Goal: Task Accomplishment & Management: Manage account settings

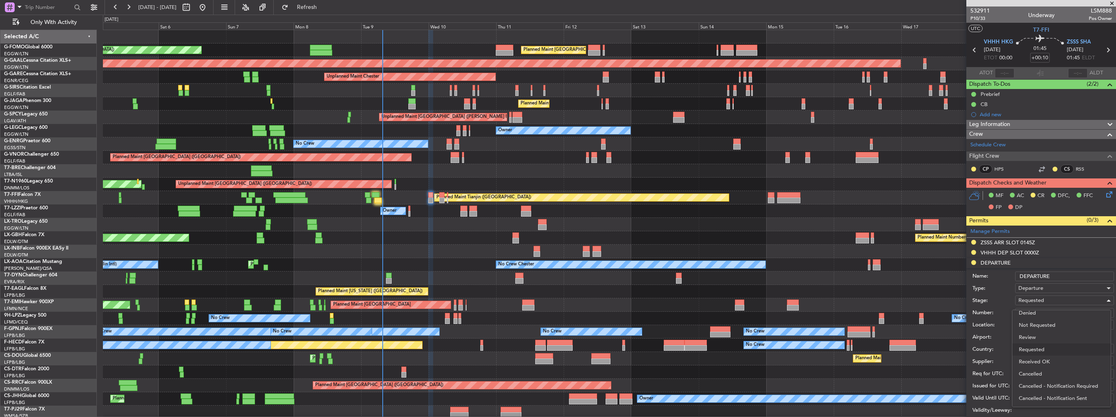
click at [1048, 360] on span "Received OK" at bounding box center [1061, 362] width 85 height 12
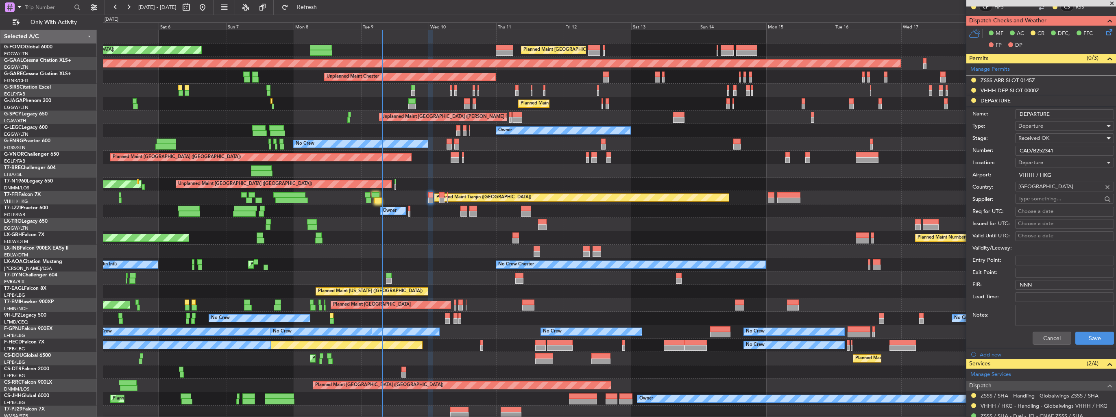
scroll to position [163, 0]
click at [1082, 337] on button "Save" at bounding box center [1095, 338] width 39 height 13
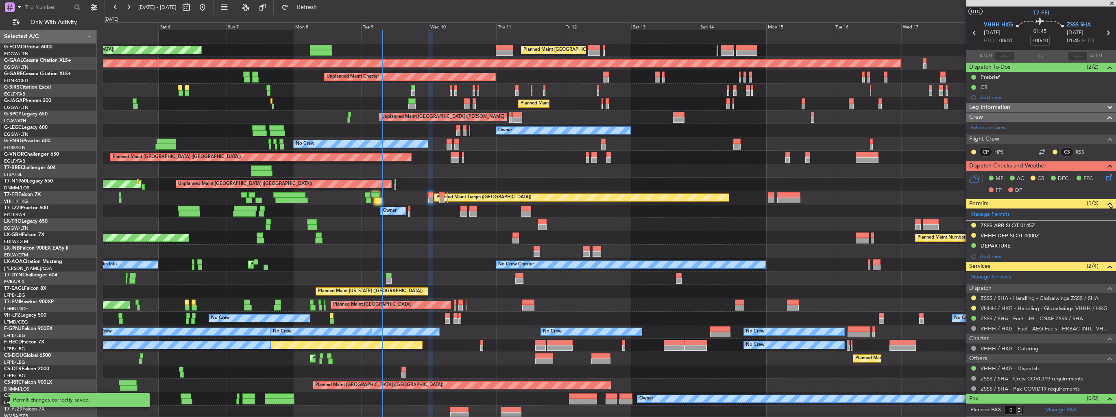
scroll to position [15, 0]
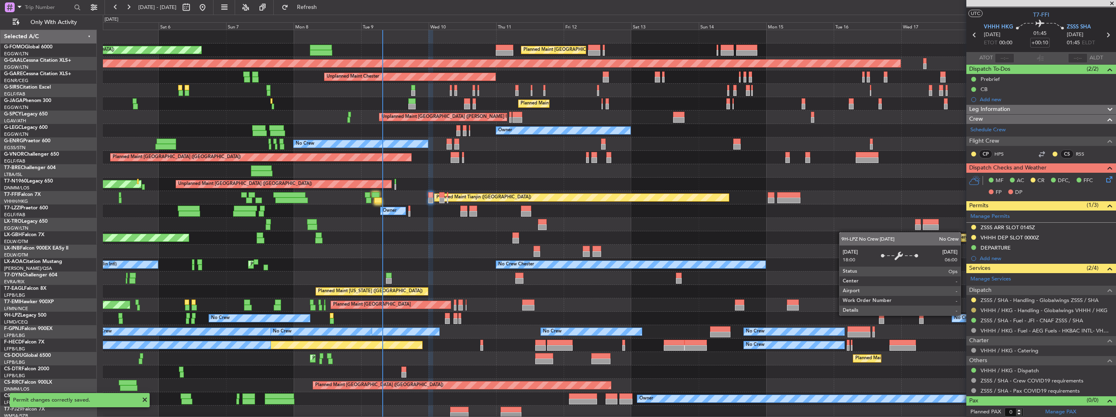
click at [974, 310] on button at bounding box center [973, 310] width 5 height 5
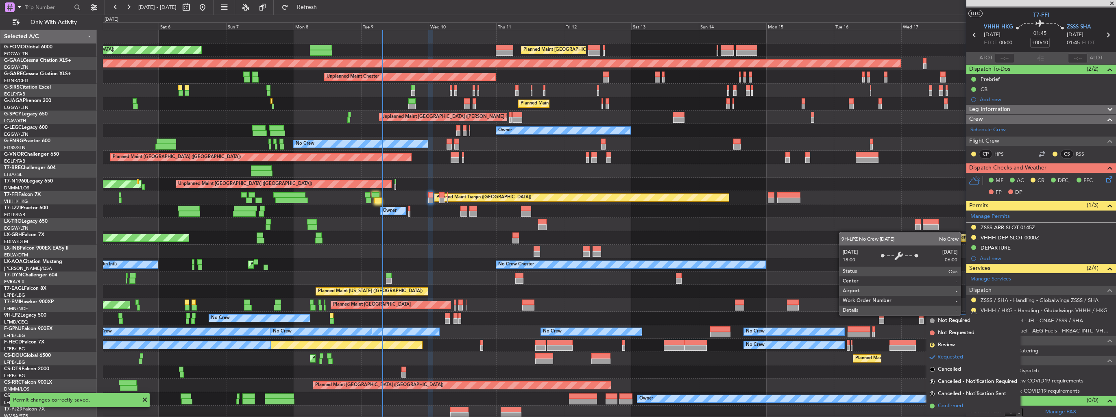
click at [957, 408] on span "Confirmed" at bounding box center [950, 406] width 25 height 8
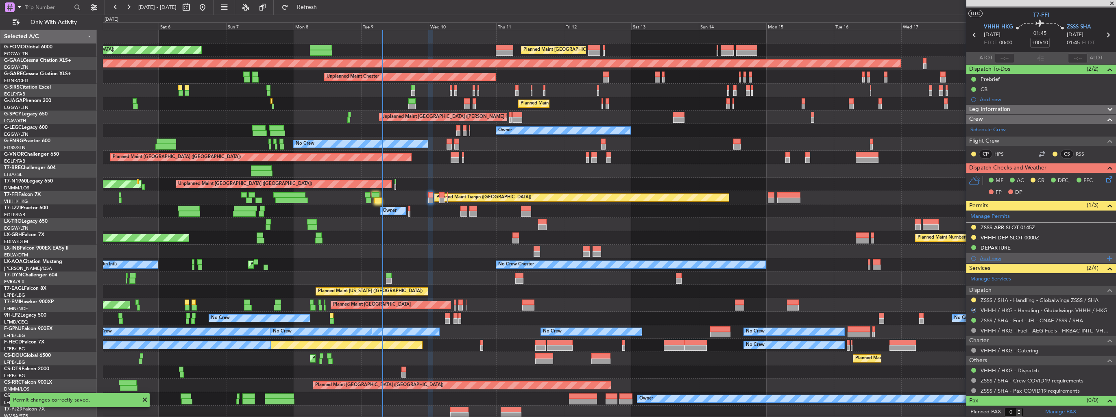
scroll to position [0, 0]
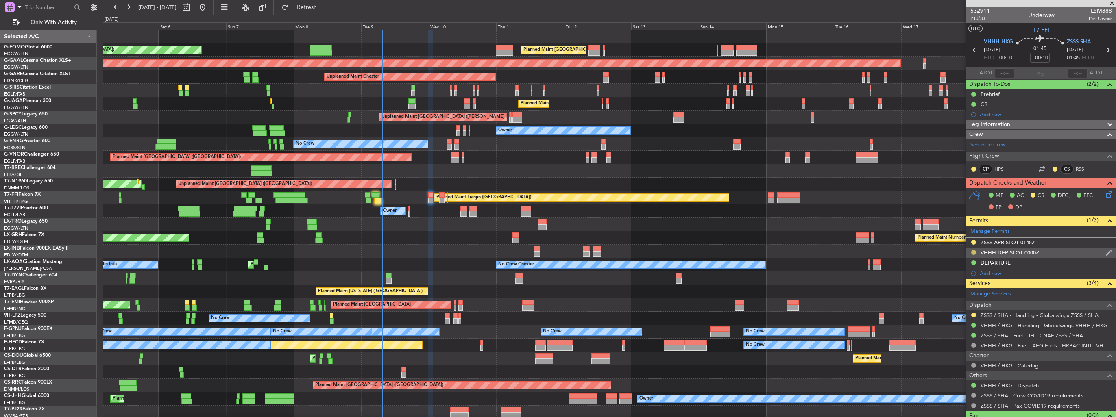
click at [973, 252] on button at bounding box center [973, 252] width 5 height 5
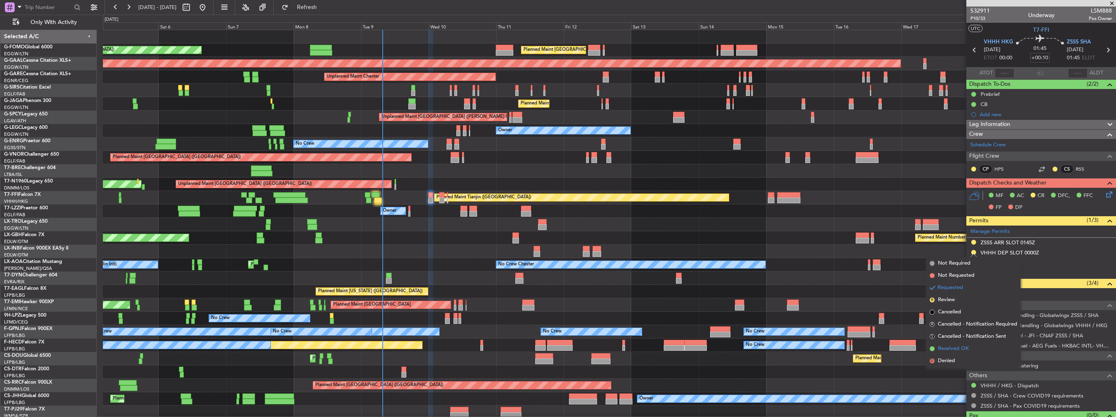
click at [954, 349] on span "Received OK" at bounding box center [953, 349] width 31 height 8
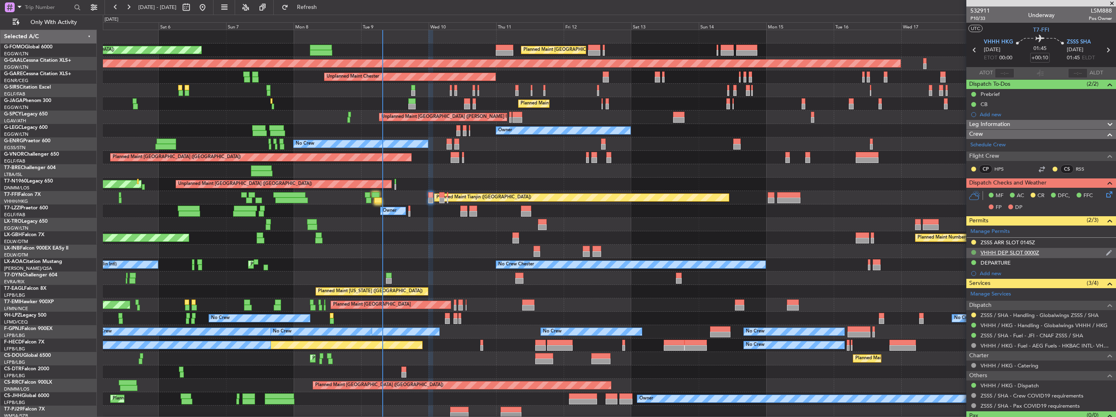
click at [973, 251] on button at bounding box center [973, 252] width 5 height 5
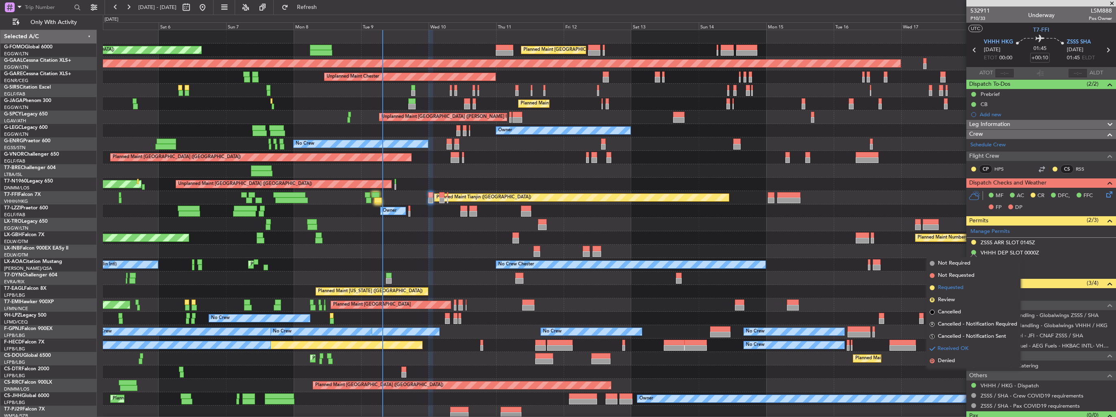
click at [956, 287] on span "Requested" at bounding box center [951, 288] width 26 height 8
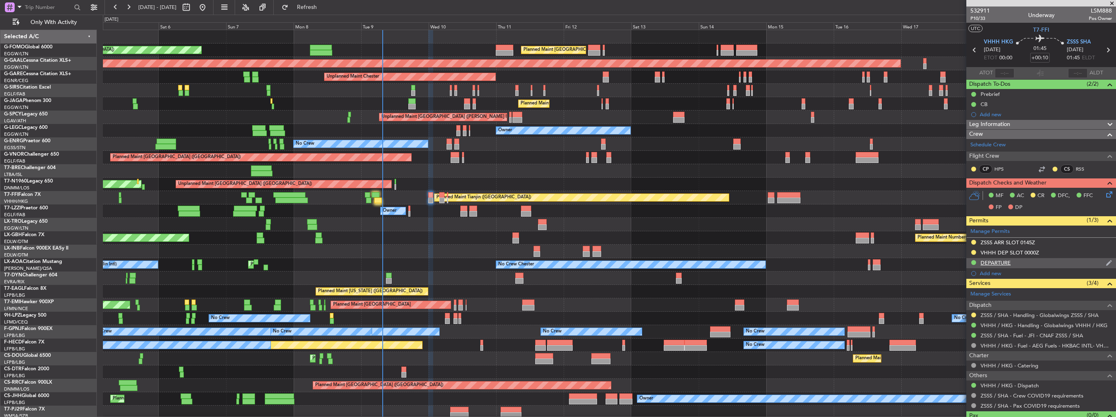
click at [1106, 263] on img at bounding box center [1109, 263] width 6 height 7
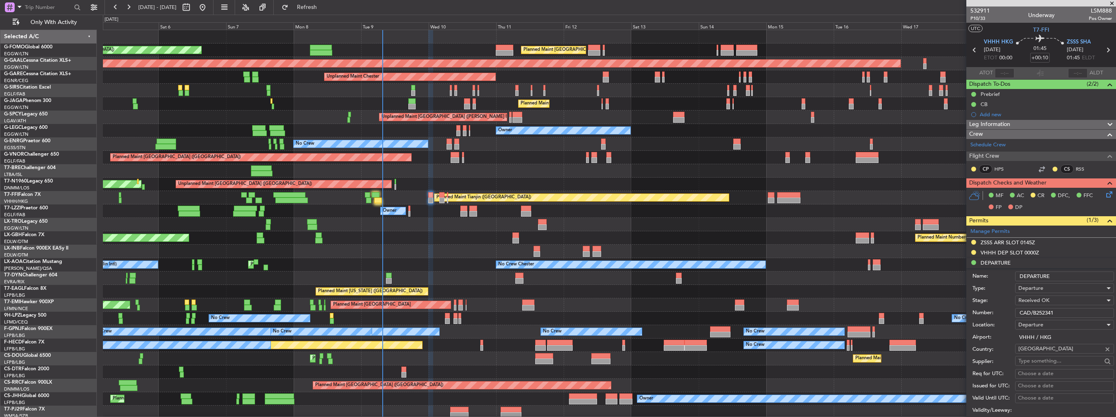
drag, startPoint x: 1064, startPoint y: 308, endPoint x: 997, endPoint y: 309, distance: 66.7
click at [997, 309] on div "Number: CAD/B252341" at bounding box center [1044, 313] width 142 height 12
click at [1019, 299] on span "Received OK" at bounding box center [1034, 300] width 31 height 7
click at [1036, 340] on span "Requested" at bounding box center [1061, 340] width 85 height 12
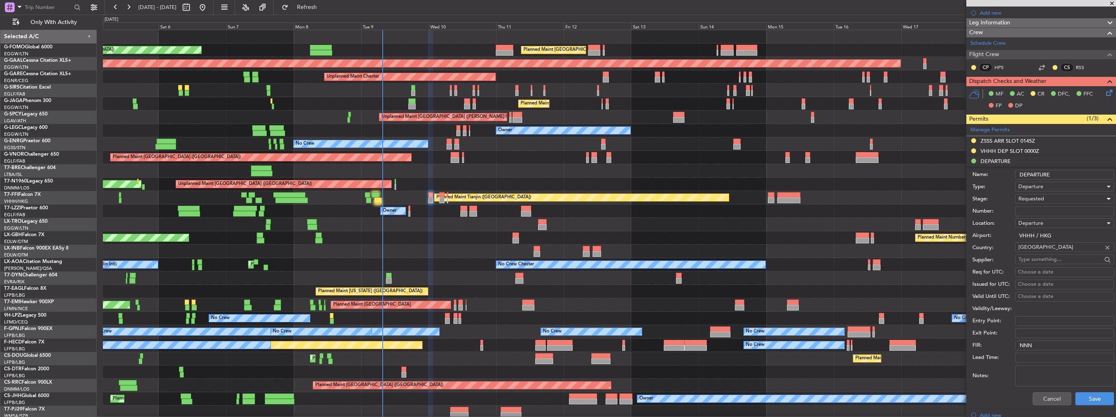
scroll to position [122, 0]
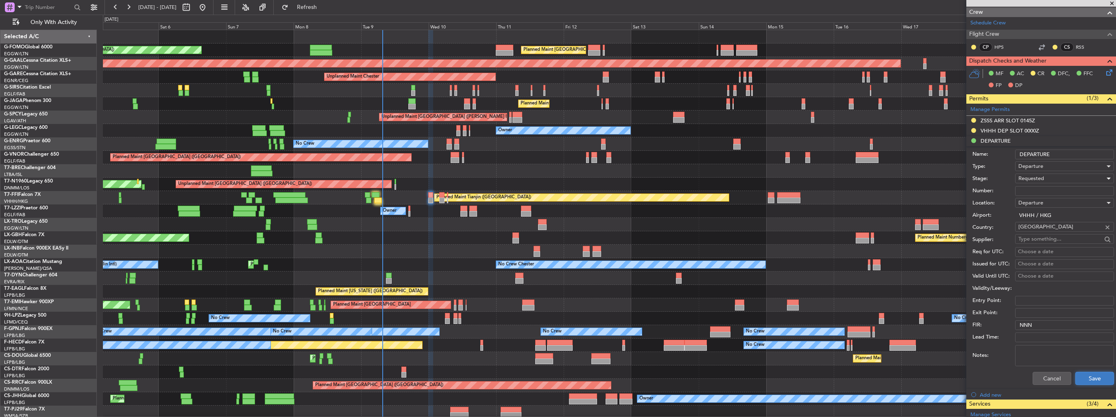
click at [1080, 381] on button "Save" at bounding box center [1095, 378] width 39 height 13
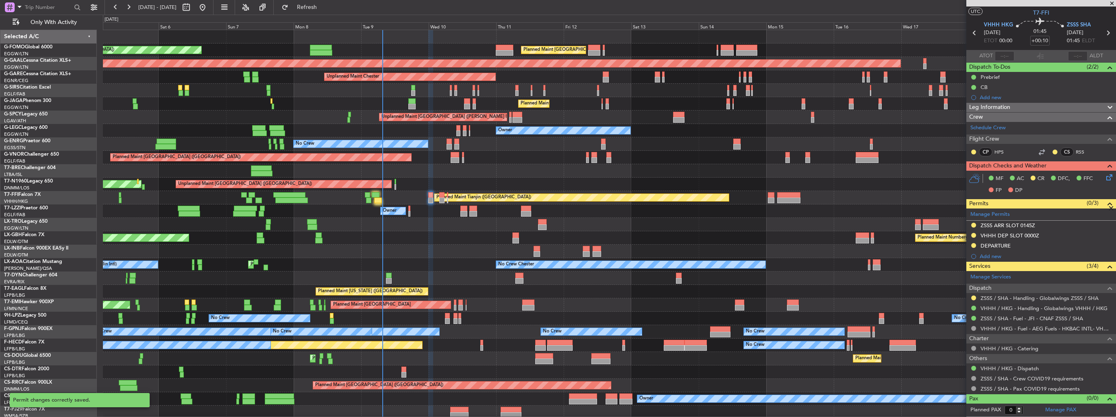
scroll to position [15, 0]
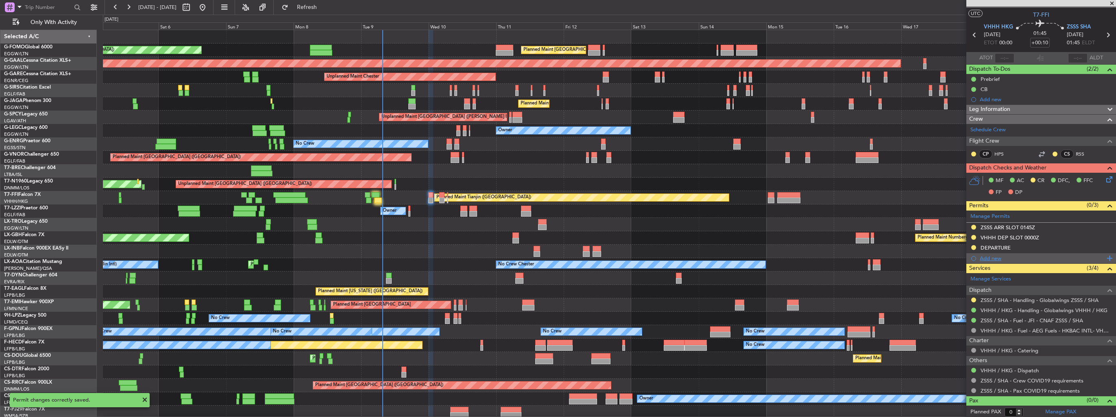
click at [984, 260] on div "Add new" at bounding box center [1042, 258] width 125 height 7
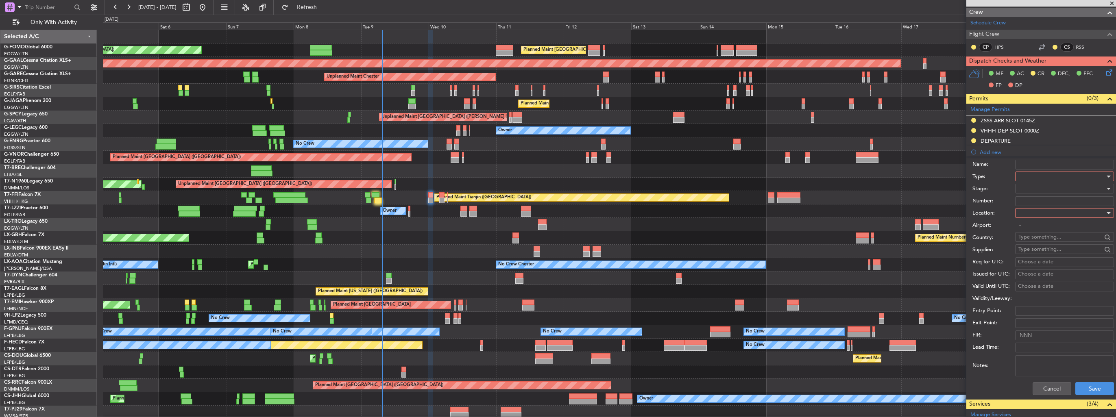
click at [1036, 177] on div at bounding box center [1062, 176] width 87 height 12
click at [1044, 262] on span "Landing" at bounding box center [1061, 265] width 85 height 12
click at [1046, 214] on div at bounding box center [1062, 213] width 87 height 12
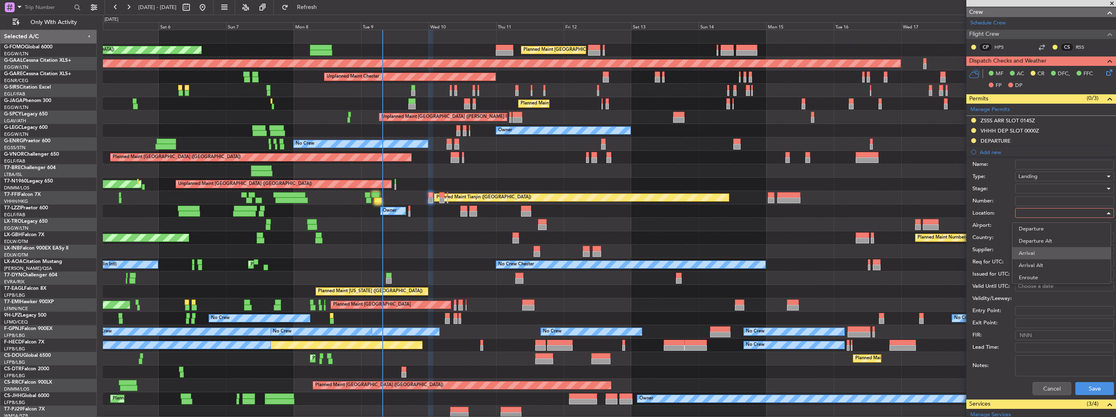
click at [1046, 251] on span "Arrival" at bounding box center [1061, 253] width 85 height 12
type input "ZSSS / SHA"
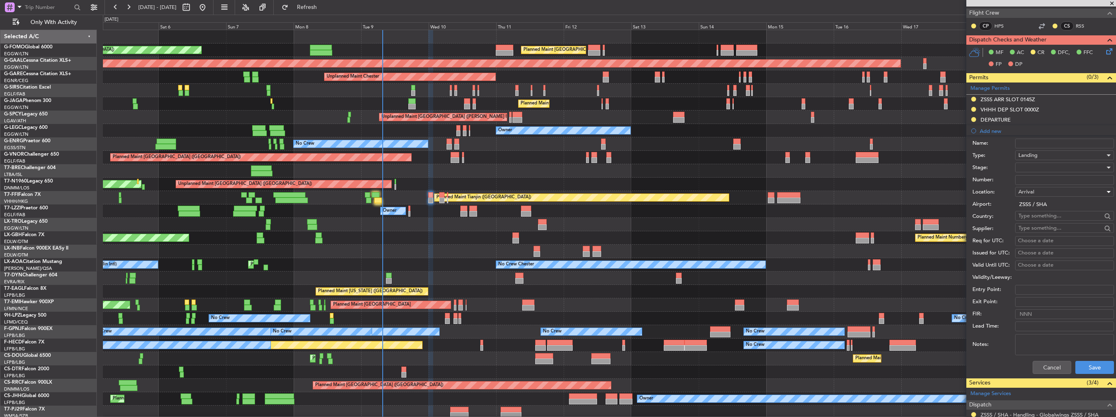
scroll to position [163, 0]
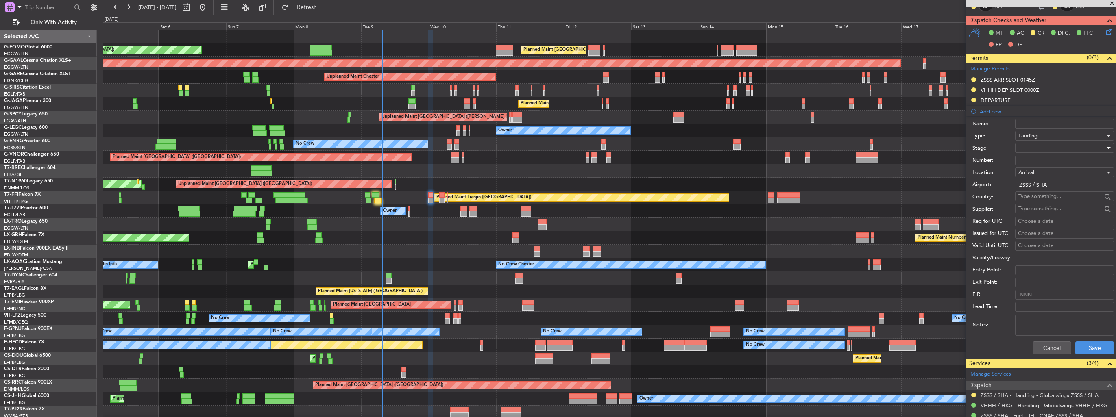
click at [1040, 148] on div at bounding box center [1062, 148] width 87 height 12
click at [1048, 210] on span "Received OK" at bounding box center [1061, 213] width 85 height 12
click at [1051, 160] on input "Number:" at bounding box center [1064, 161] width 99 height 10
paste input "CAD/B252341"
type input "CAD/B252341"
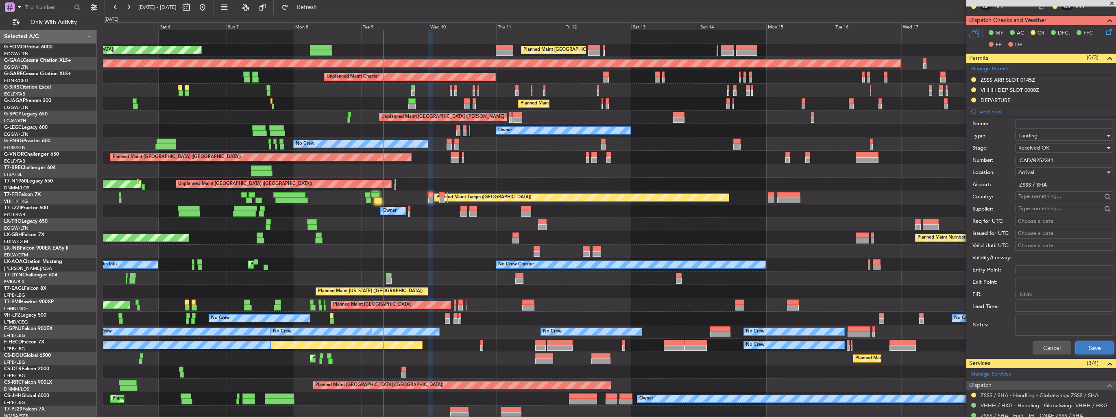
click at [1087, 346] on button "Save" at bounding box center [1095, 348] width 39 height 13
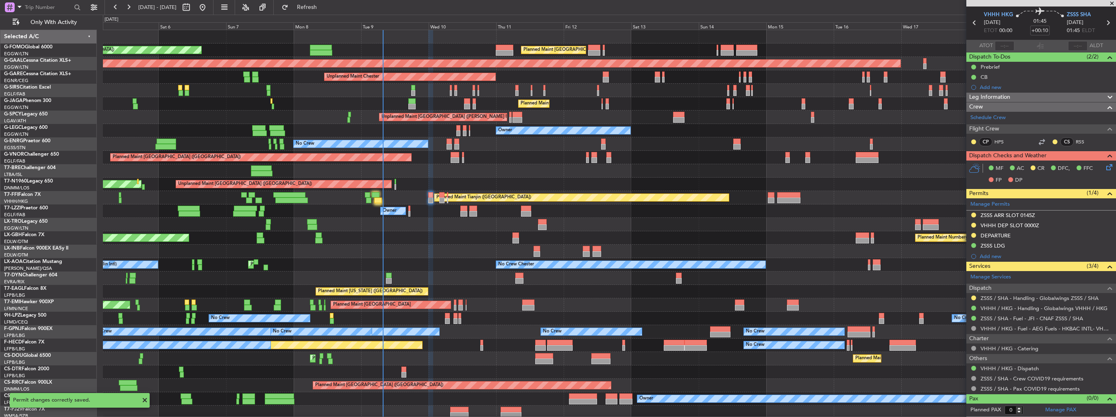
scroll to position [26, 0]
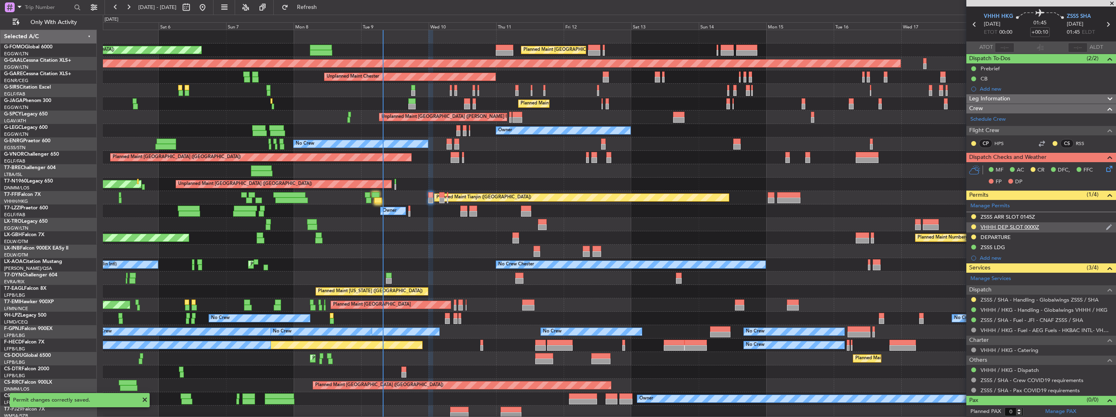
click at [1097, 227] on div "VHHH DEP SLOT 0000Z" at bounding box center [1042, 228] width 150 height 10
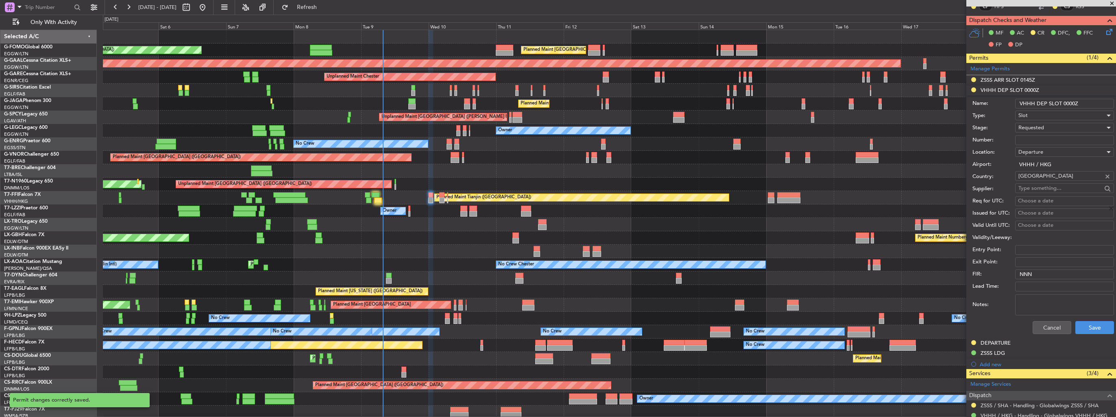
click at [1059, 140] on input "Number:" at bounding box center [1064, 140] width 99 height 10
paste input "VHHHDGN0595000"
type input "VHHHDGN0595000"
click at [1047, 126] on div "Requested" at bounding box center [1062, 128] width 87 height 12
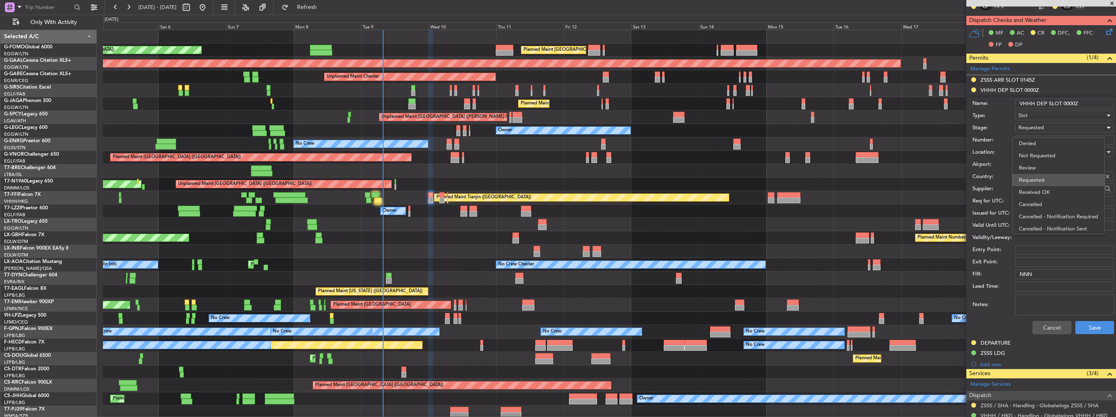
scroll to position [3, 0]
click at [1059, 185] on span "Received OK" at bounding box center [1061, 189] width 85 height 12
click at [1083, 325] on button "Save" at bounding box center [1095, 327] width 39 height 13
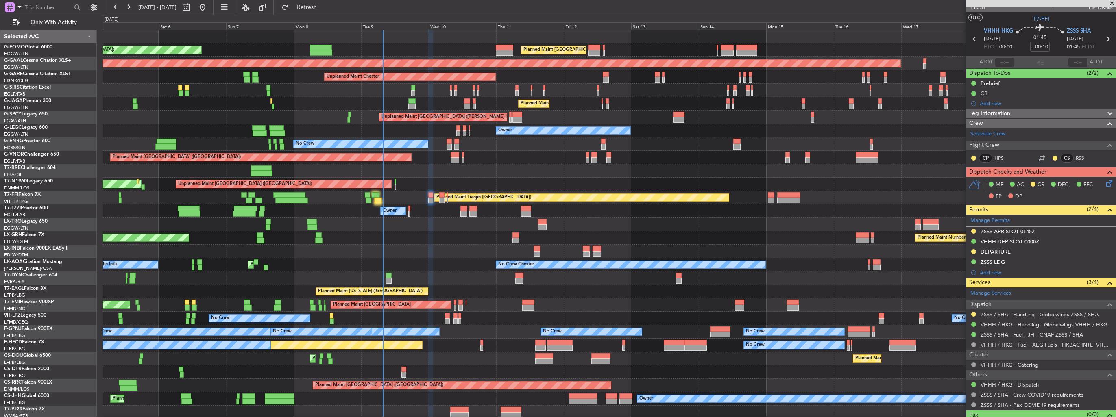
scroll to position [0, 0]
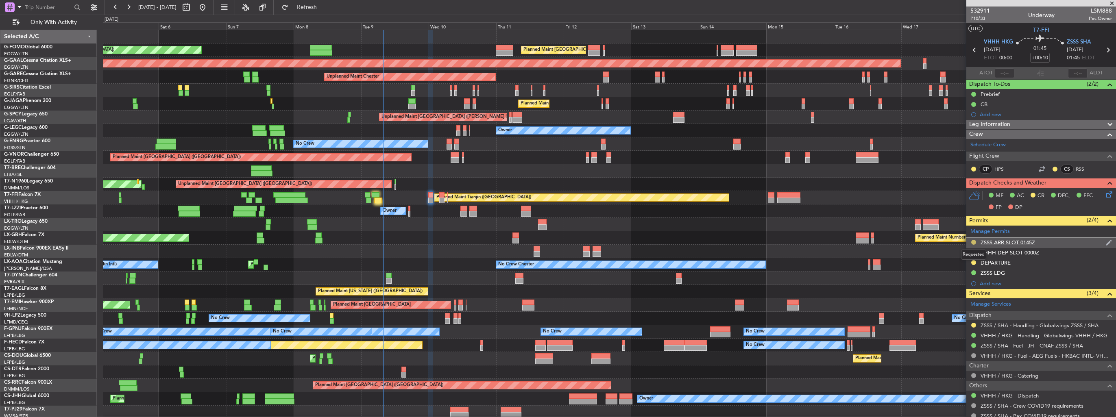
click at [973, 240] on button at bounding box center [973, 242] width 5 height 5
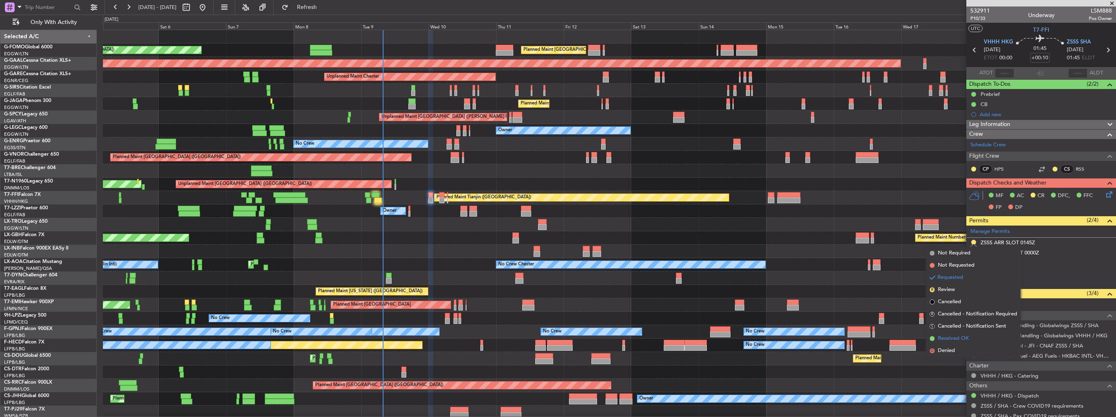
click at [954, 336] on span "Received OK" at bounding box center [953, 339] width 31 height 8
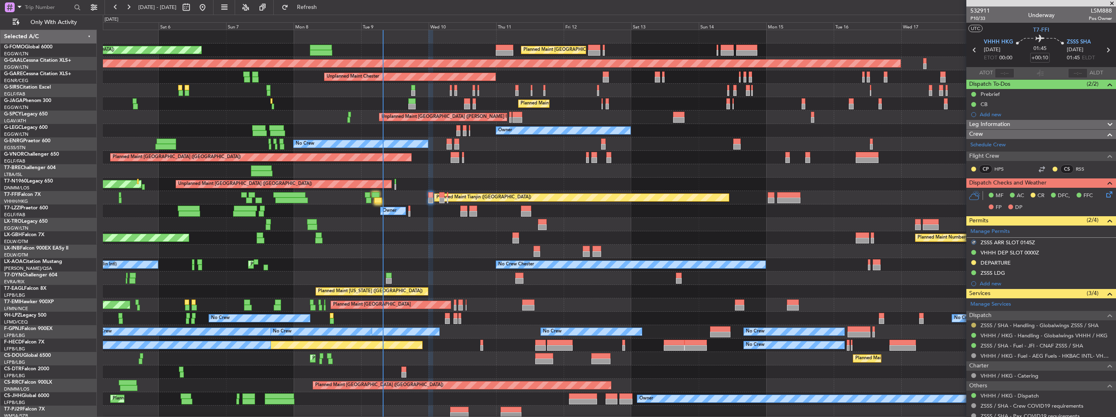
click at [973, 325] on button at bounding box center [973, 325] width 5 height 5
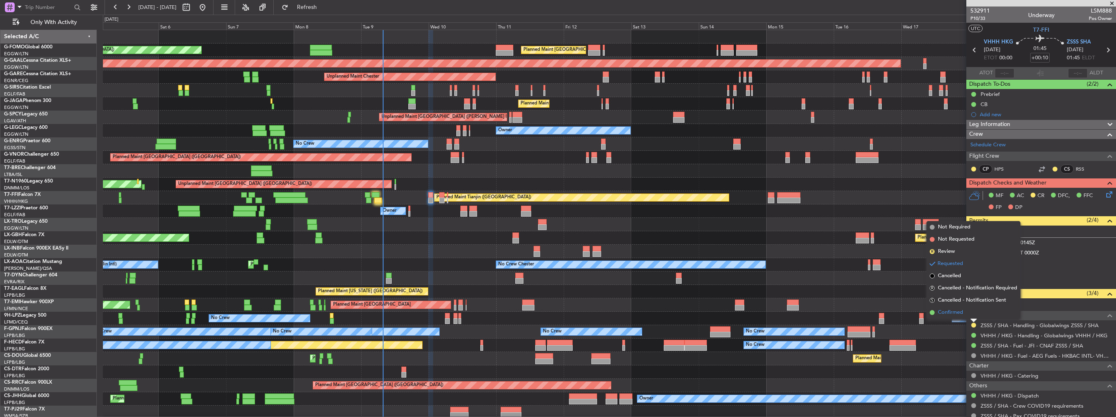
click at [957, 314] on span "Confirmed" at bounding box center [950, 313] width 25 height 8
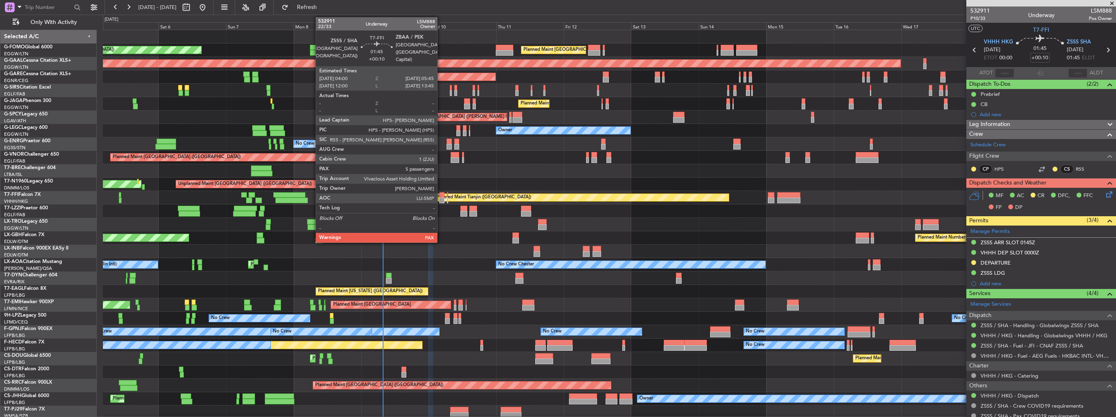
click at [441, 200] on div at bounding box center [441, 201] width 5 height 6
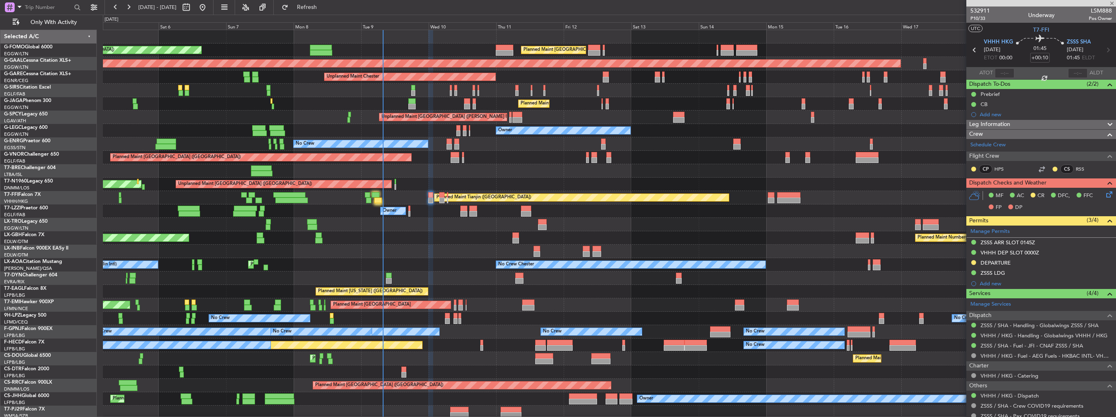
type input "5"
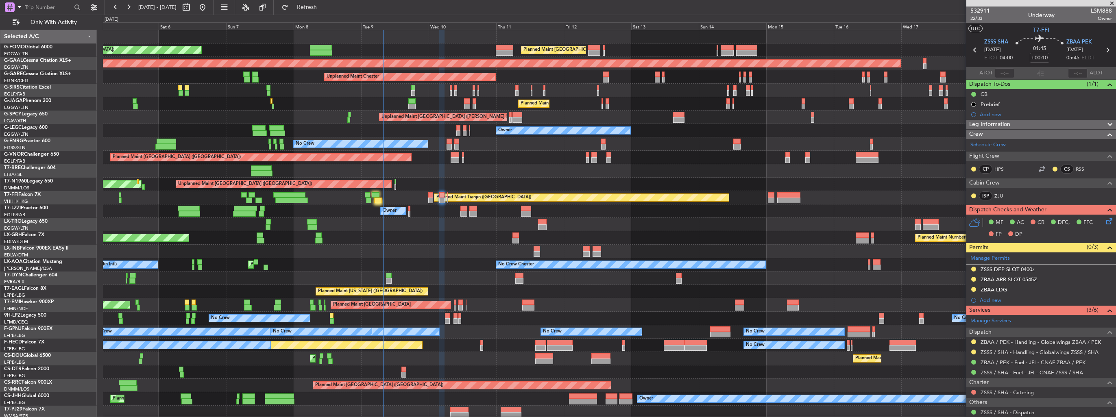
click at [1110, 288] on div "ZBAA LDG" at bounding box center [1042, 290] width 150 height 10
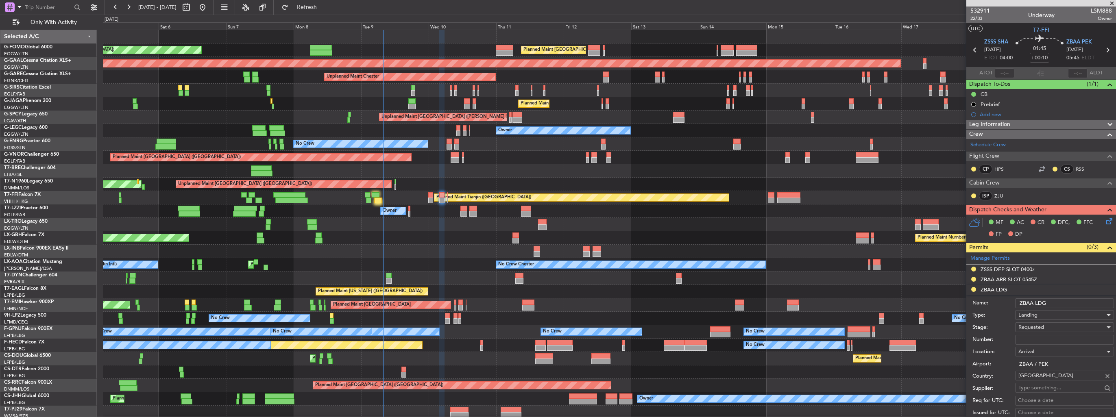
click at [1054, 338] on input "Number:" at bounding box center [1064, 340] width 99 height 10
paste input "CAD/B252340"
type input "CAD/B252340"
click at [1054, 327] on div "Requested" at bounding box center [1062, 327] width 87 height 12
click at [1053, 386] on span "Received OK" at bounding box center [1061, 392] width 85 height 12
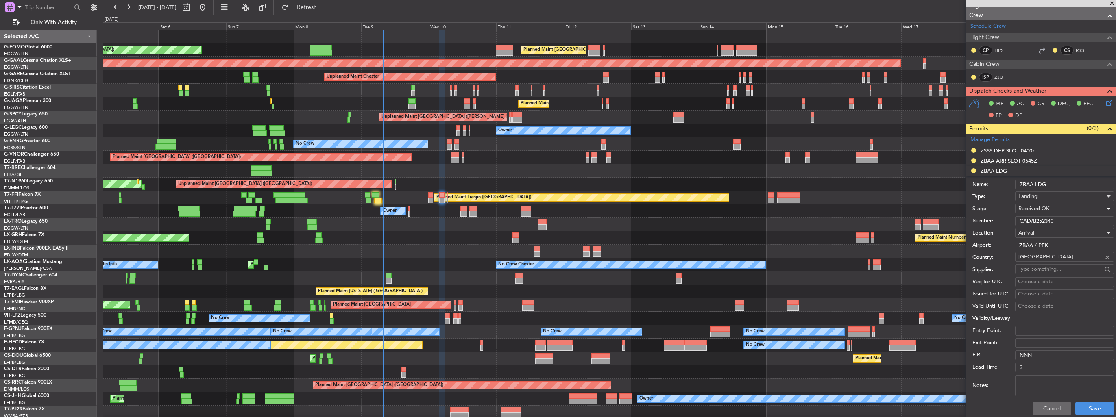
scroll to position [203, 0]
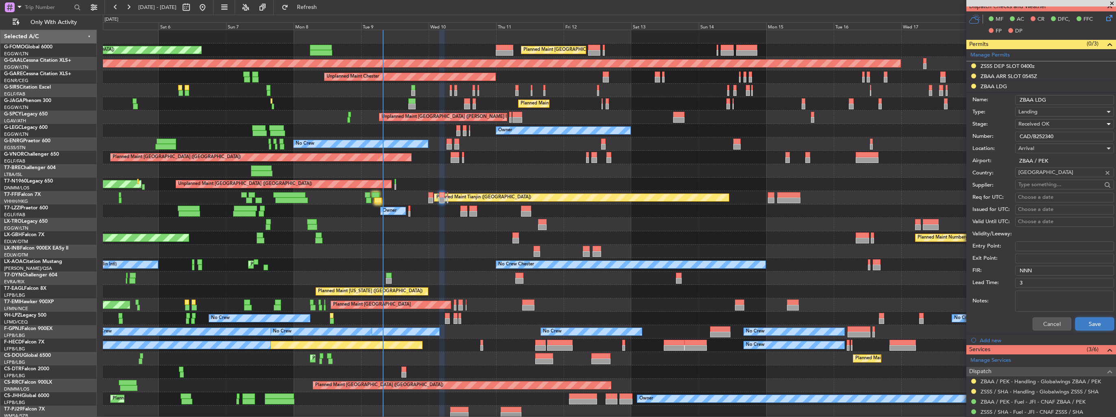
click at [1080, 325] on button "Save" at bounding box center [1095, 324] width 39 height 13
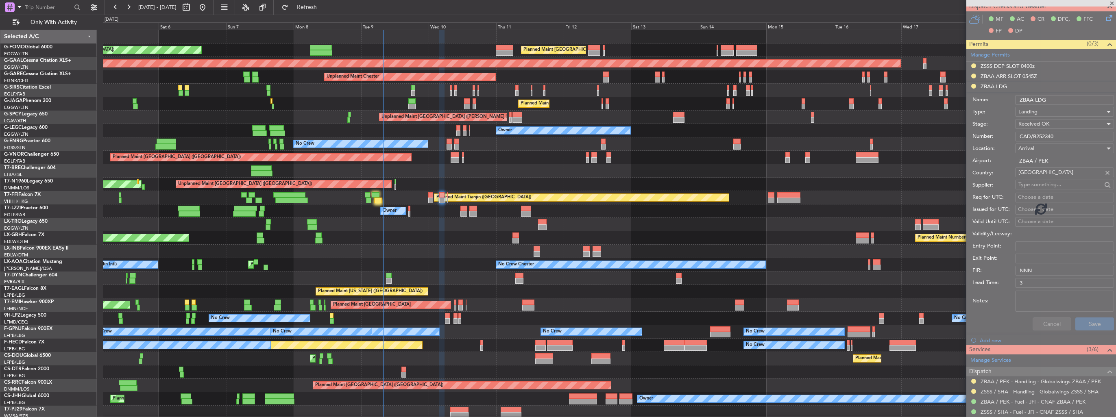
scroll to position [52, 0]
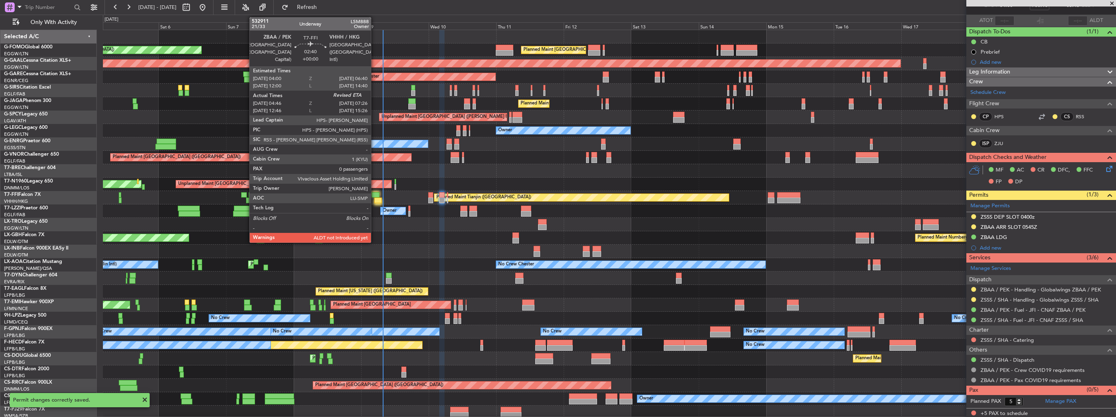
click at [375, 200] on div at bounding box center [378, 201] width 8 height 6
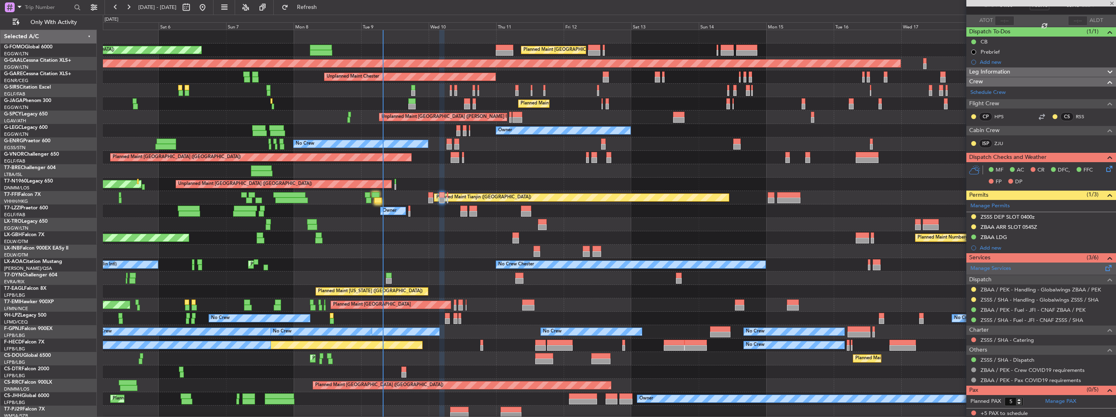
type input "04:46"
type input "0"
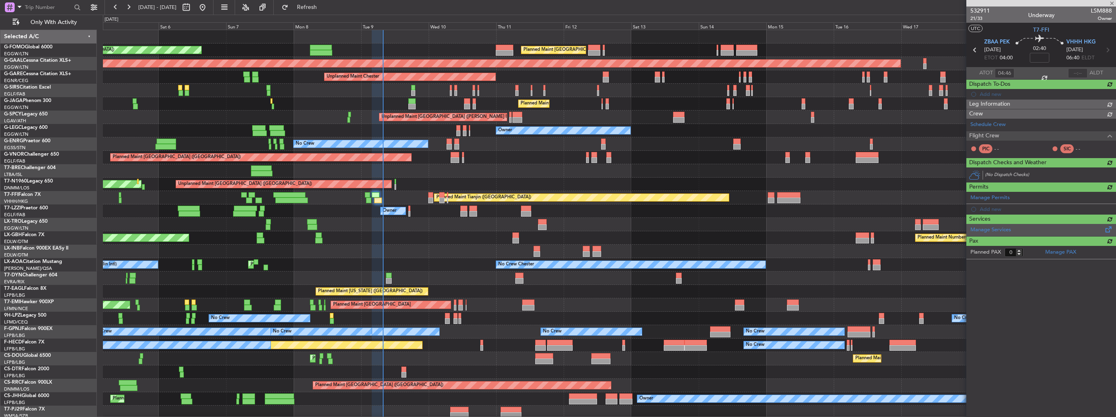
scroll to position [0, 0]
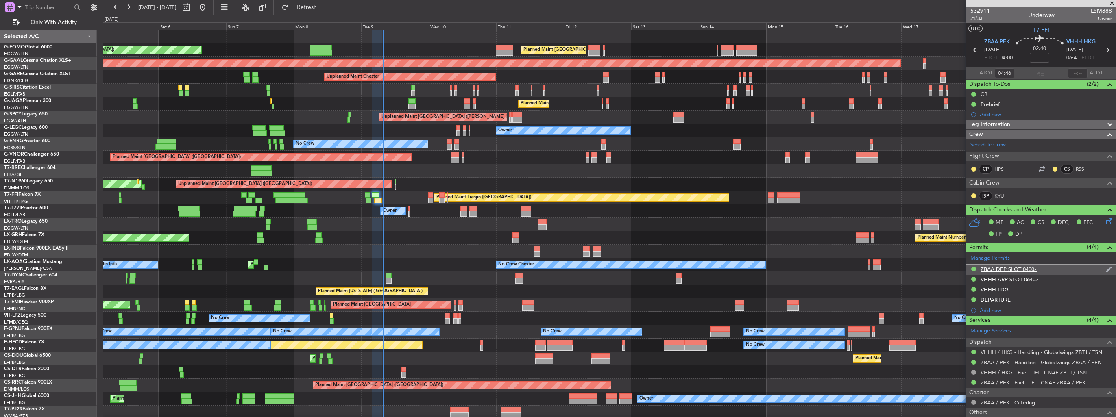
click at [1106, 269] on img at bounding box center [1109, 269] width 6 height 7
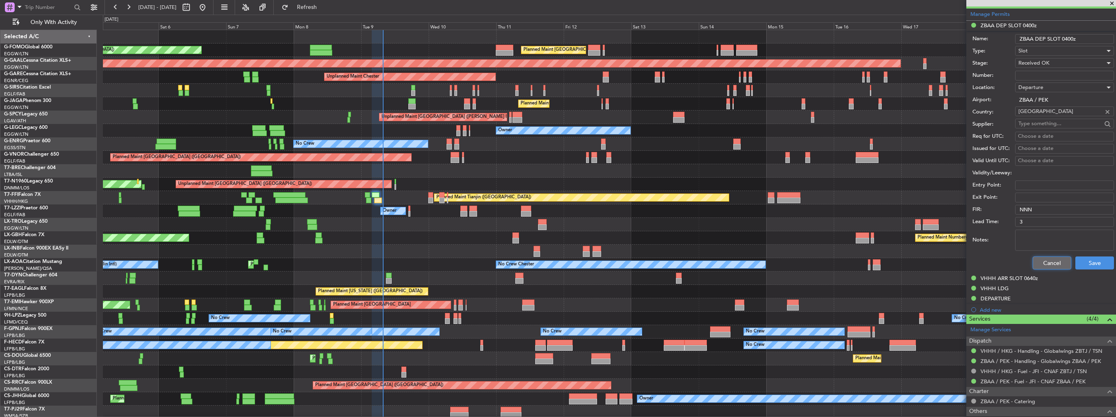
click at [1049, 261] on button "Cancel" at bounding box center [1052, 263] width 39 height 13
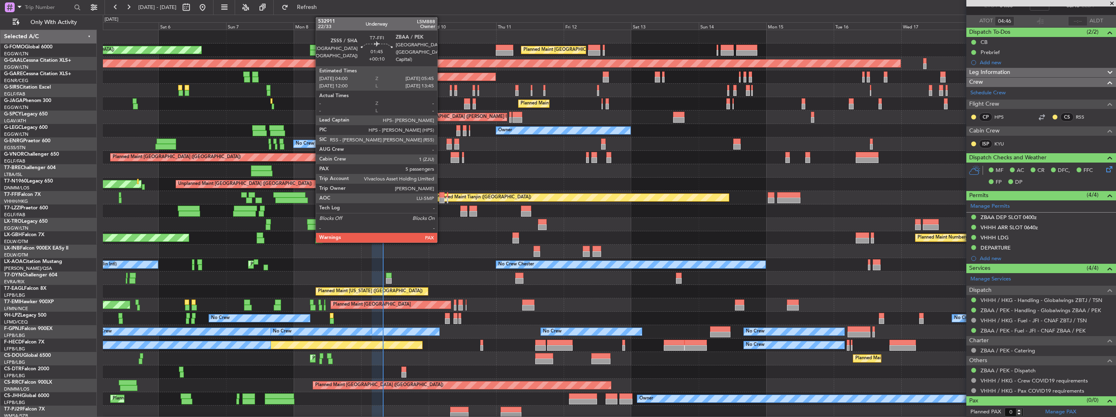
click at [441, 198] on div at bounding box center [441, 201] width 5 height 6
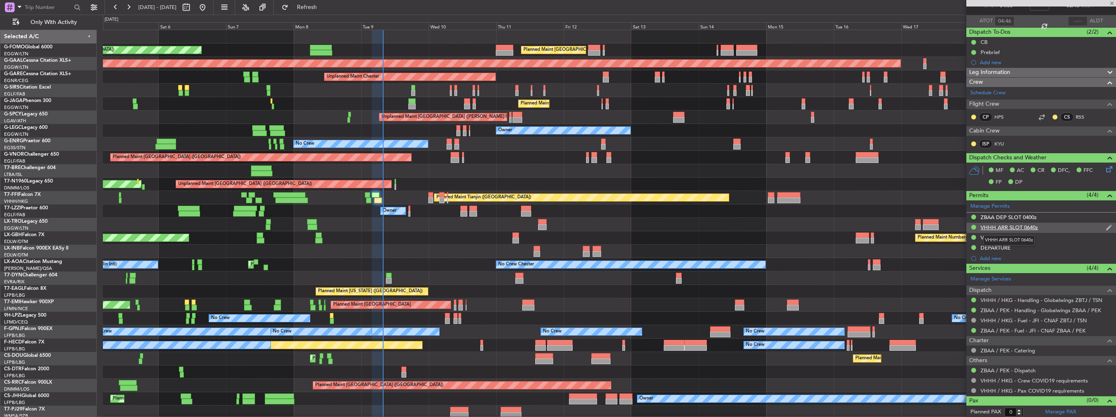
type input "+00:10"
type input "5"
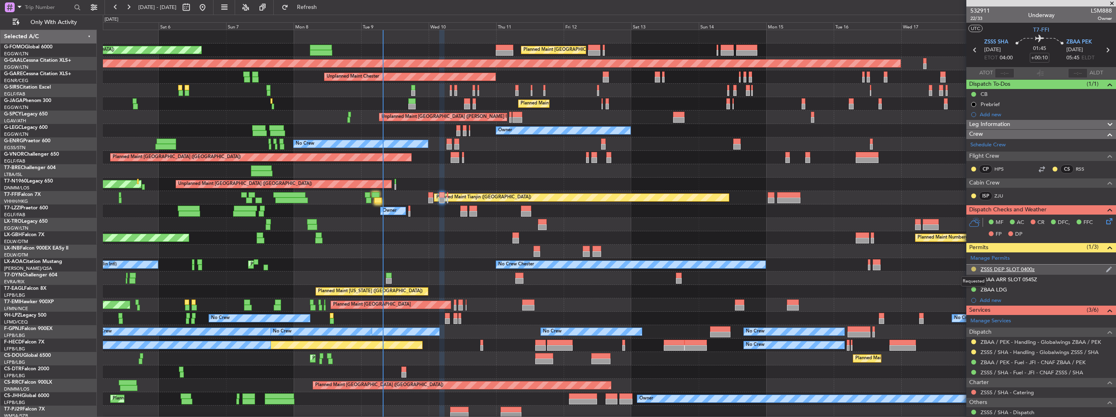
click at [974, 269] on button at bounding box center [973, 269] width 5 height 5
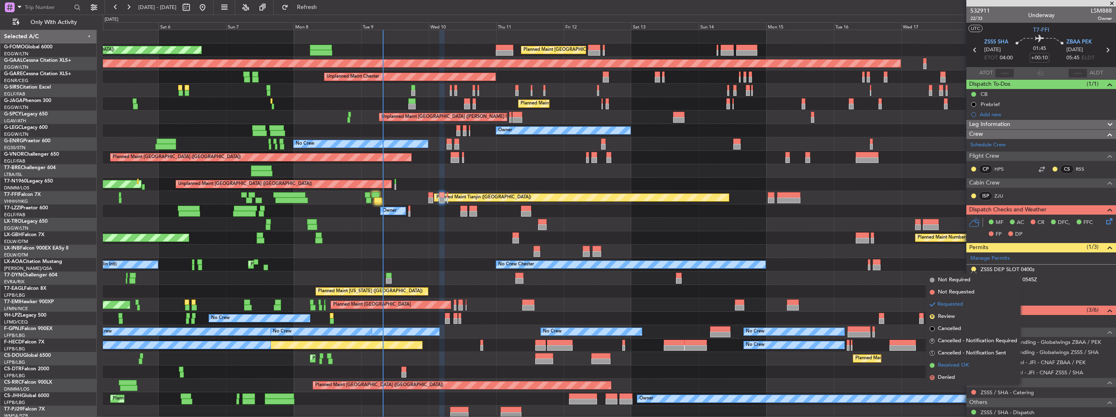
click at [949, 363] on span "Received OK" at bounding box center [953, 366] width 31 height 8
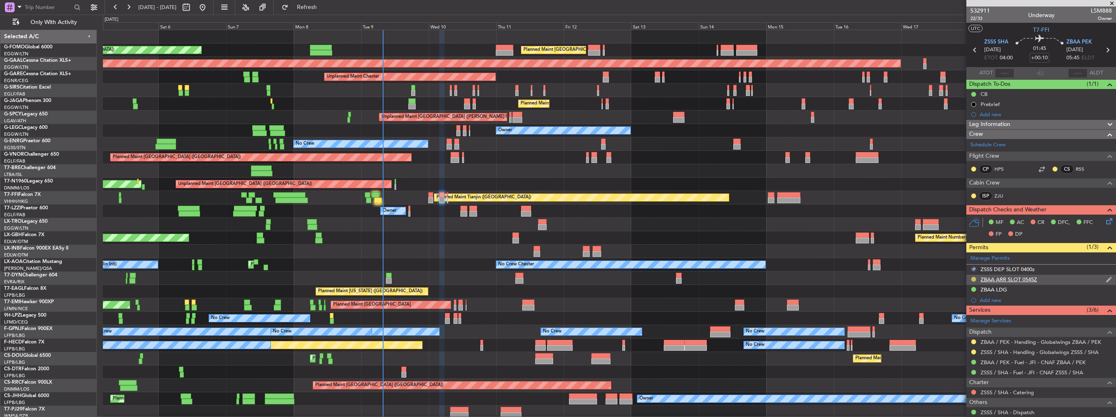
click at [973, 279] on button at bounding box center [973, 279] width 5 height 5
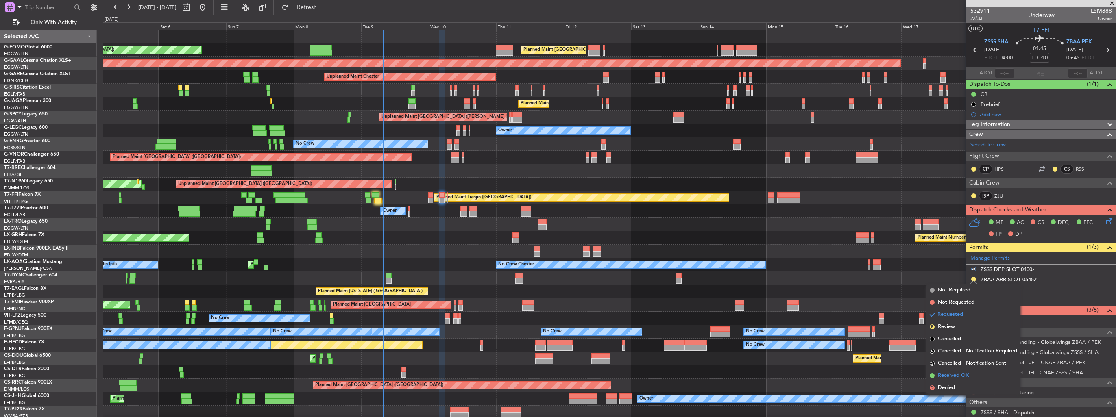
click at [951, 375] on span "Received OK" at bounding box center [953, 376] width 31 height 8
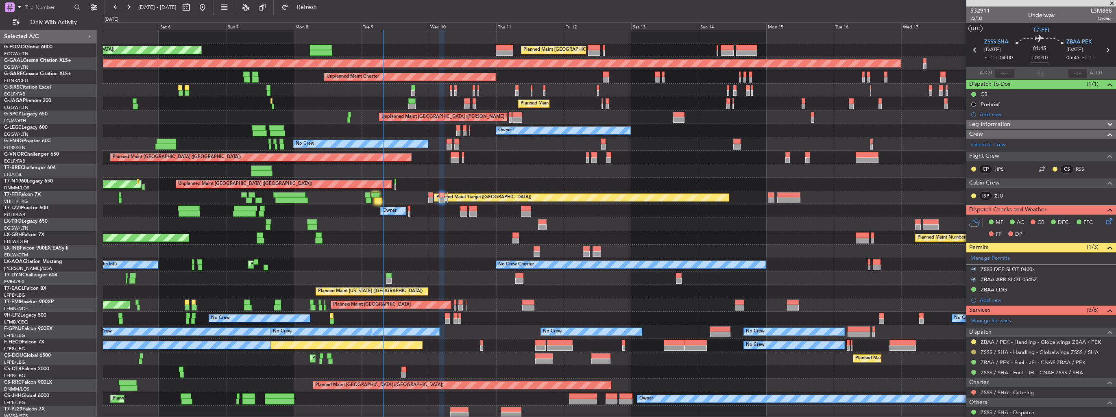
click at [973, 352] on button at bounding box center [973, 352] width 5 height 5
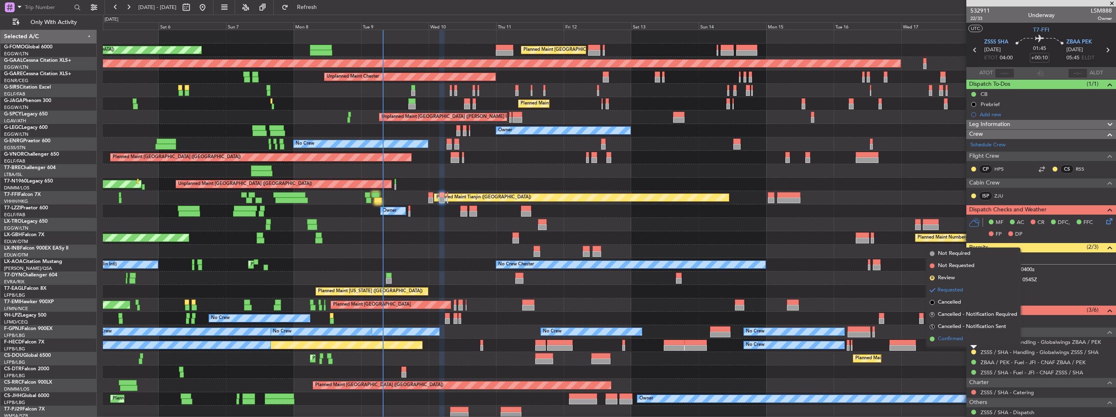
click at [954, 340] on span "Confirmed" at bounding box center [950, 339] width 25 height 8
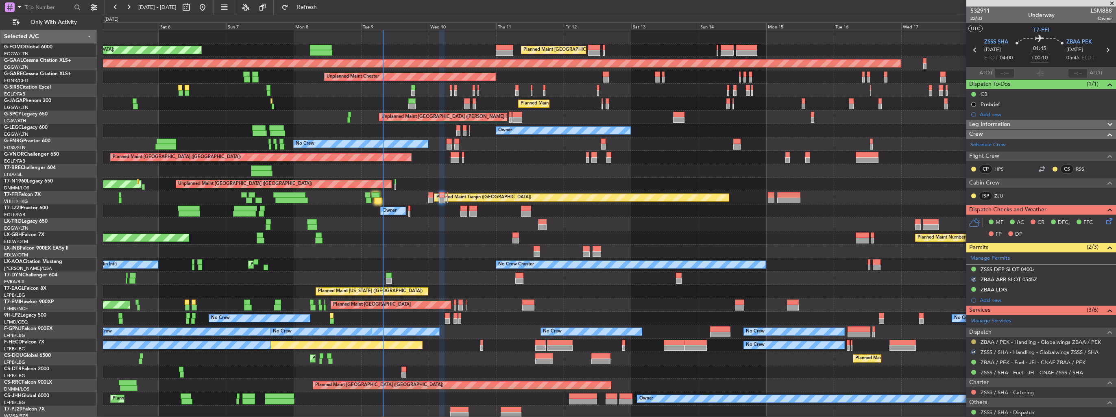
click at [971, 341] on button at bounding box center [973, 342] width 5 height 5
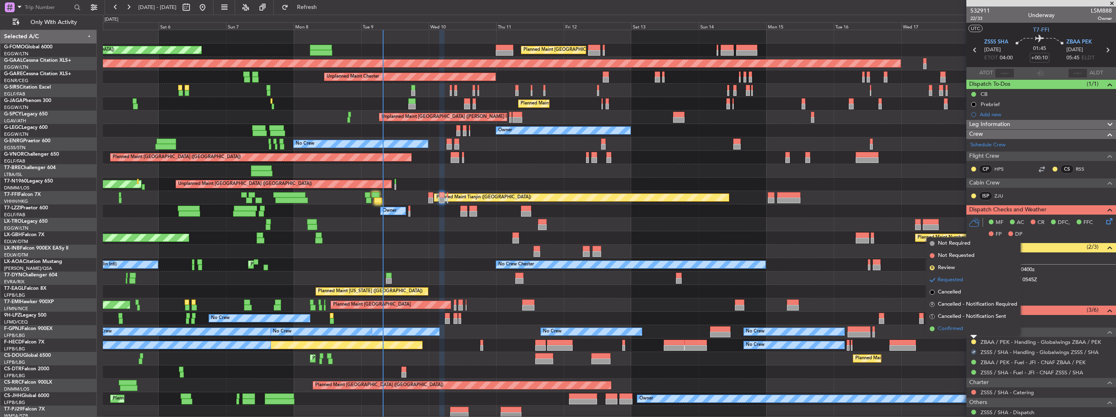
click at [961, 330] on span "Confirmed" at bounding box center [950, 329] width 25 height 8
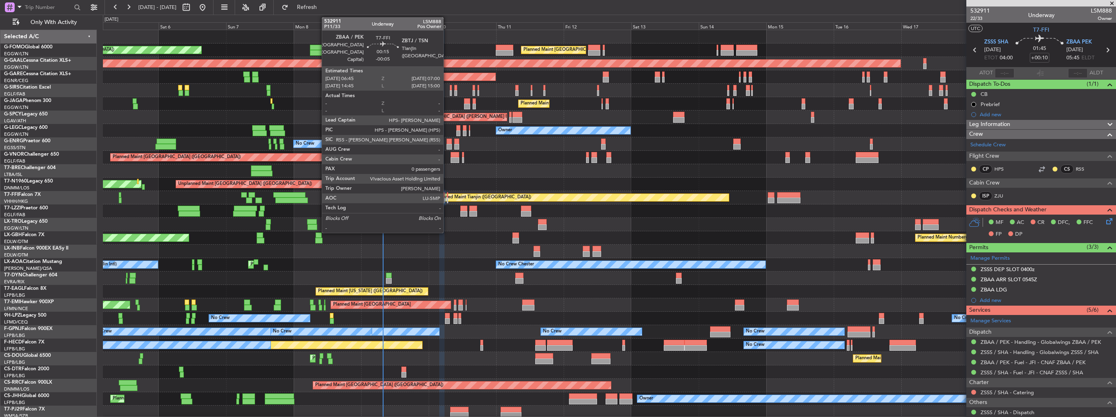
click at [447, 200] on div at bounding box center [447, 201] width 1 height 6
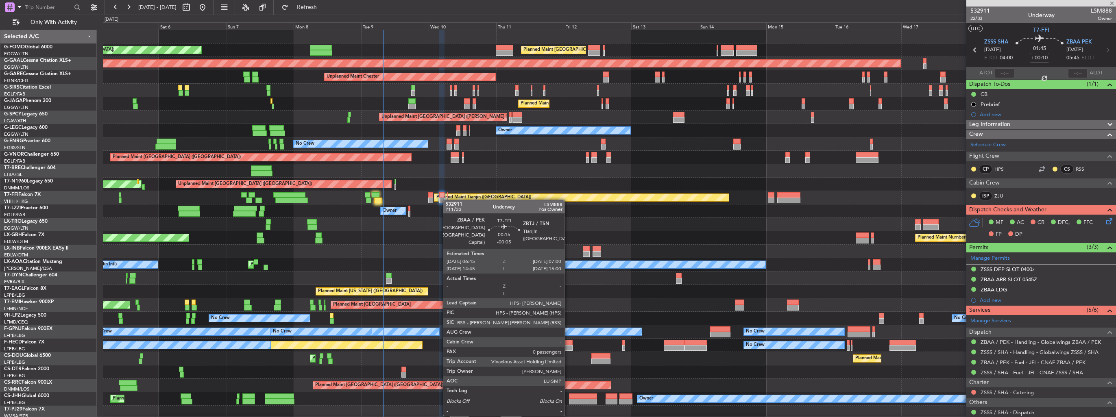
type input "-00:05"
type input "0"
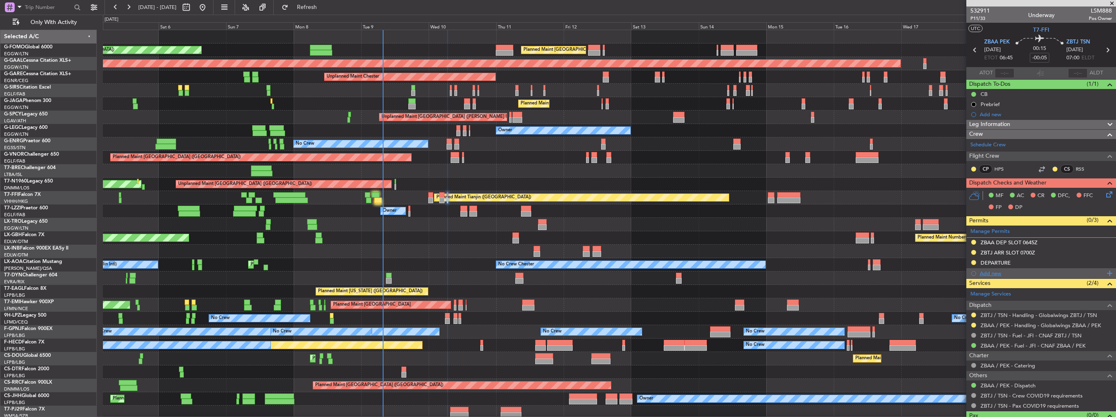
click at [994, 272] on div "Add new" at bounding box center [1042, 273] width 125 height 7
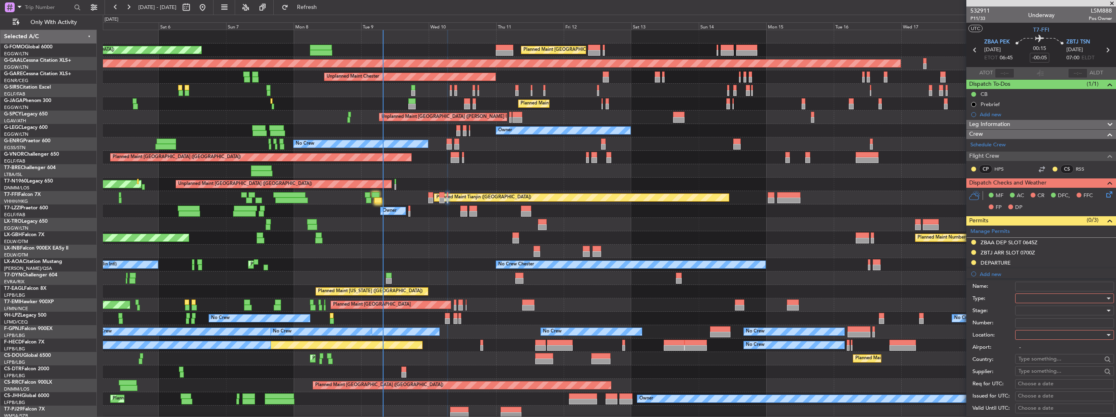
click at [1032, 295] on div at bounding box center [1062, 298] width 87 height 12
click at [1038, 350] on span "Landing" at bounding box center [1061, 346] width 85 height 12
click at [1037, 336] on div at bounding box center [1062, 335] width 87 height 12
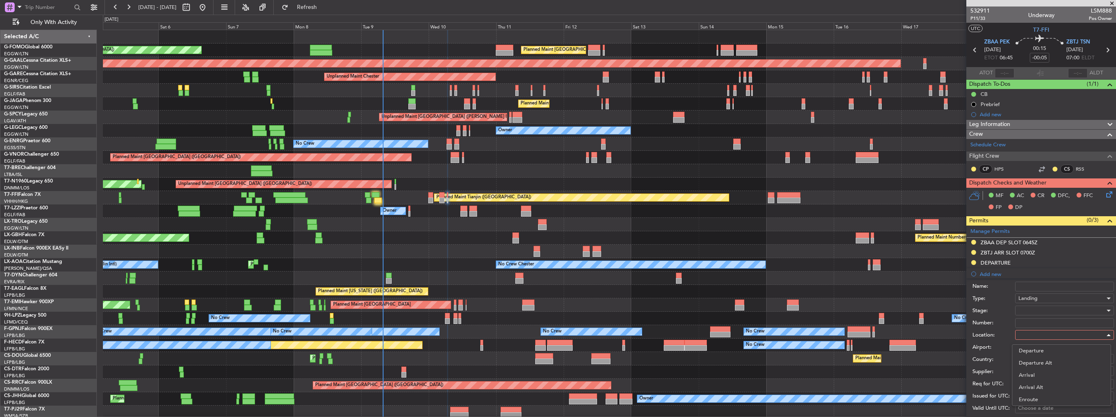
drag, startPoint x: 1038, startPoint y: 375, endPoint x: 1038, endPoint y: 365, distance: 10.2
click at [1038, 375] on span "Arrival" at bounding box center [1061, 375] width 85 height 12
type input "ZBTJ / TSN"
click at [1041, 315] on div at bounding box center [1062, 311] width 87 height 12
click at [1041, 373] on span "Received OK" at bounding box center [1061, 375] width 85 height 12
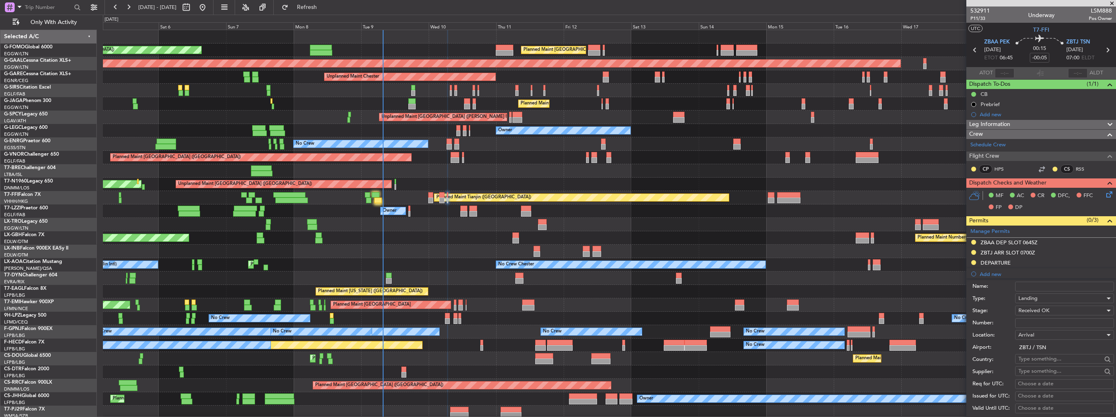
click at [1044, 325] on input "Number:" at bounding box center [1064, 324] width 99 height 10
paste input "CAD/B252339"
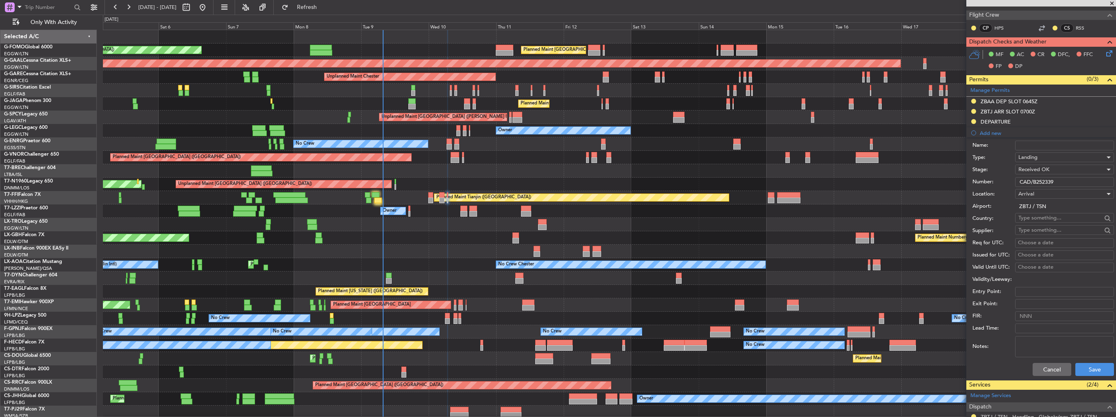
scroll to position [203, 0]
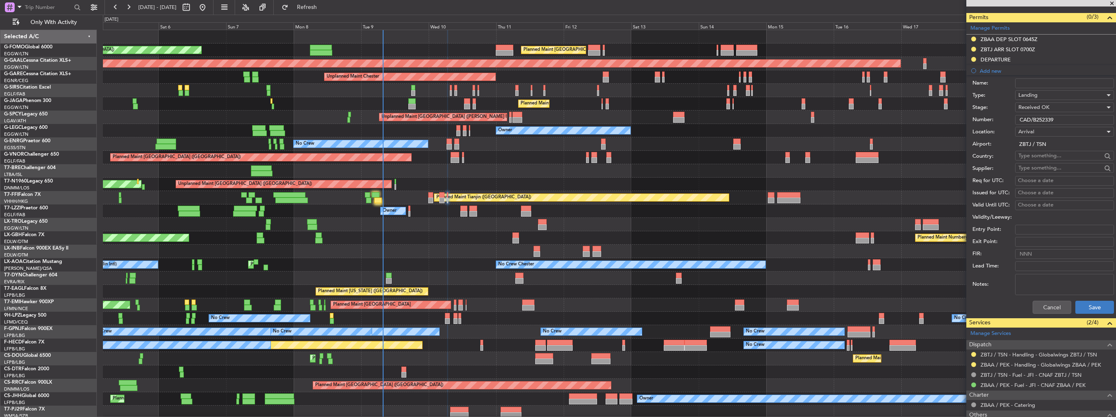
type input "CAD/B252339"
click at [1080, 305] on button "Save" at bounding box center [1095, 307] width 39 height 13
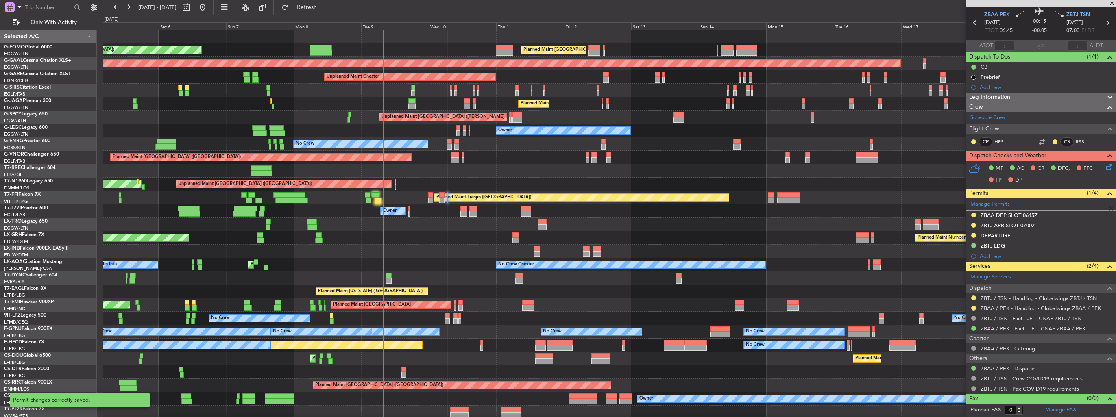
scroll to position [26, 0]
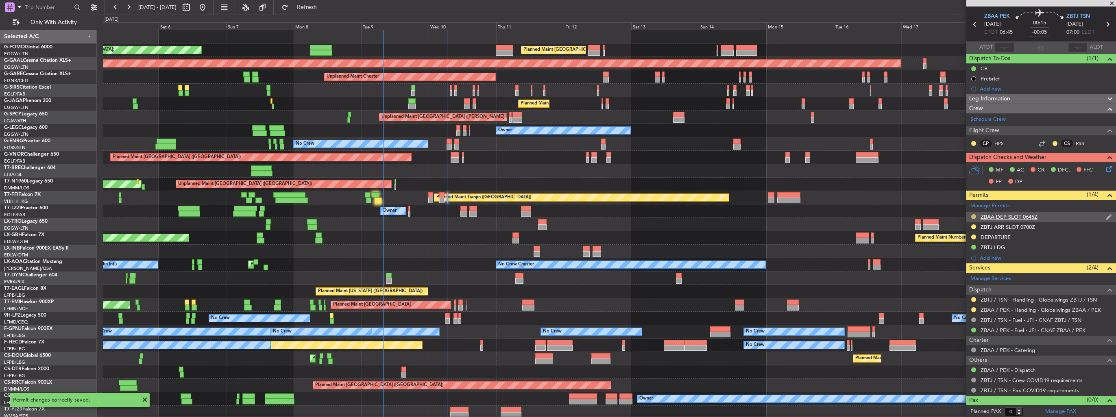
click at [973, 216] on button at bounding box center [973, 216] width 5 height 5
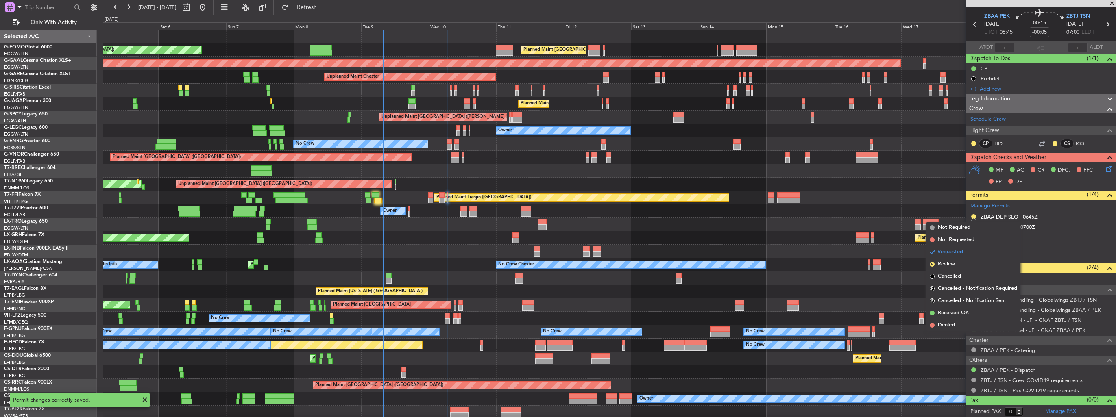
click at [953, 311] on span "Received OK" at bounding box center [953, 313] width 31 height 8
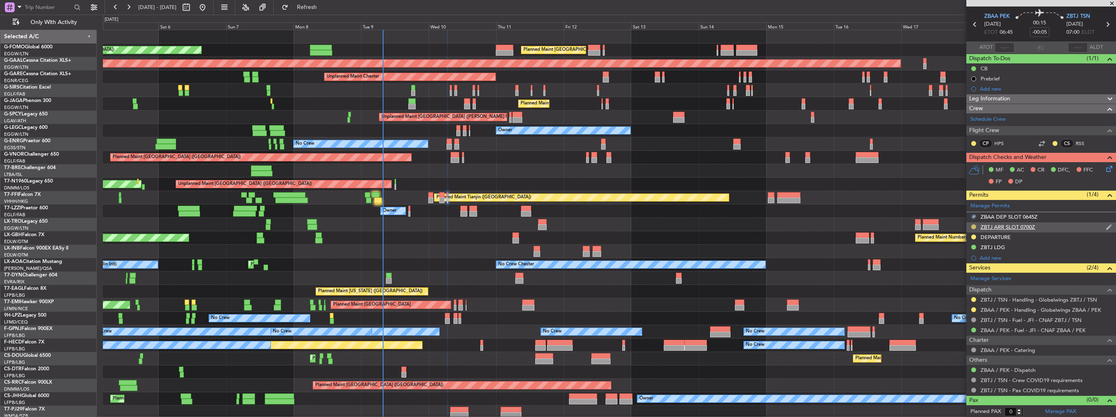
click at [974, 225] on button at bounding box center [973, 227] width 5 height 5
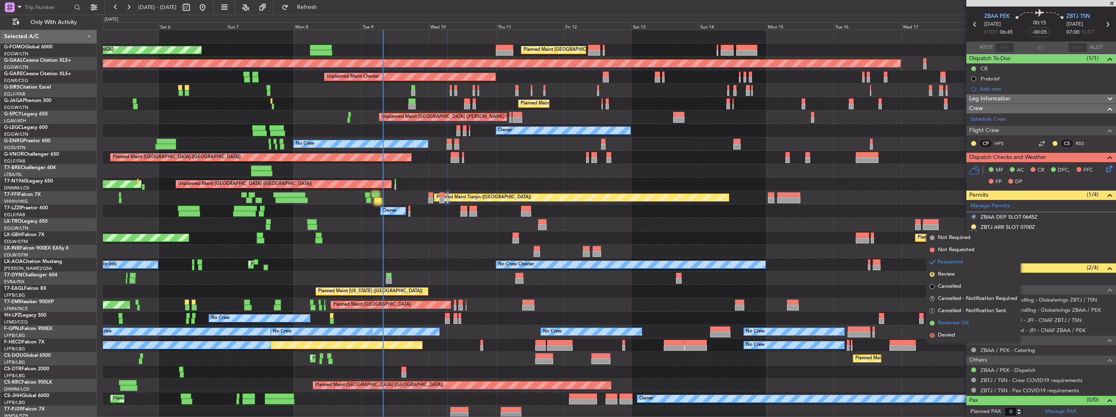
click at [948, 322] on span "Received OK" at bounding box center [953, 323] width 31 height 8
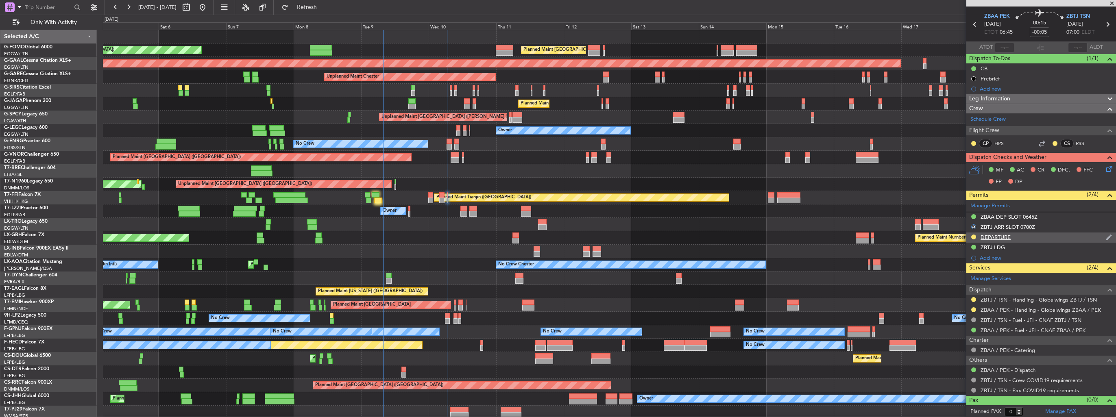
click at [1106, 237] on img at bounding box center [1109, 237] width 6 height 7
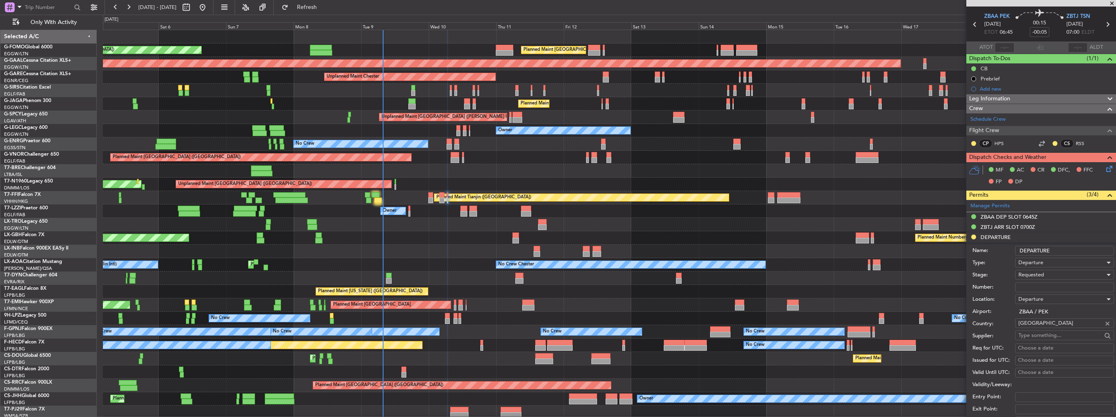
click at [1051, 286] on input "Number:" at bounding box center [1064, 288] width 99 height 10
paste input "CAD/B252340"
type input "CAD/B252340"
click at [1055, 277] on div "Requested" at bounding box center [1062, 275] width 87 height 12
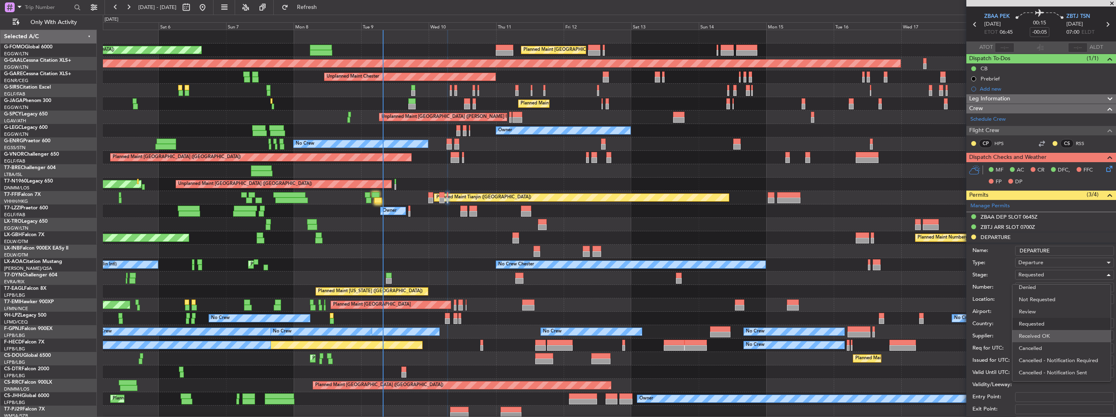
click at [1053, 334] on span "Received OK" at bounding box center [1061, 336] width 85 height 12
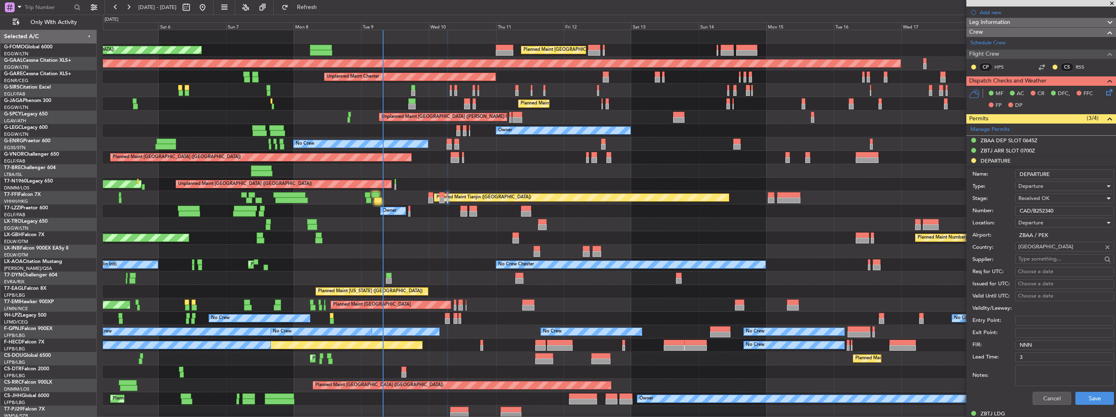
scroll to position [188, 0]
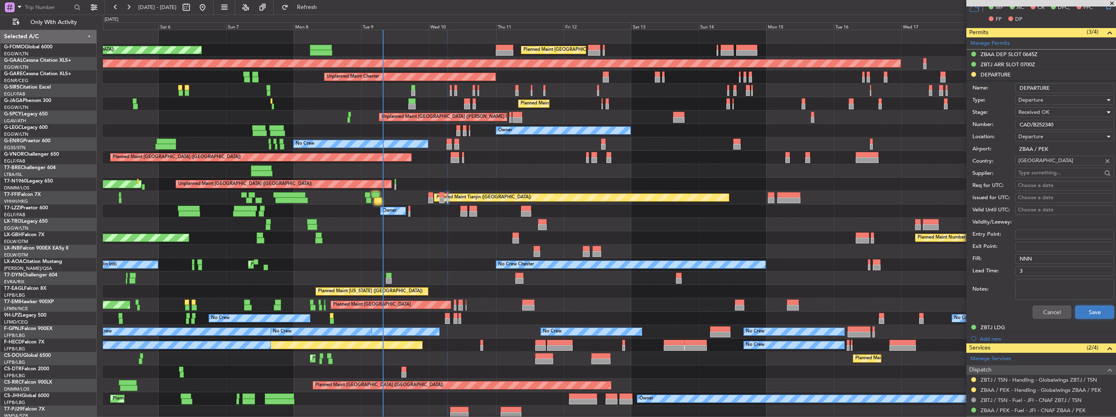
click at [1087, 309] on button "Save" at bounding box center [1095, 312] width 39 height 13
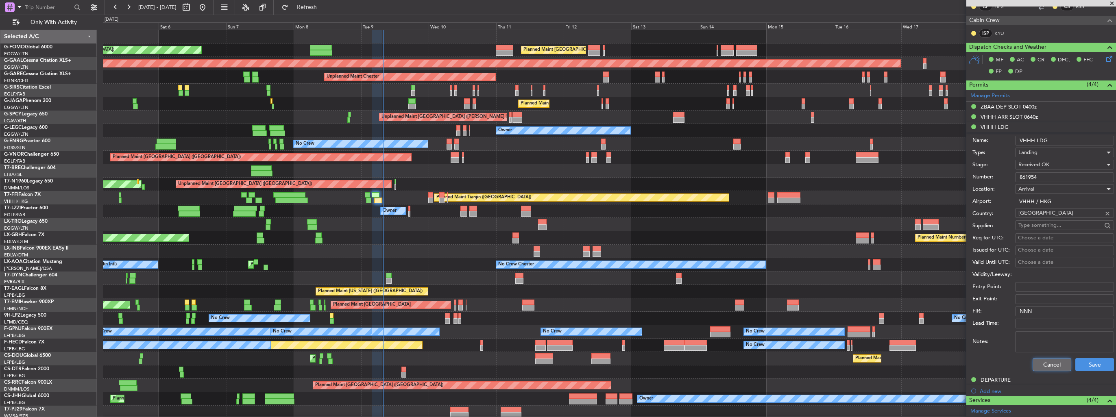
click at [1036, 365] on button "Cancel" at bounding box center [1052, 364] width 39 height 13
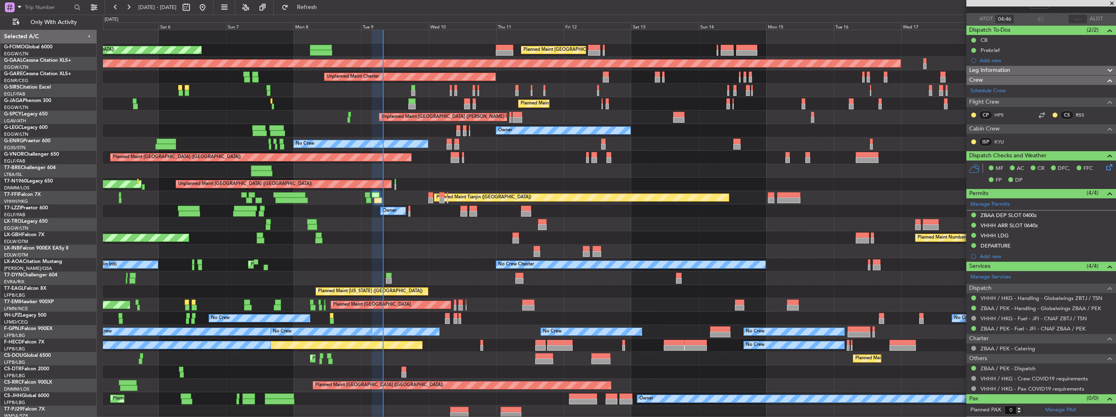
scroll to position [52, 0]
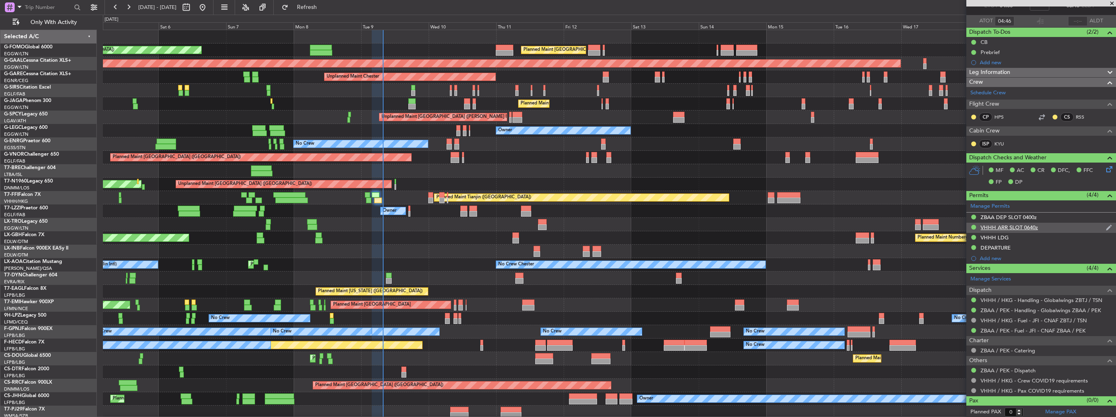
click at [1106, 227] on img at bounding box center [1109, 227] width 6 height 7
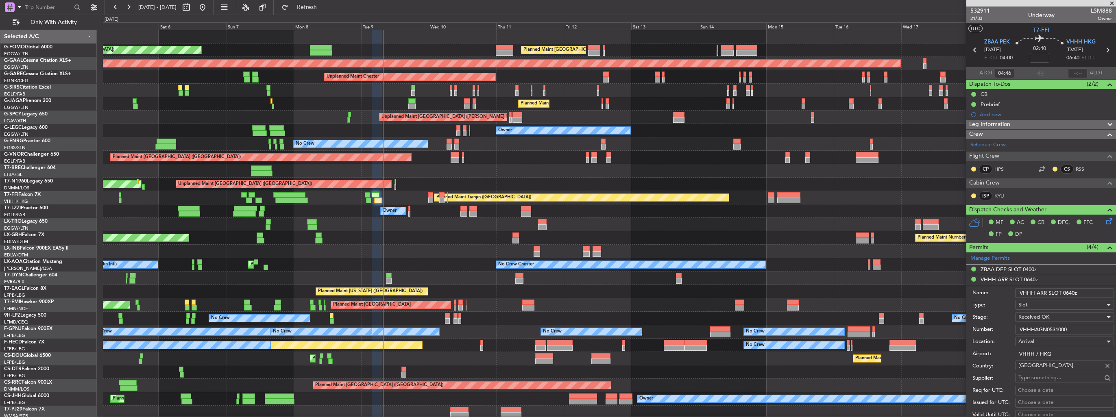
scroll to position [0, 0]
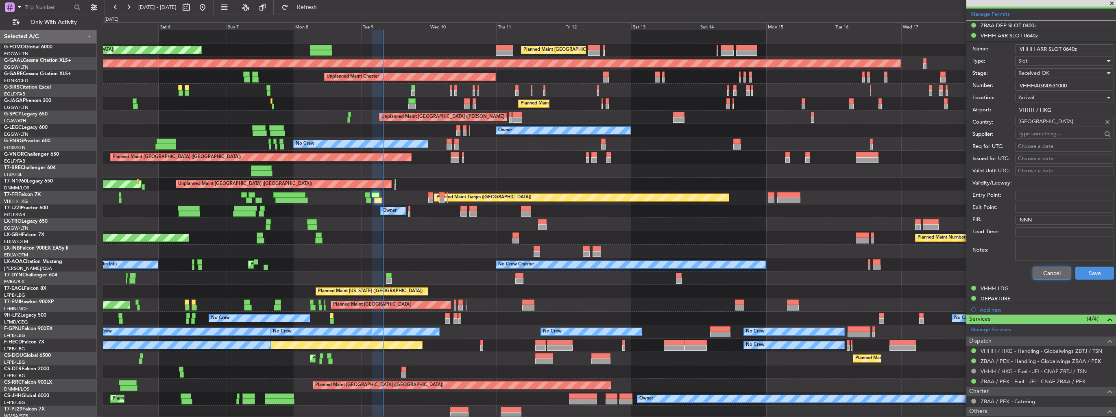
click at [1055, 271] on button "Cancel" at bounding box center [1052, 273] width 39 height 13
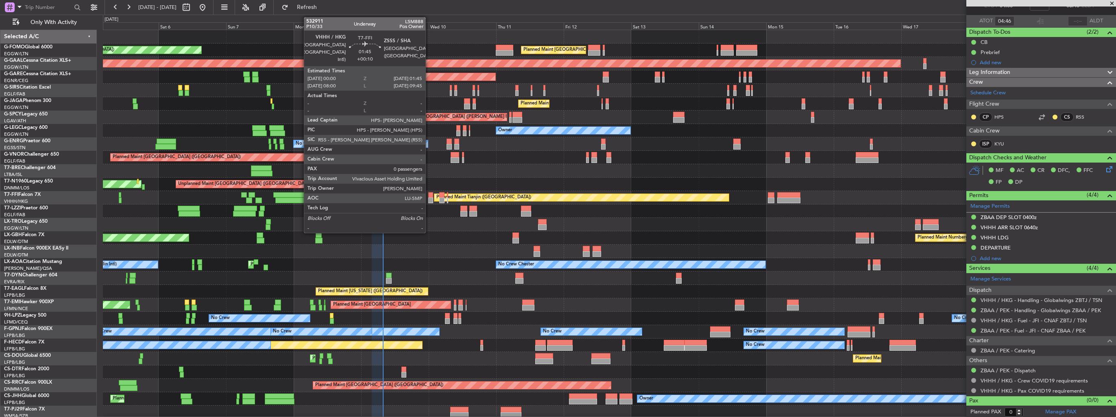
click at [429, 198] on div at bounding box center [430, 201] width 5 height 6
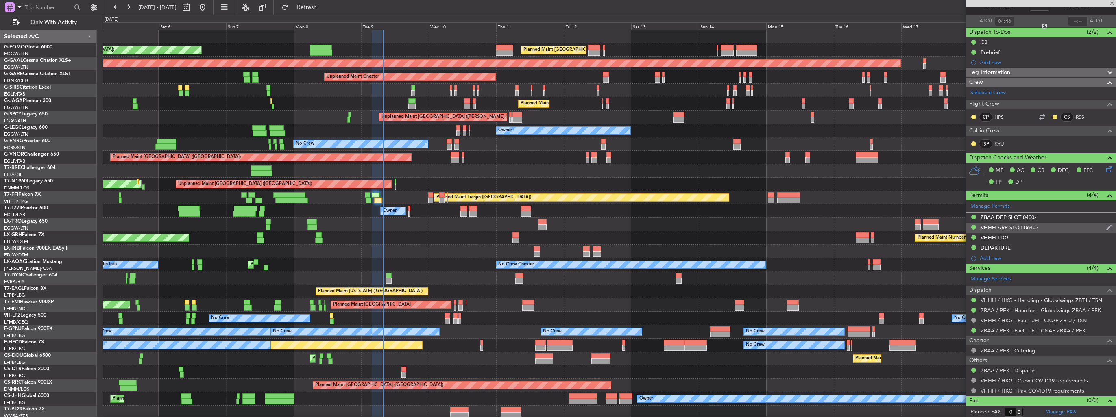
type input "+00:10"
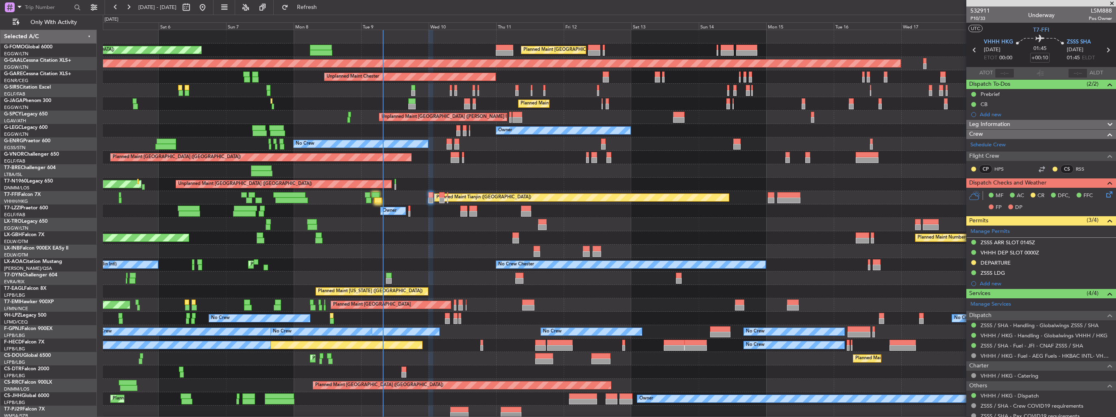
click at [0, 0] on img at bounding box center [0, 0] width 0 height 0
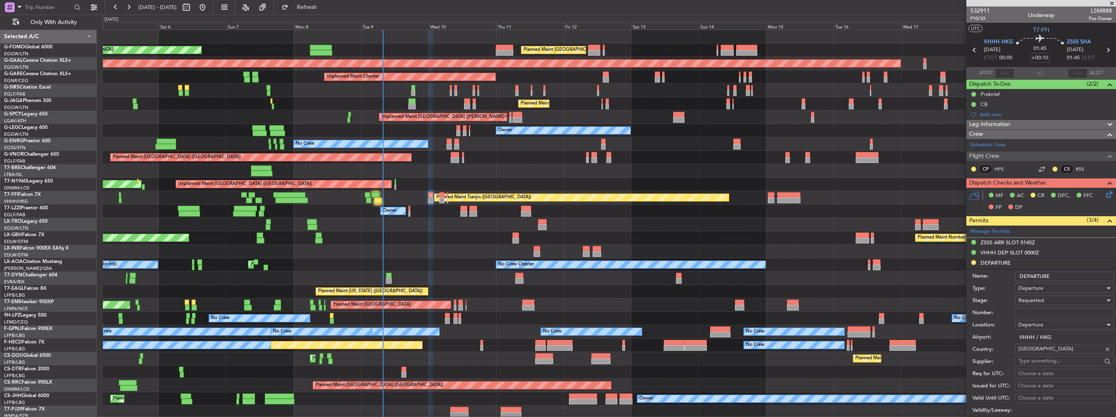
click at [1050, 313] on input "Number:" at bounding box center [1064, 313] width 99 height 10
paste input "861954"
type input "861954"
click at [1050, 299] on div "Requested" at bounding box center [1062, 301] width 87 height 12
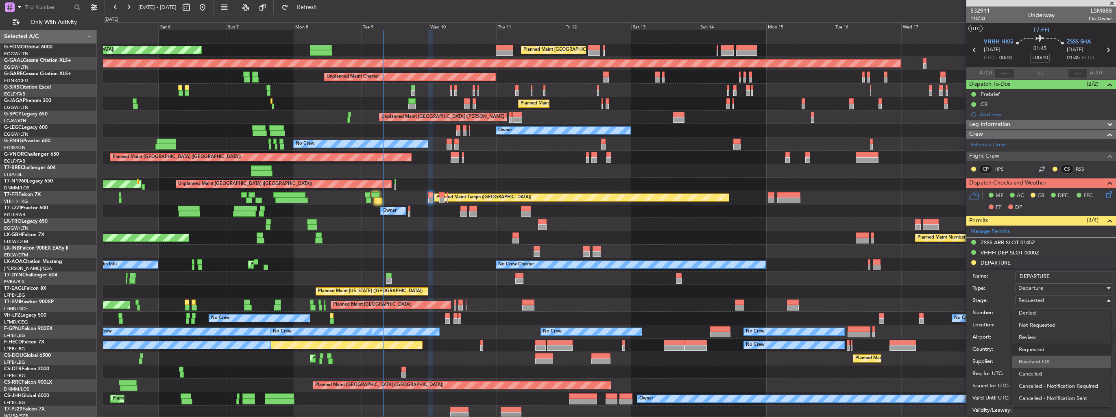
click at [1053, 362] on span "Received OK" at bounding box center [1061, 362] width 85 height 12
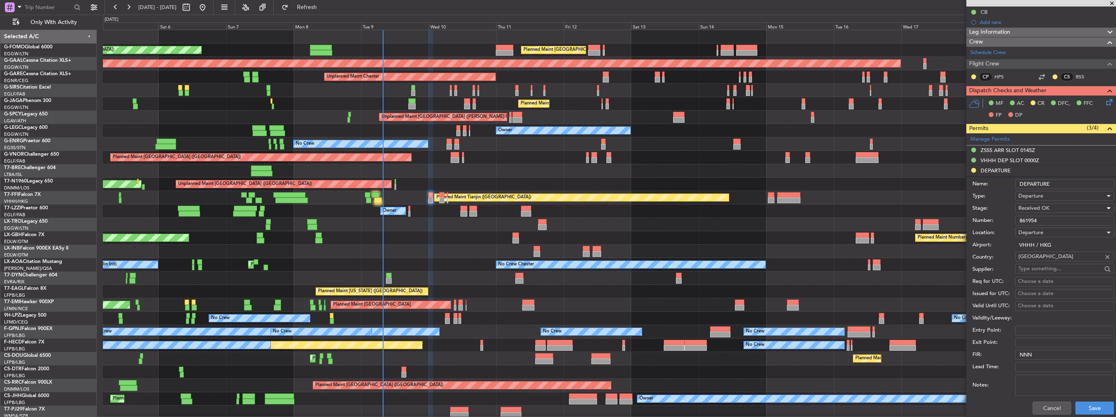
scroll to position [122, 0]
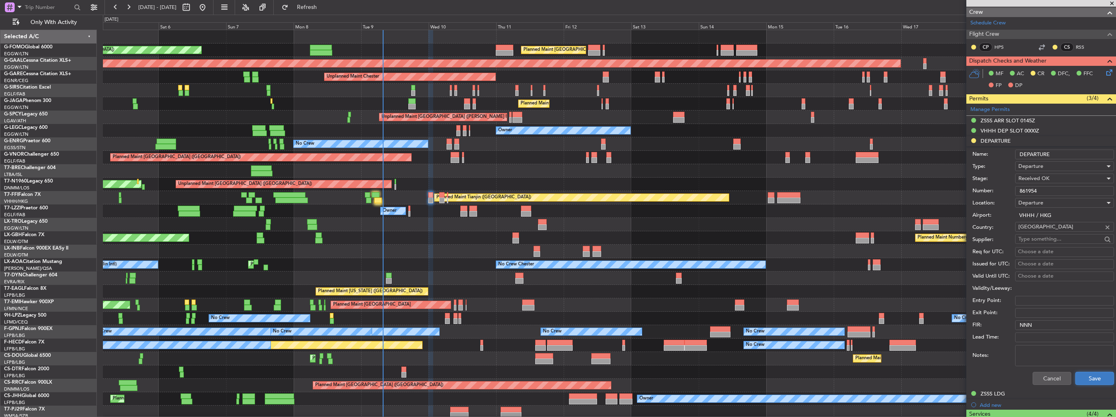
click at [1080, 376] on button "Save" at bounding box center [1095, 378] width 39 height 13
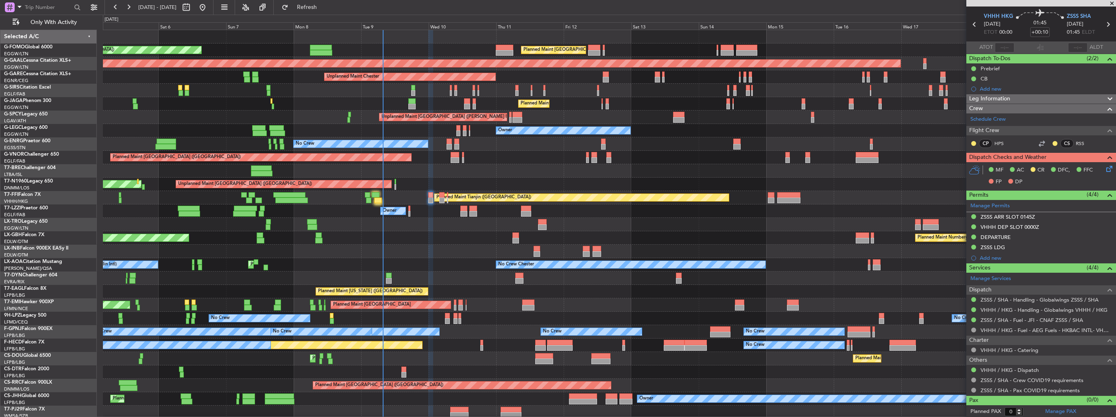
scroll to position [0, 0]
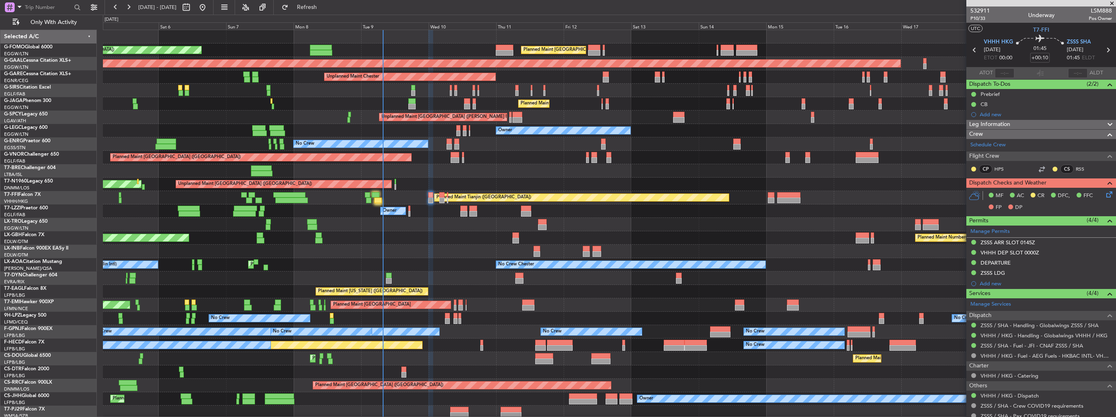
click at [1100, 11] on span "LSM888" at bounding box center [1100, 11] width 23 height 9
copy span "LSM888"
click at [1011, 11] on div "532911 P10/33 Underway LSM888 Pos Owner" at bounding box center [1042, 15] width 150 height 16
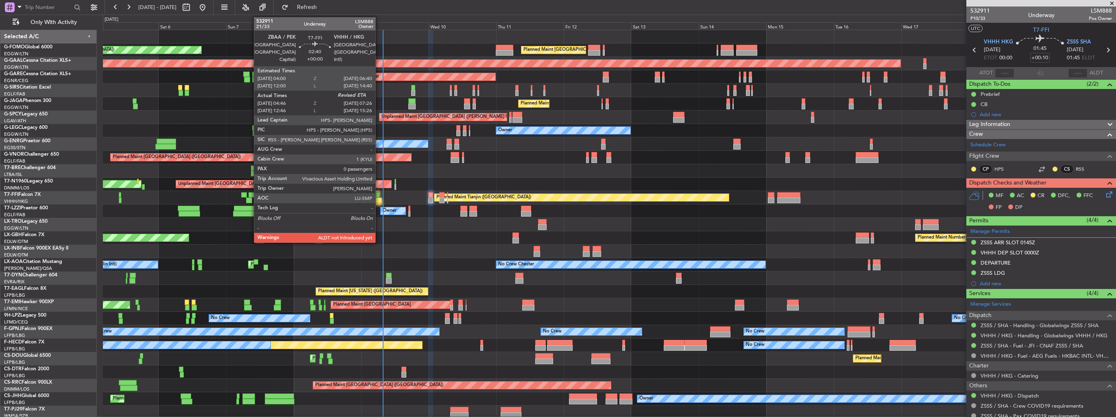
click at [379, 200] on div at bounding box center [378, 201] width 8 height 6
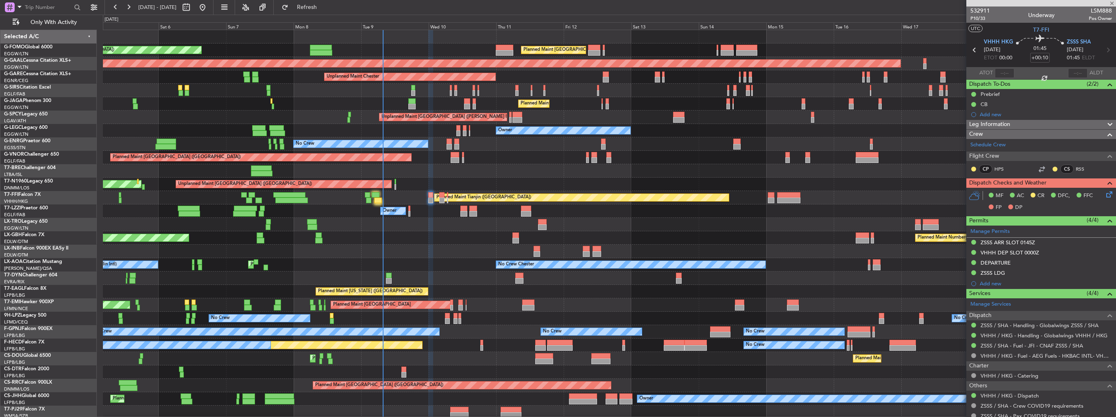
type input "04:46"
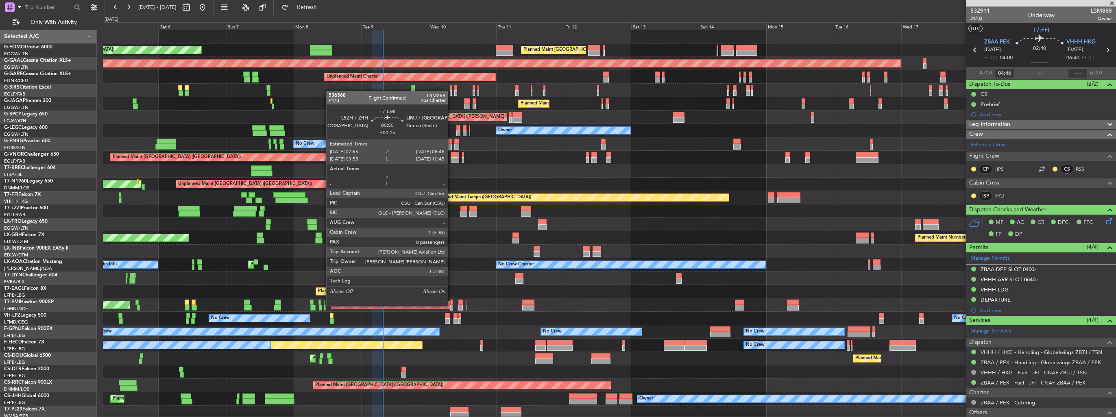
click at [452, 306] on div at bounding box center [451, 308] width 2 height 6
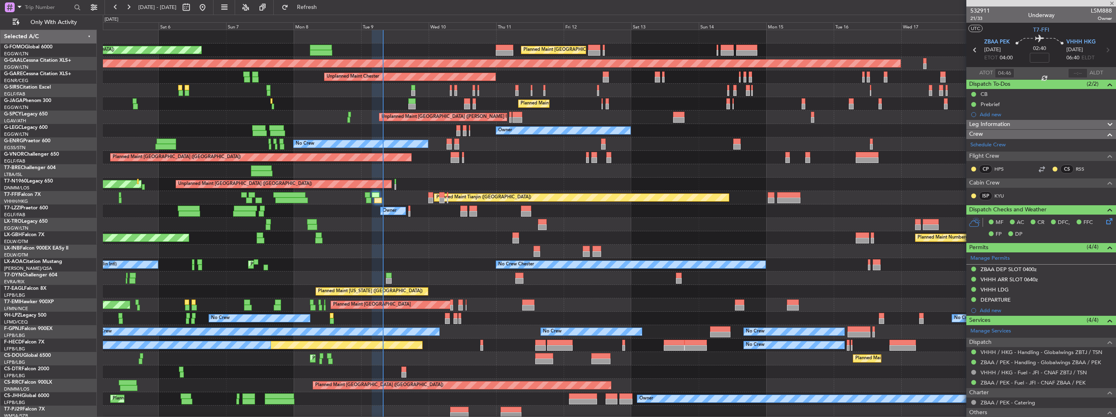
type input "+00:15"
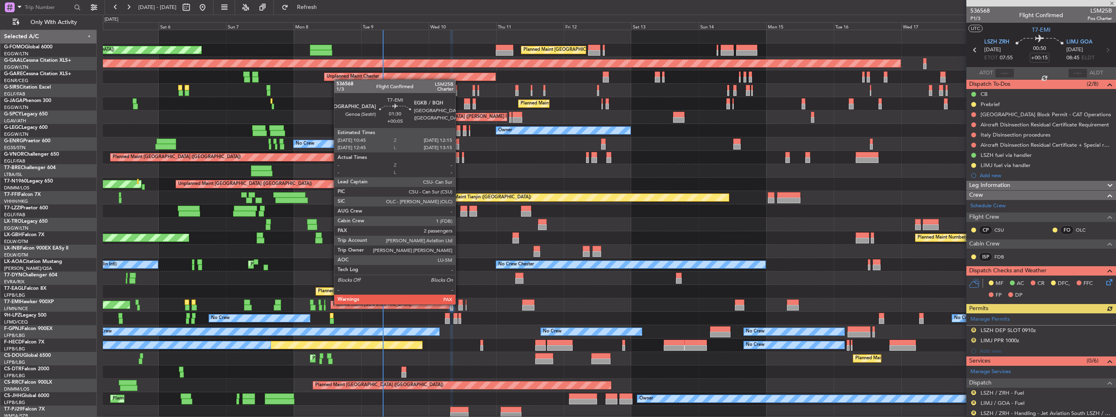
click at [459, 304] on div at bounding box center [460, 303] width 4 height 6
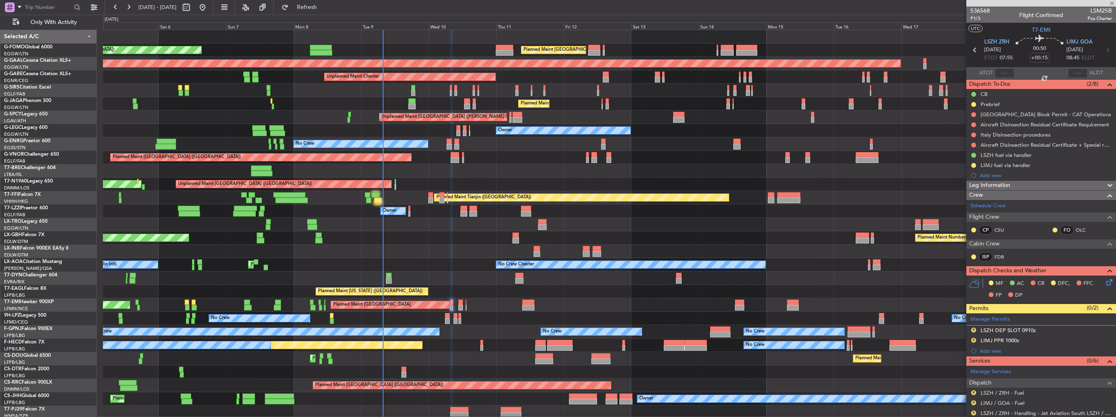
type input "+00:05"
type input "2"
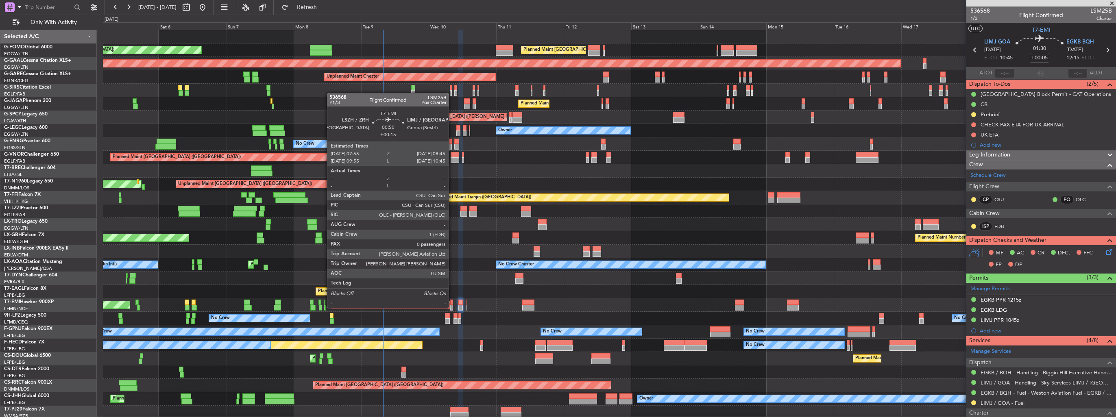
click at [452, 308] on div at bounding box center [451, 308] width 2 height 6
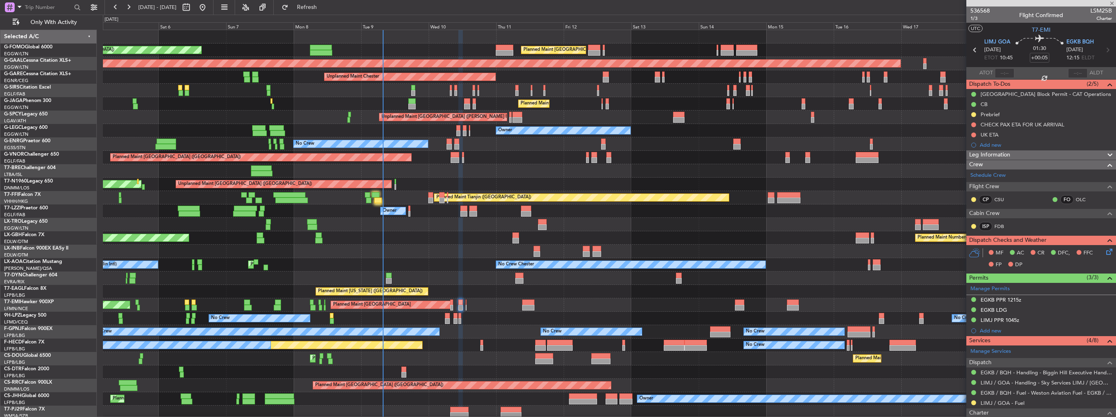
type input "+00:15"
type input "0"
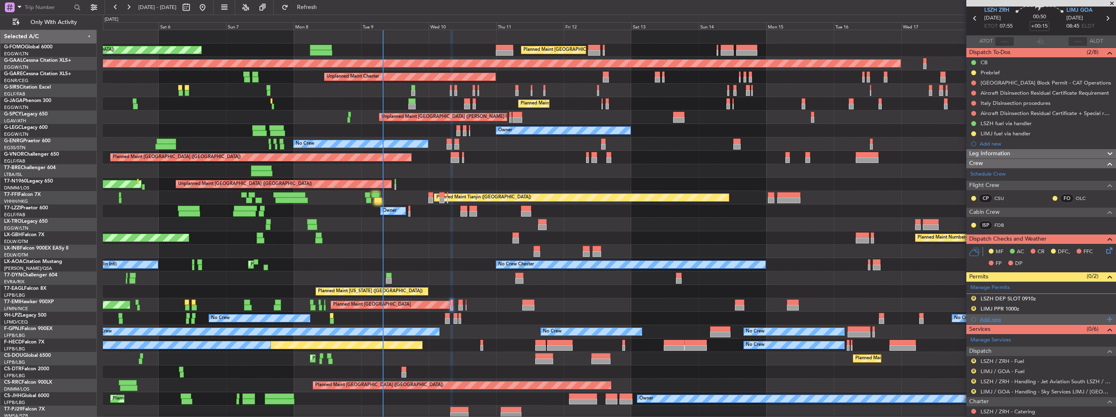
scroll to position [72, 0]
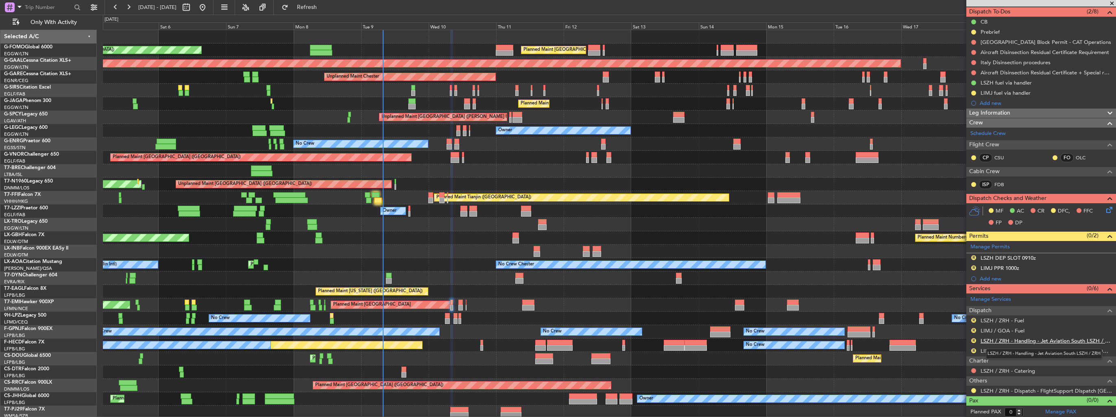
click at [1008, 342] on link "LSZH / ZRH - Handling - Jet Aviation South LSZH / ZRH" at bounding box center [1046, 341] width 131 height 7
click at [1006, 352] on link "LIMJ / GOA - Handling - Sky Services LIMJ / [GEOGRAPHIC_DATA]" at bounding box center [1046, 351] width 131 height 7
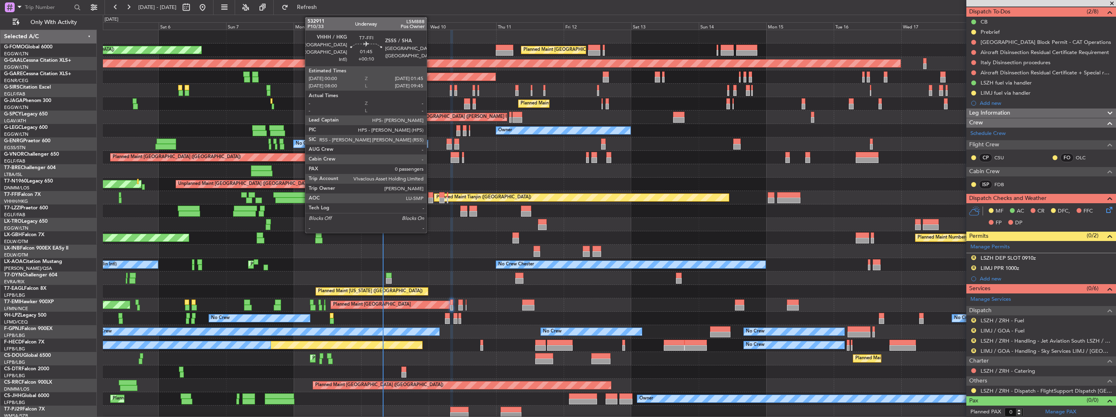
click at [430, 197] on div at bounding box center [430, 195] width 5 height 6
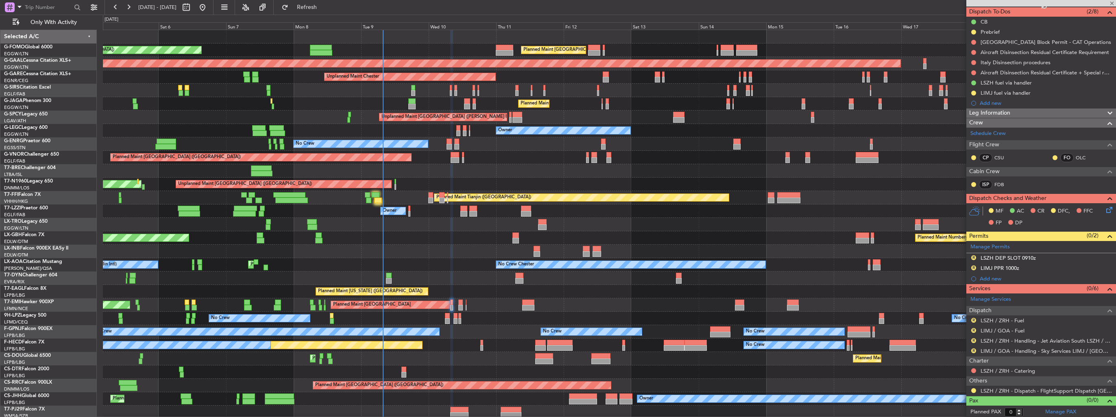
type input "+00:10"
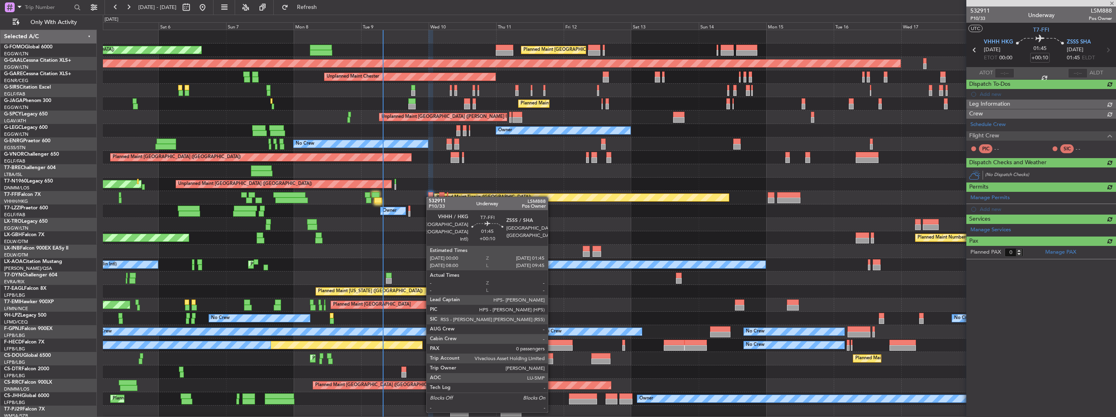
scroll to position [0, 0]
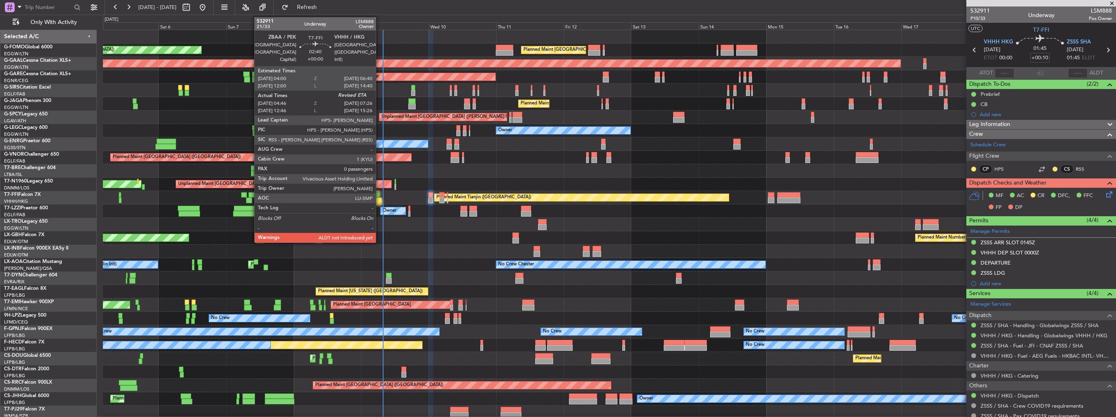
click at [380, 202] on div at bounding box center [378, 201] width 8 height 6
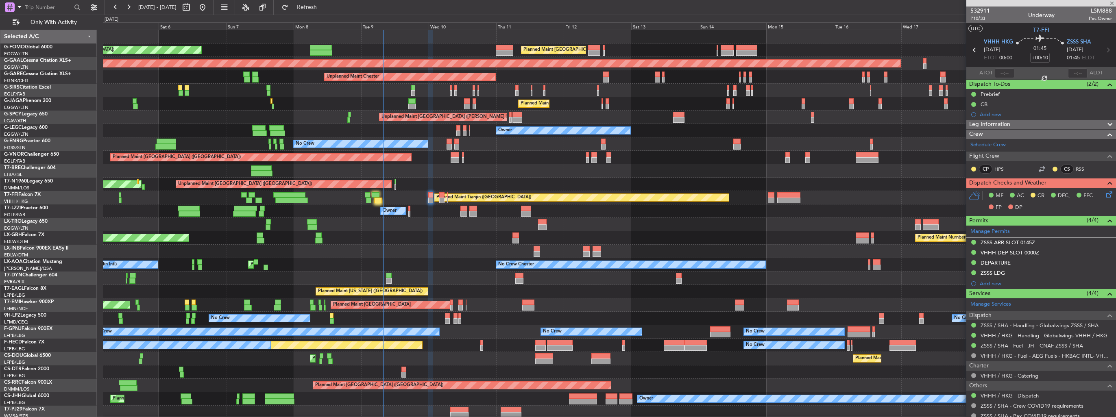
type input "04:46"
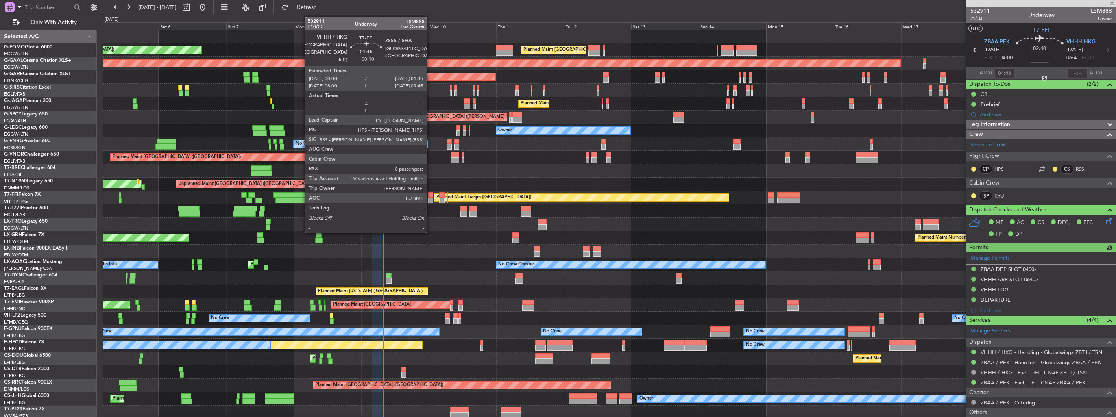
click at [430, 199] on div at bounding box center [430, 201] width 5 height 6
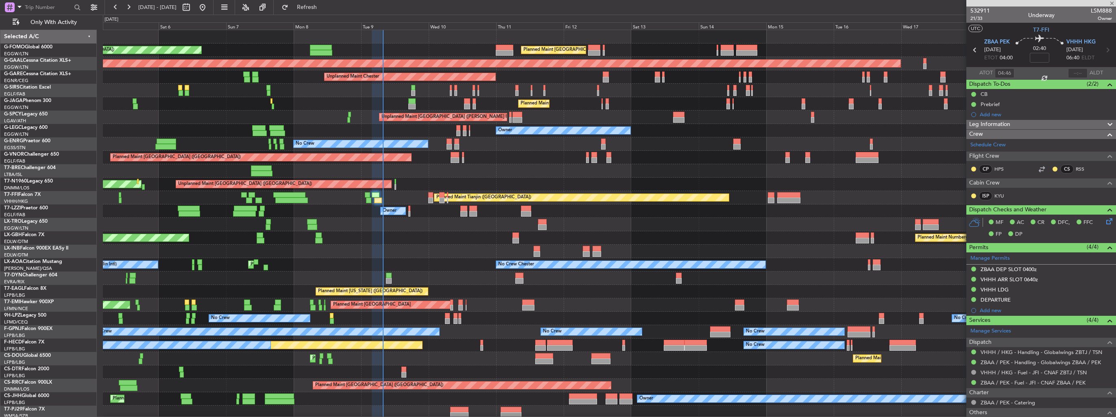
type input "+00:10"
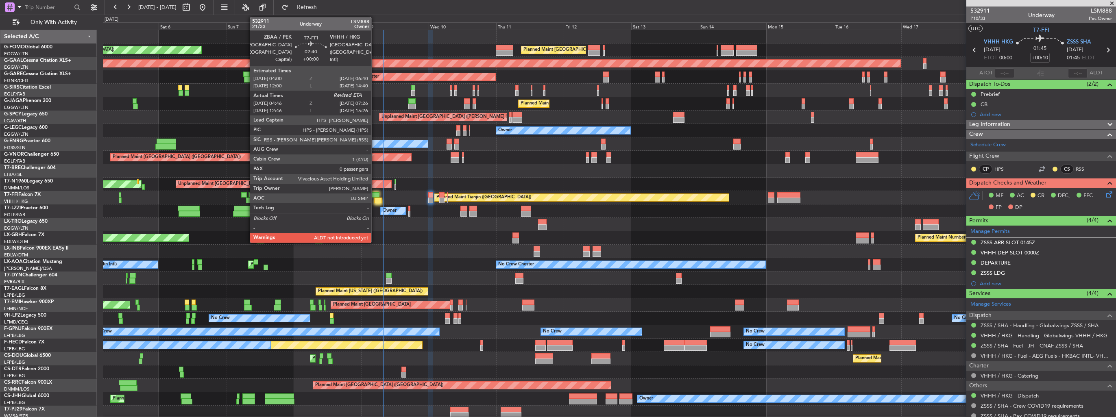
click at [375, 194] on div at bounding box center [376, 195] width 8 height 6
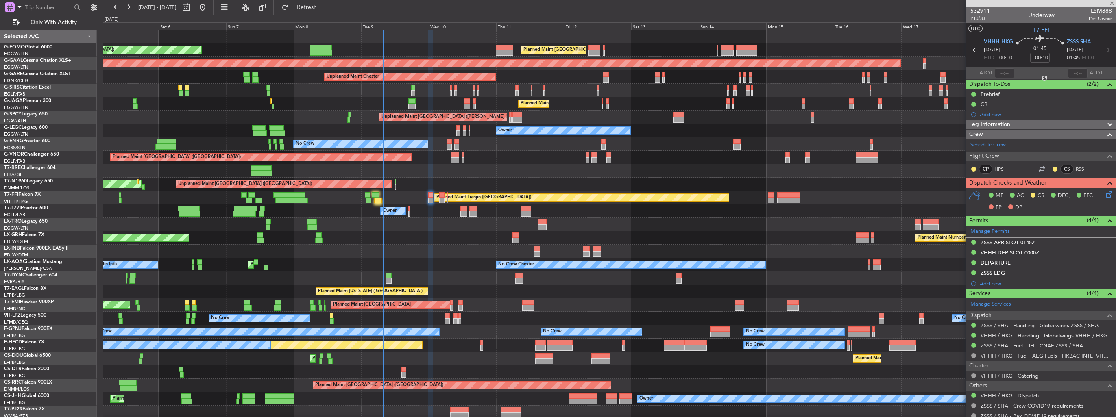
type input "04:46"
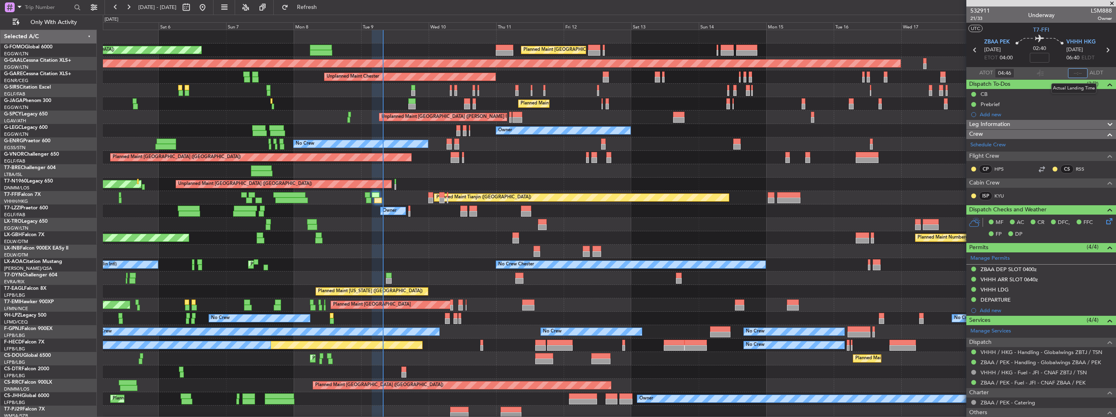
click at [1073, 73] on input "text" at bounding box center [1078, 73] width 20 height 10
click at [1057, 61] on div "02:40" at bounding box center [1040, 50] width 54 height 30
type input "07:49"
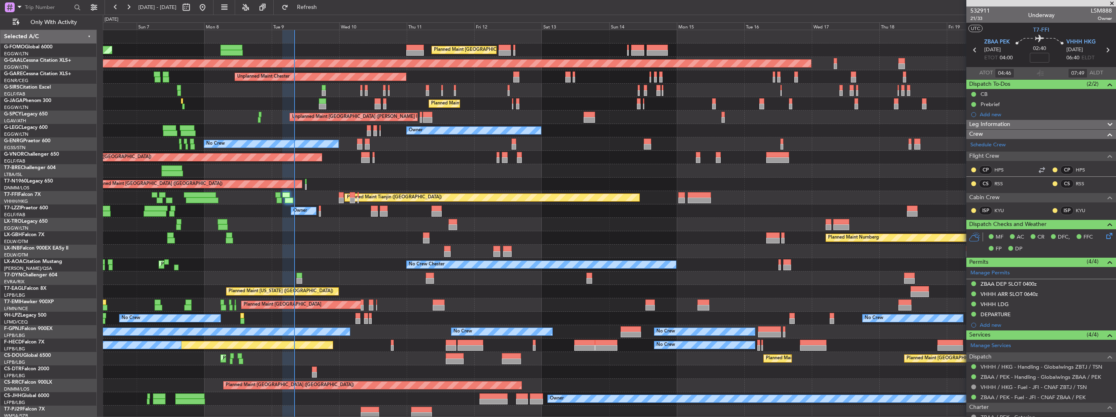
click at [477, 297] on div "Planned Maint [US_STATE] ([GEOGRAPHIC_DATA])" at bounding box center [609, 291] width 1013 height 13
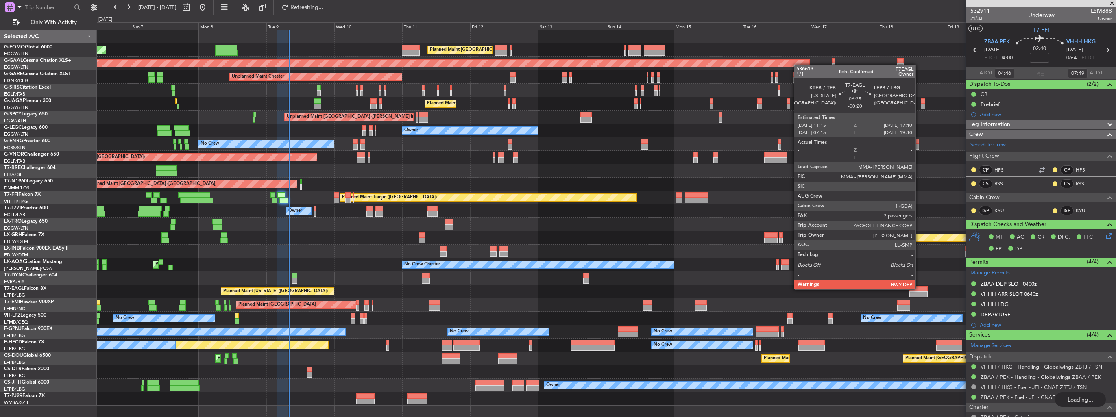
click at [919, 289] on div at bounding box center [919, 289] width 18 height 6
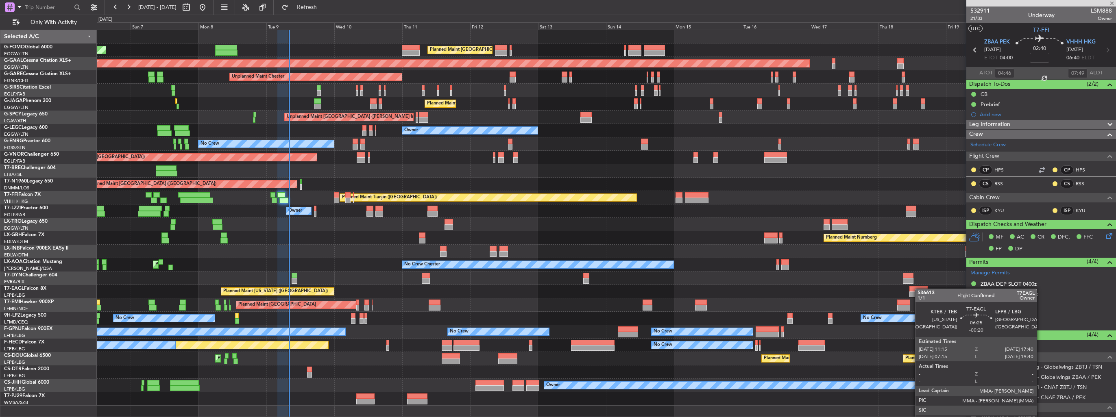
type input "-00:20"
type input "2"
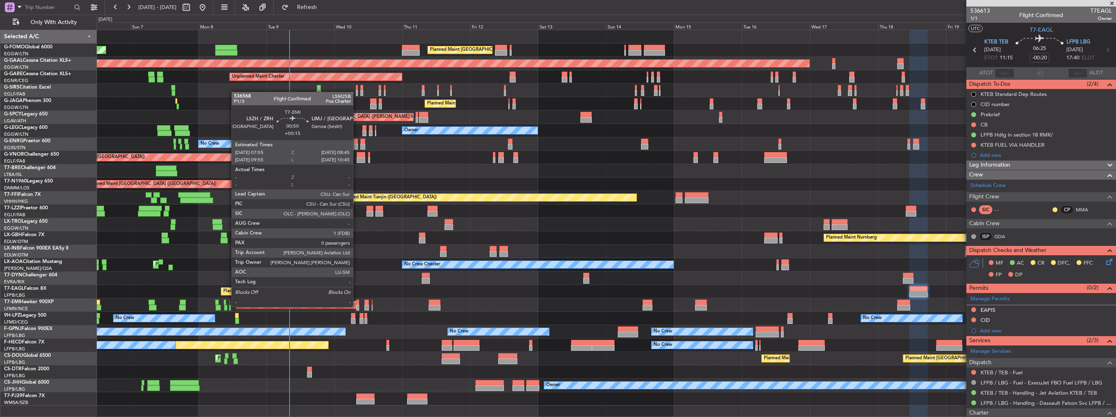
click at [357, 306] on div at bounding box center [357, 308] width 2 height 6
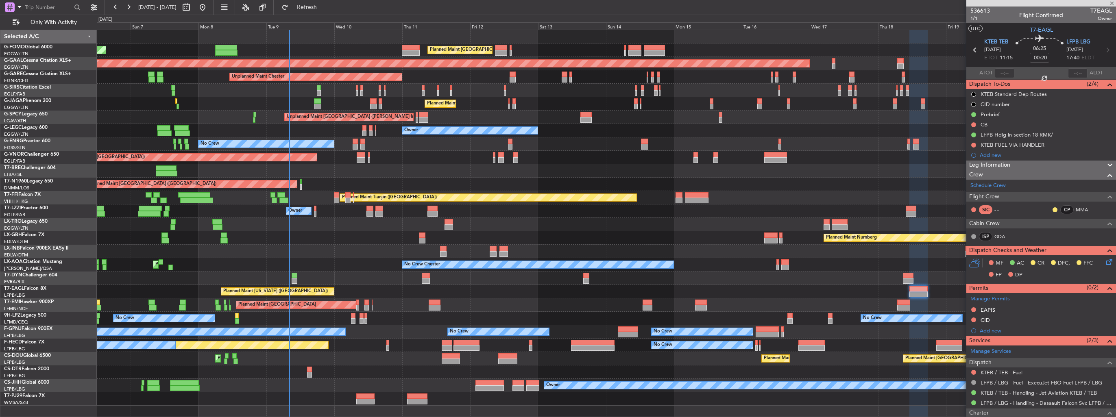
type input "+00:15"
type input "0"
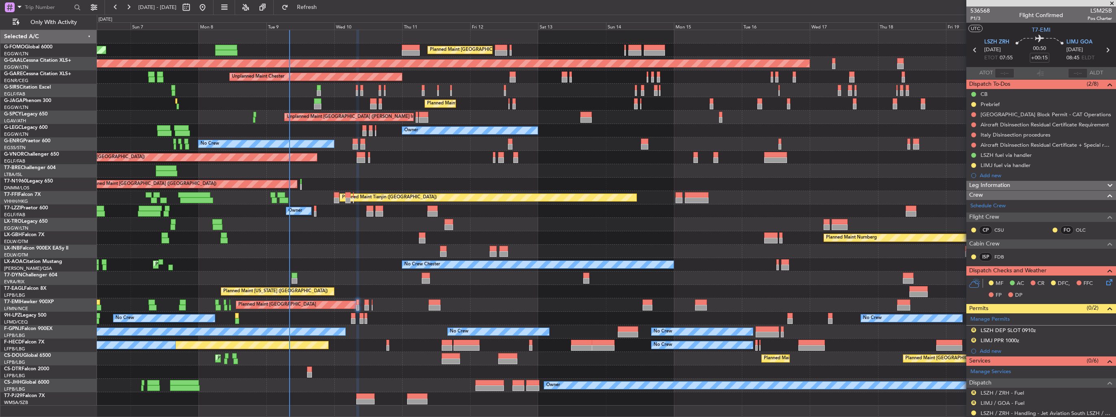
click at [0, 0] on img at bounding box center [0, 0] width 0 height 0
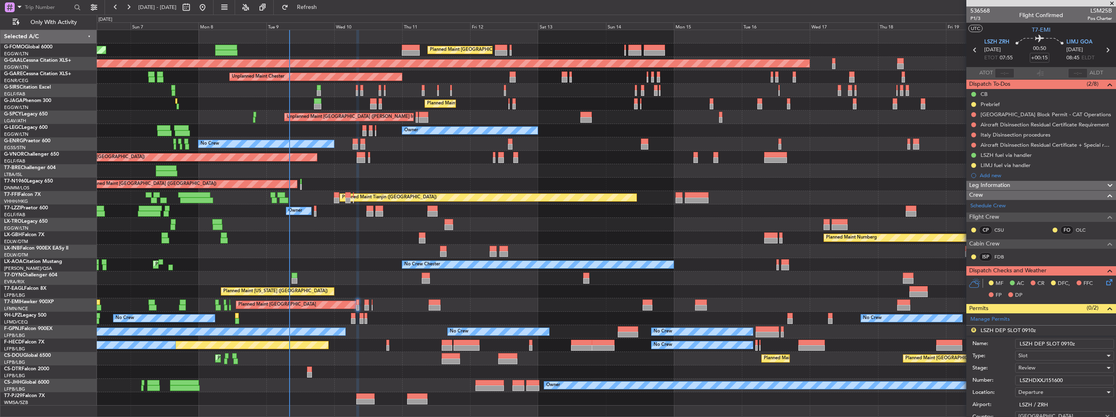
drag, startPoint x: 1081, startPoint y: 342, endPoint x: 1064, endPoint y: 343, distance: 16.7
click at [1064, 343] on input "LSZH DEP SLOT 0910z" at bounding box center [1064, 344] width 99 height 10
type input "LSZH DEP SLOT 0755z"
click at [1061, 370] on div "Review" at bounding box center [1062, 368] width 87 height 12
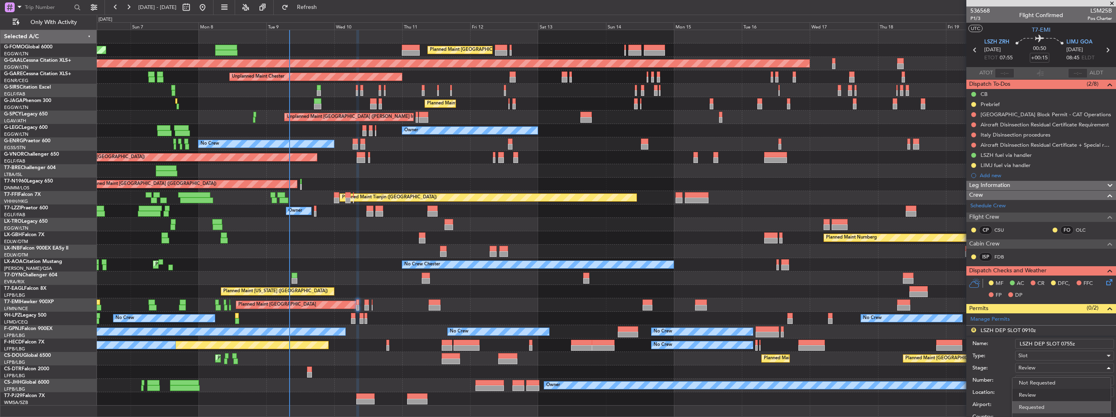
click at [1050, 409] on span "Requested" at bounding box center [1061, 408] width 85 height 12
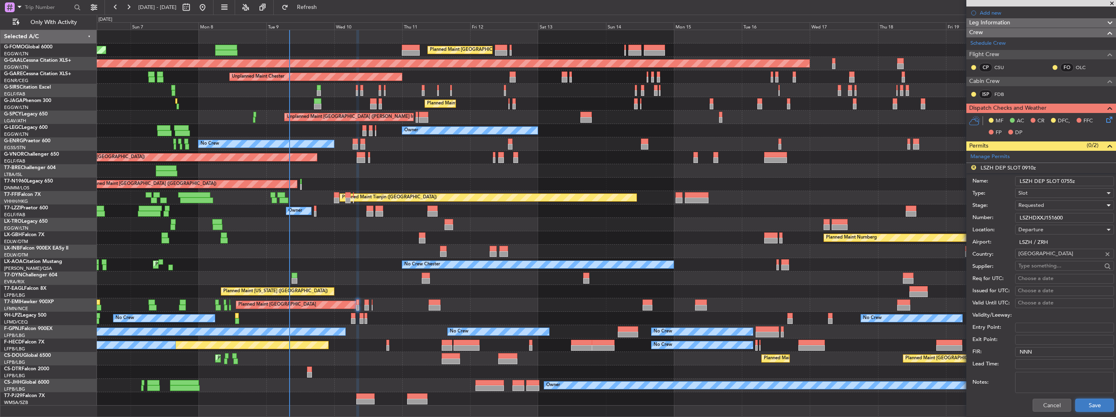
click at [1092, 403] on button "Save" at bounding box center [1095, 405] width 39 height 13
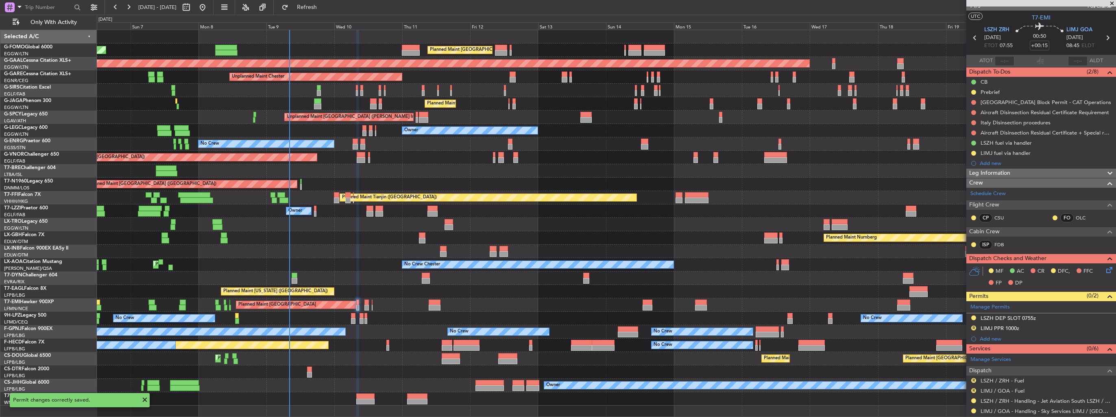
scroll to position [0, 0]
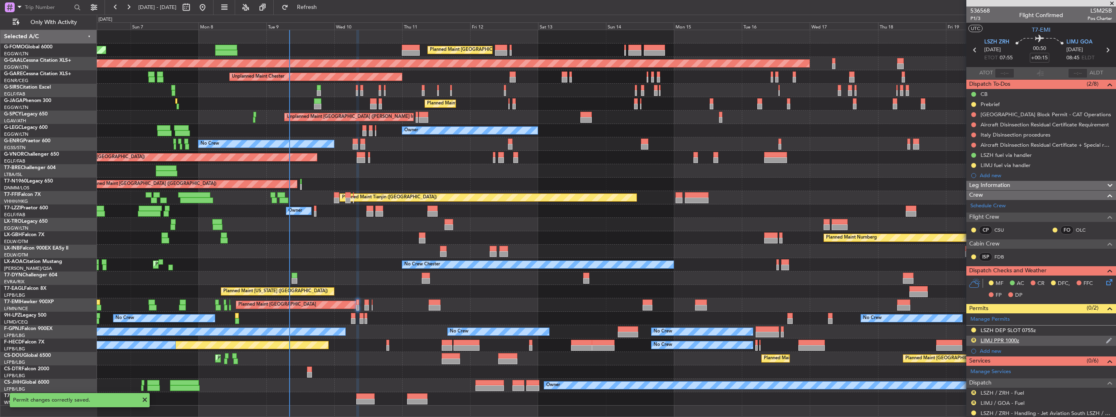
click at [1106, 340] on img at bounding box center [1109, 340] width 6 height 7
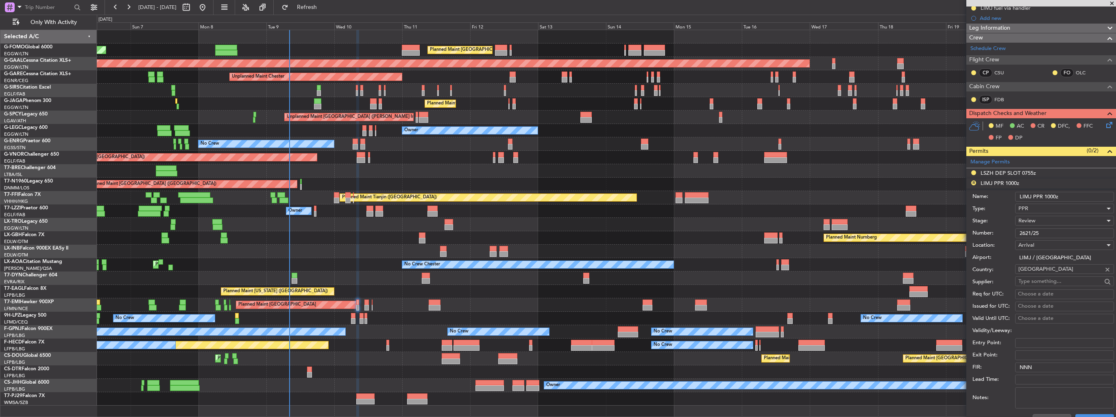
scroll to position [244, 0]
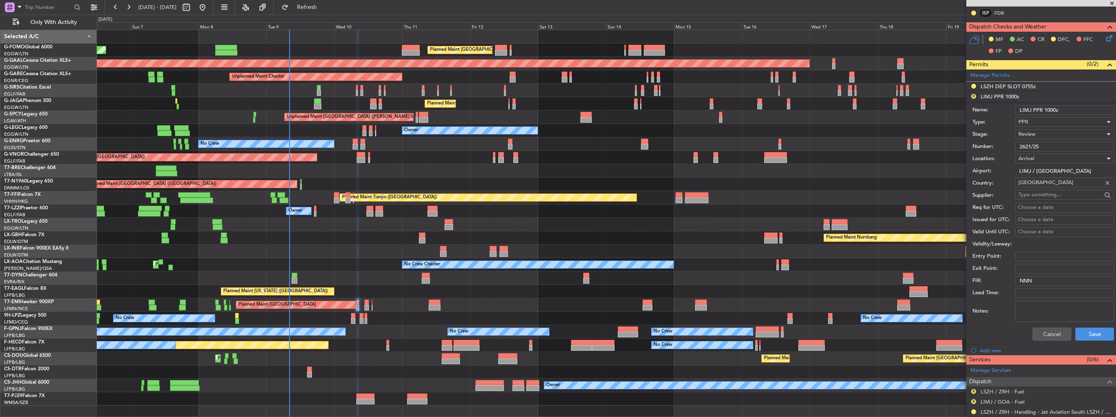
drag, startPoint x: 1064, startPoint y: 108, endPoint x: 1044, endPoint y: 108, distance: 19.9
click at [1044, 108] on input "LIMJ PPR 1000z" at bounding box center [1064, 110] width 99 height 10
type input "LIMJ PPR 0845z"
click at [1036, 131] on div "Review" at bounding box center [1062, 134] width 87 height 12
click at [1046, 187] on span "Requested" at bounding box center [1061, 187] width 85 height 12
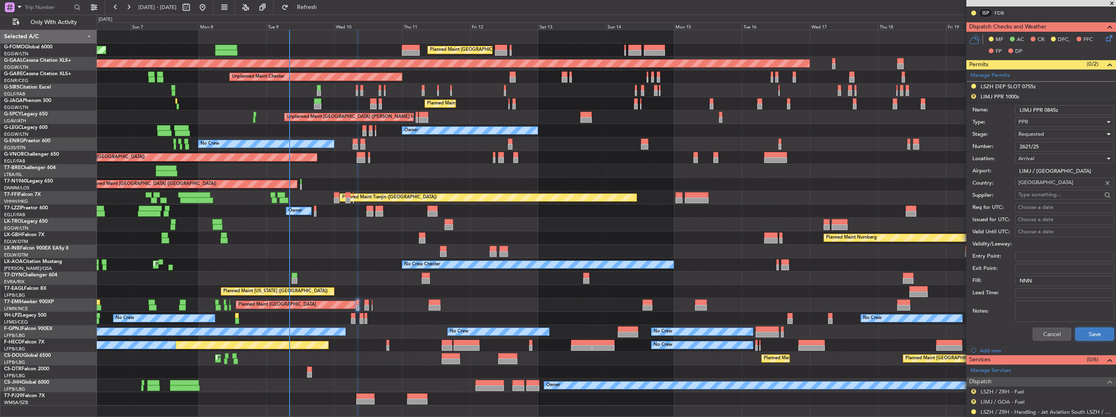
click at [1085, 332] on button "Save" at bounding box center [1095, 334] width 39 height 13
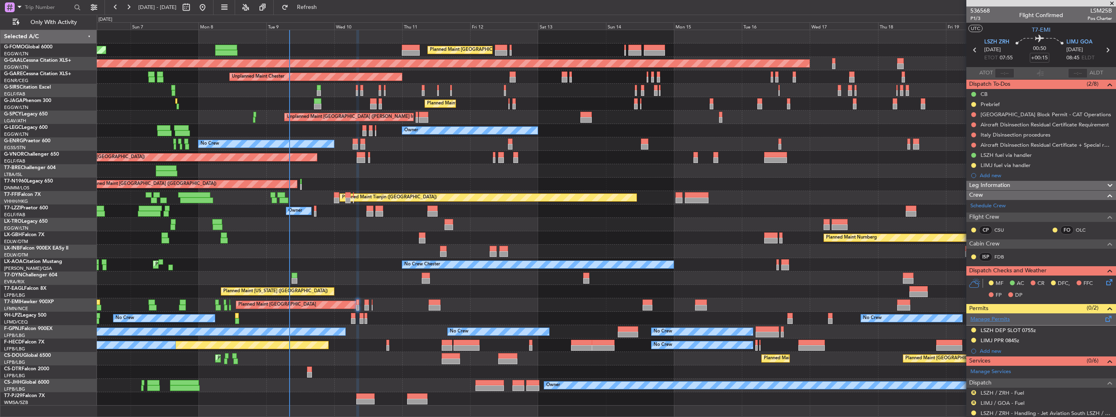
scroll to position [72, 0]
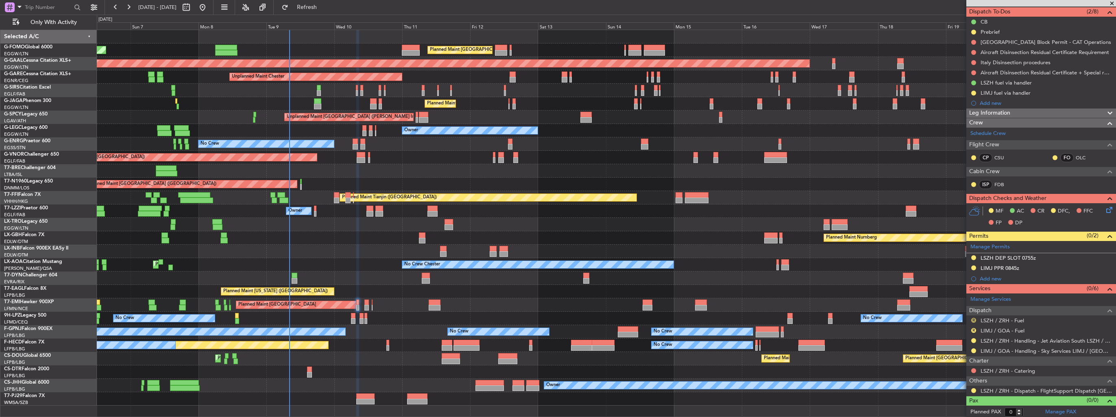
click at [973, 320] on button "R" at bounding box center [973, 320] width 5 height 5
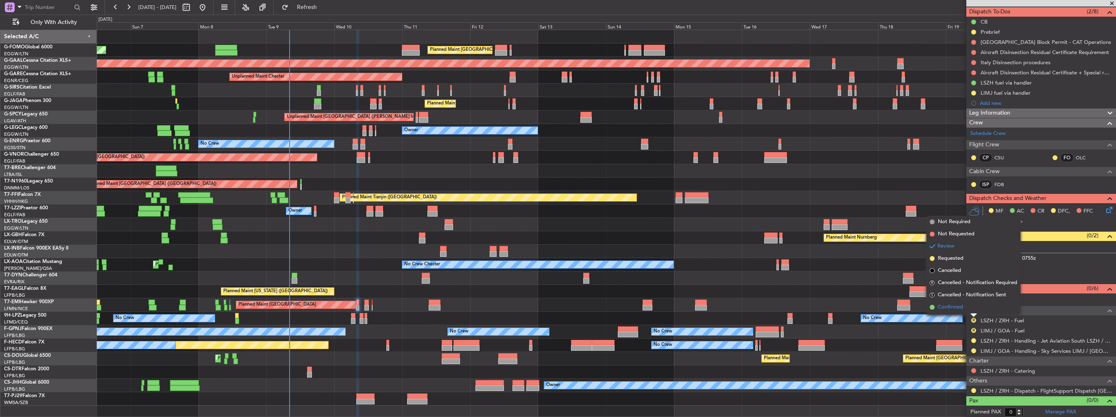
click at [953, 306] on span "Confirmed" at bounding box center [950, 307] width 25 height 8
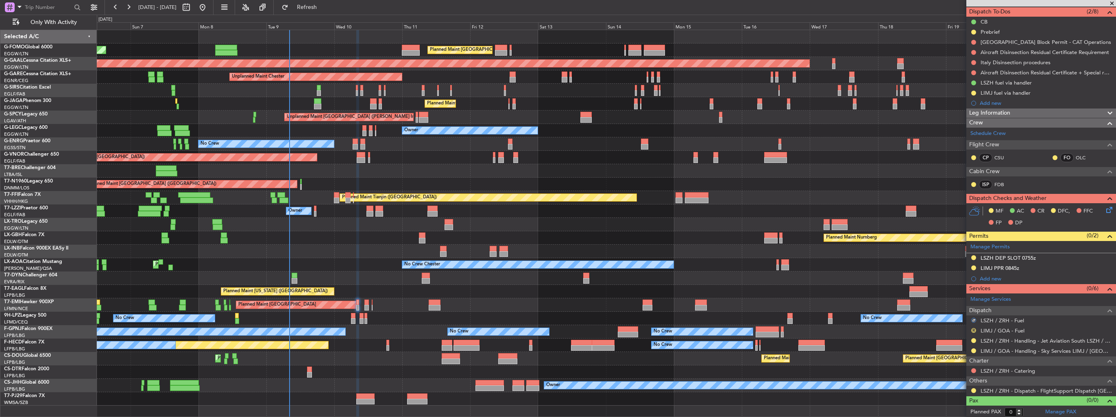
click at [974, 328] on button "R" at bounding box center [973, 330] width 5 height 5
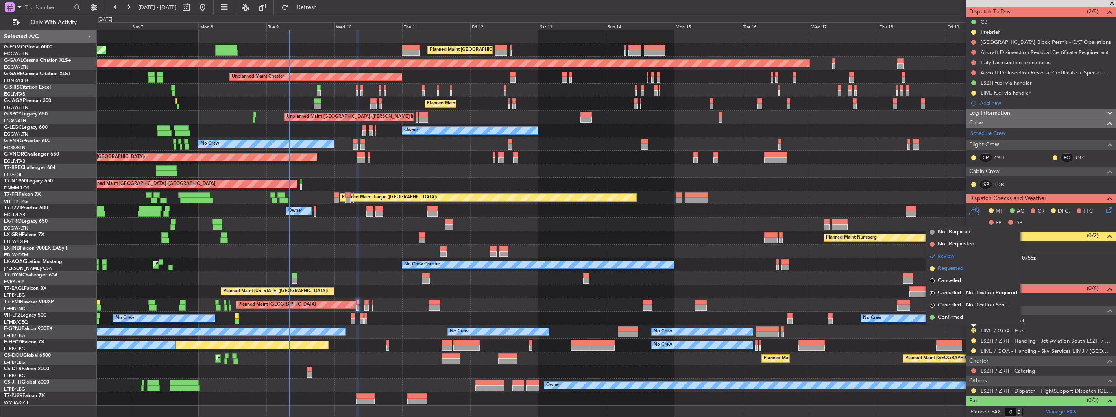
click at [963, 271] on span "Requested" at bounding box center [951, 269] width 26 height 8
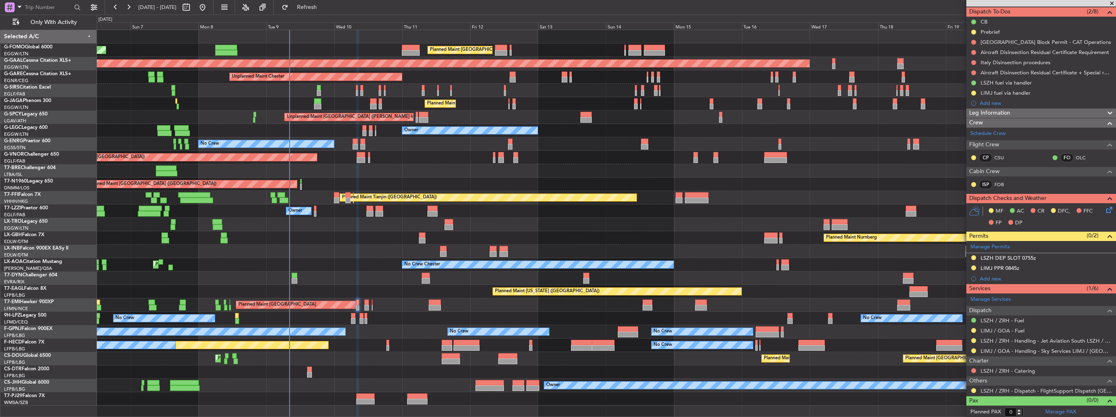
click at [867, 208] on div "Owner" at bounding box center [606, 211] width 1019 height 13
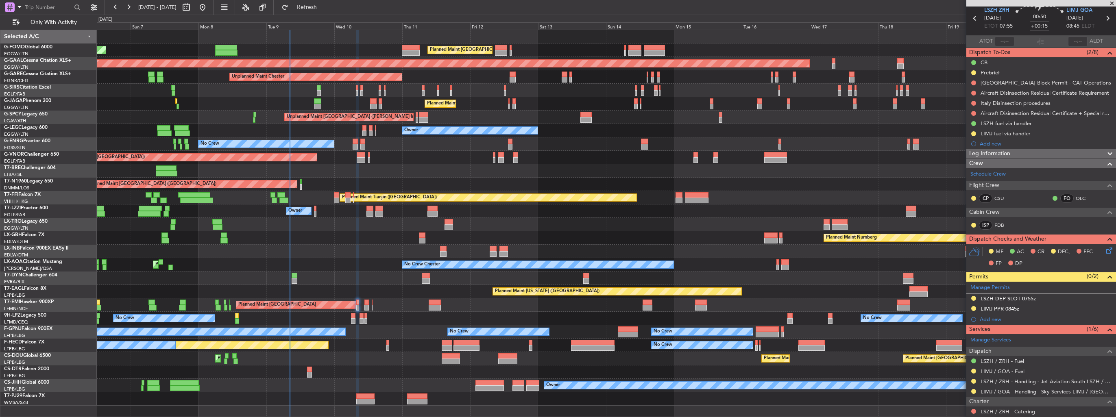
scroll to position [0, 0]
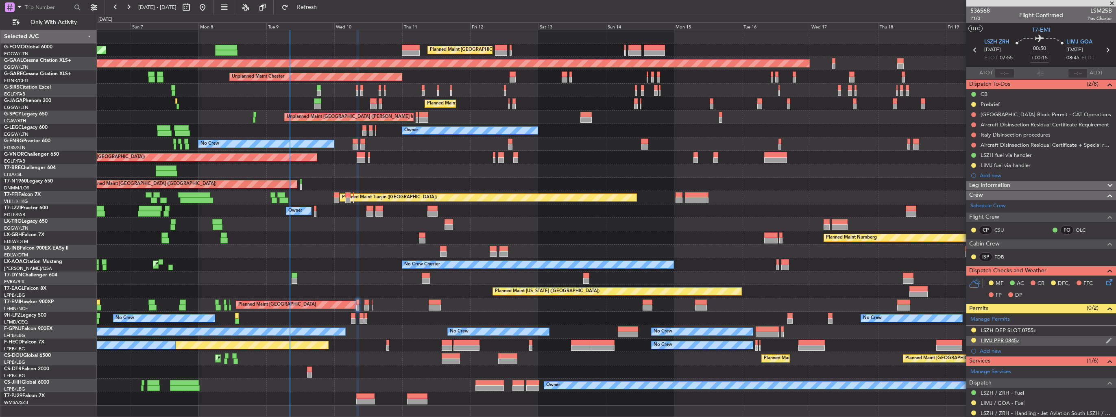
click at [1106, 339] on img at bounding box center [1109, 340] width 6 height 7
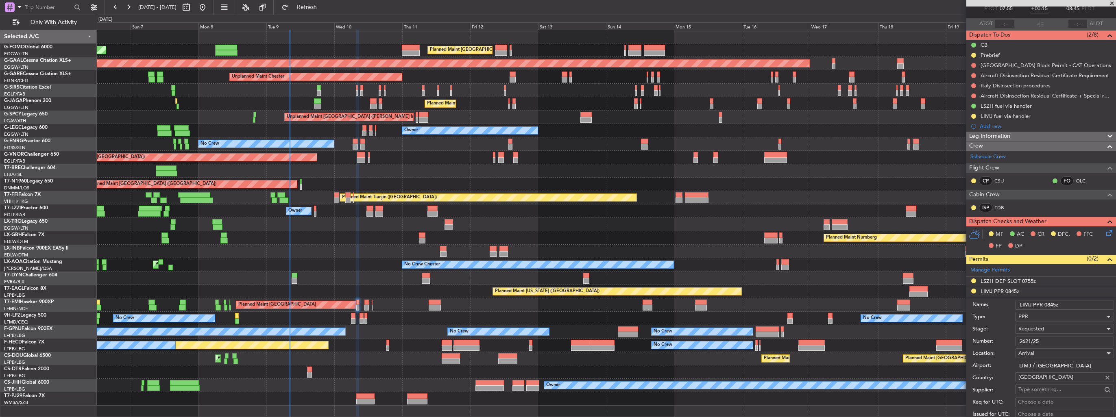
scroll to position [81, 0]
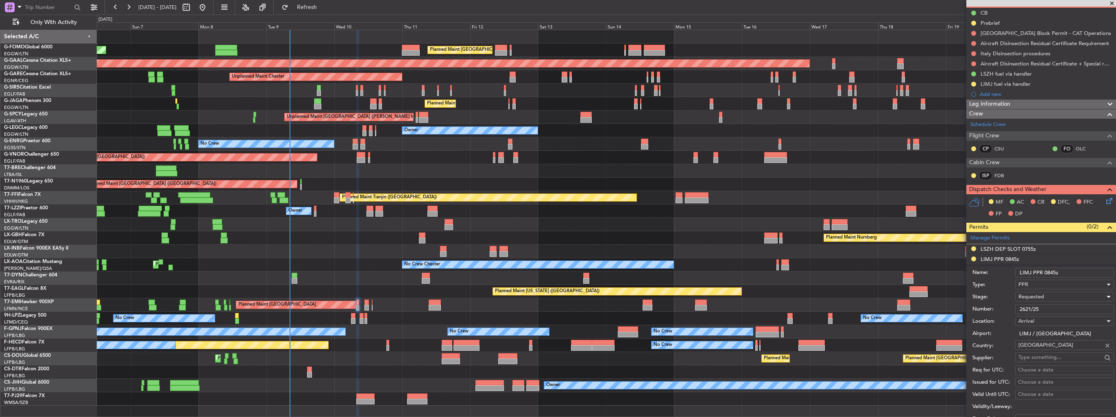
click at [1054, 298] on div "Requested" at bounding box center [1062, 297] width 87 height 12
click at [1055, 360] on span "Received OK" at bounding box center [1061, 358] width 85 height 12
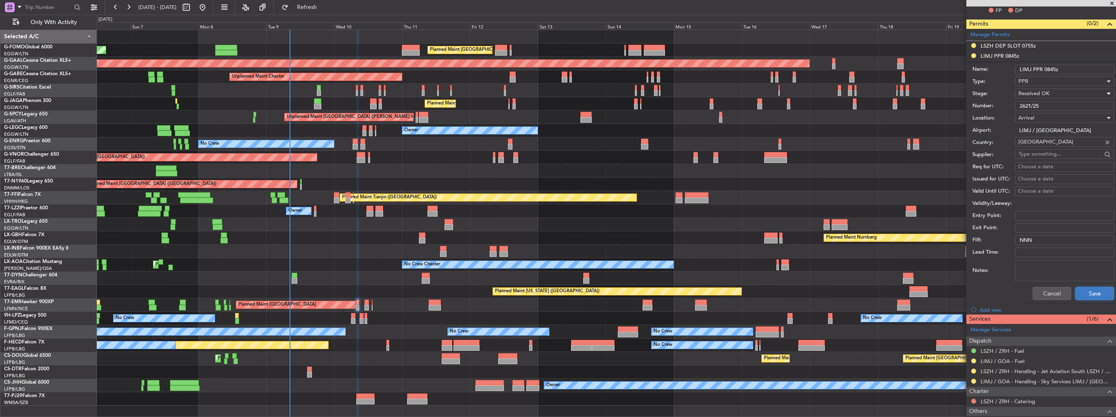
click at [1087, 295] on button "Save" at bounding box center [1095, 293] width 39 height 13
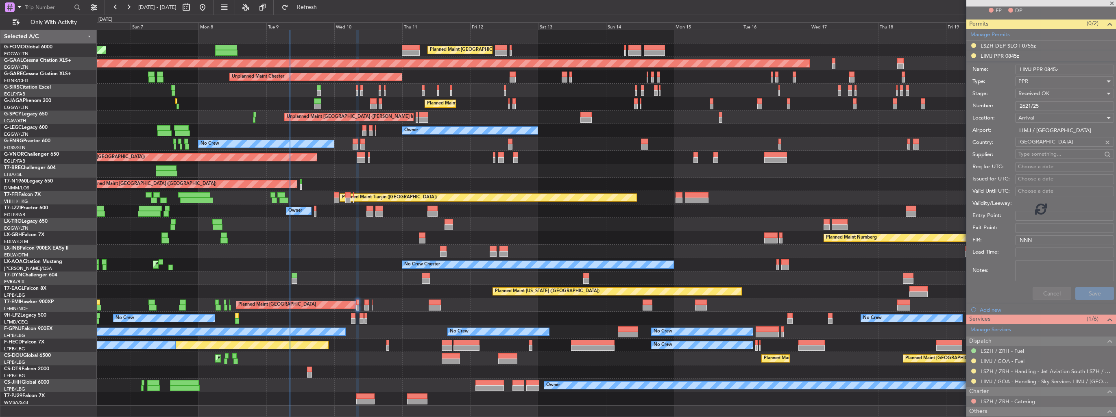
scroll to position [72, 0]
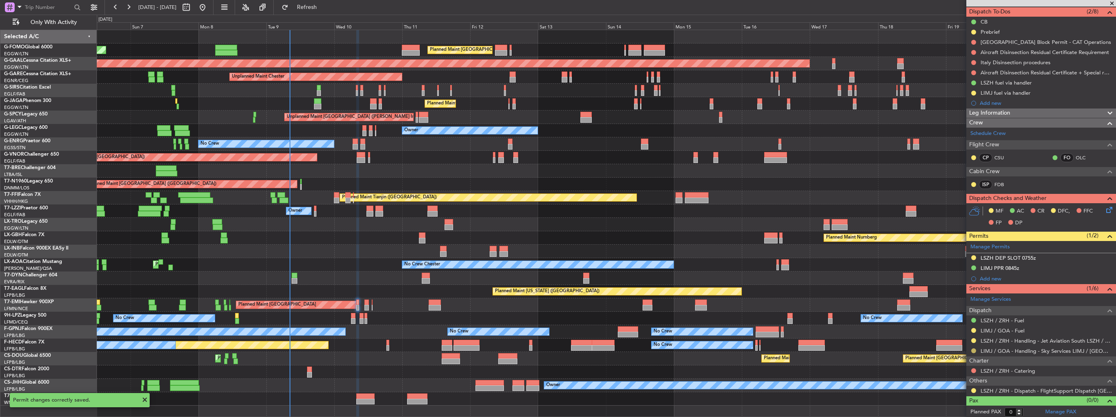
click at [972, 350] on button at bounding box center [973, 351] width 5 height 5
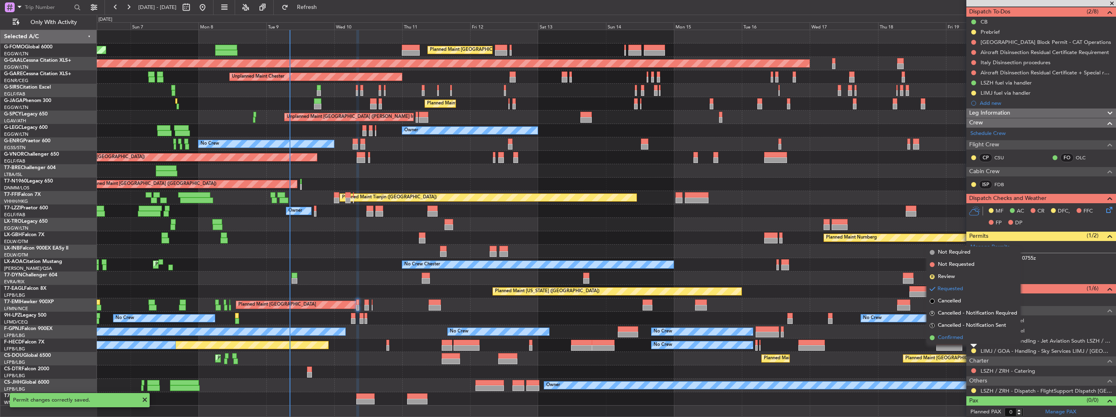
click at [950, 336] on span "Confirmed" at bounding box center [950, 338] width 25 height 8
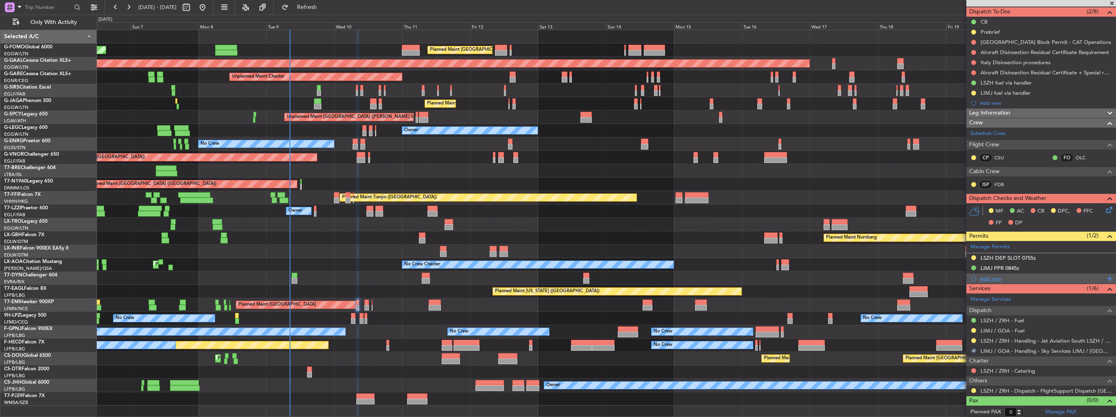
scroll to position [0, 0]
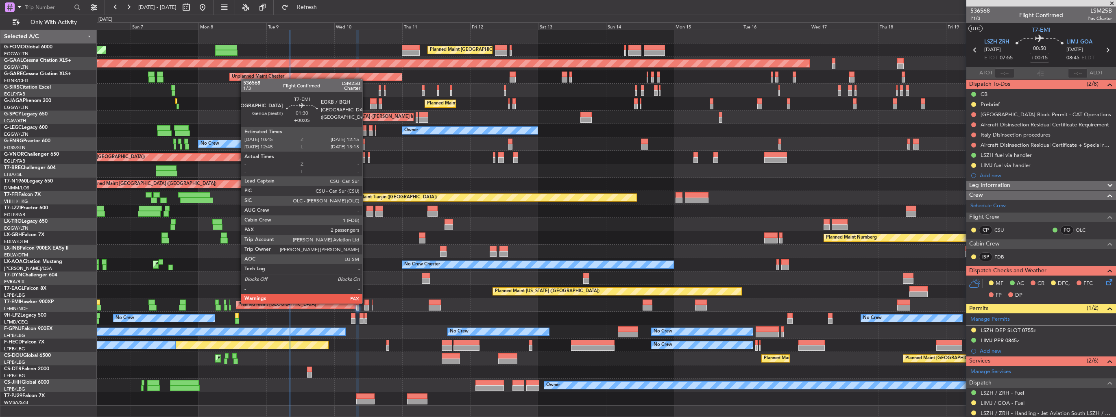
click at [366, 303] on div at bounding box center [367, 303] width 4 height 6
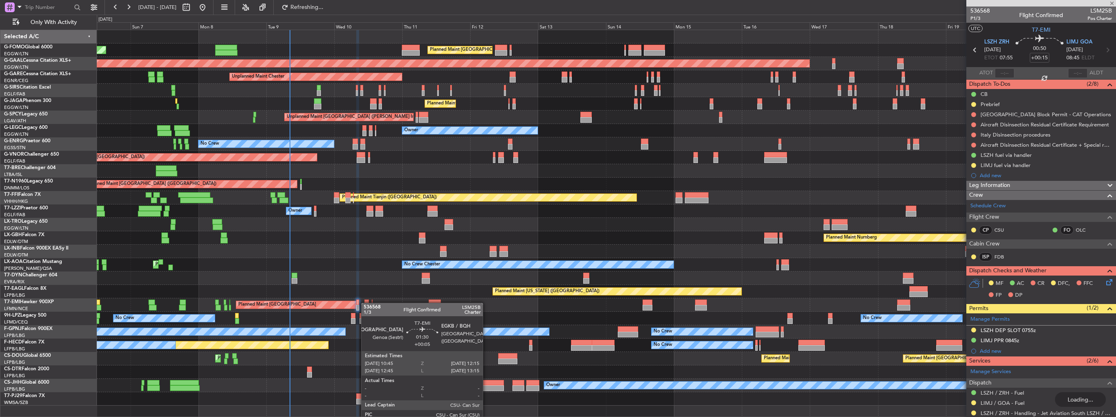
type input "+00:05"
type input "2"
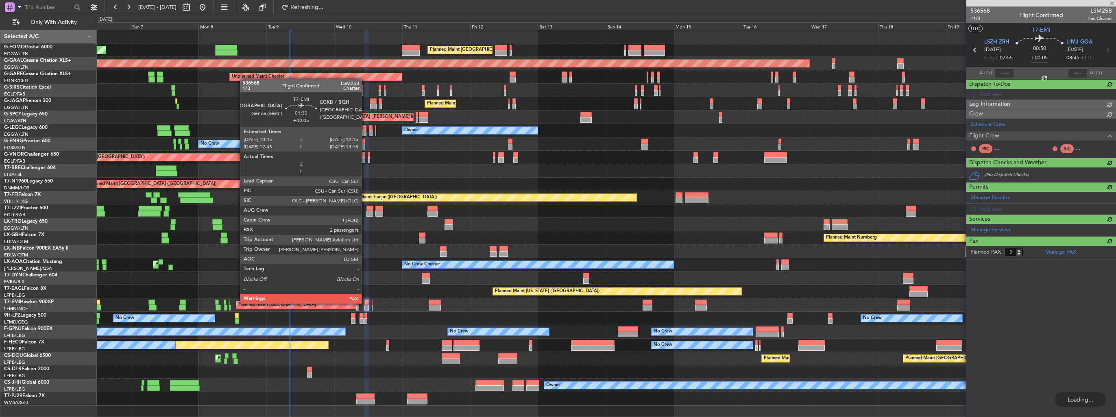
type input "+00:15"
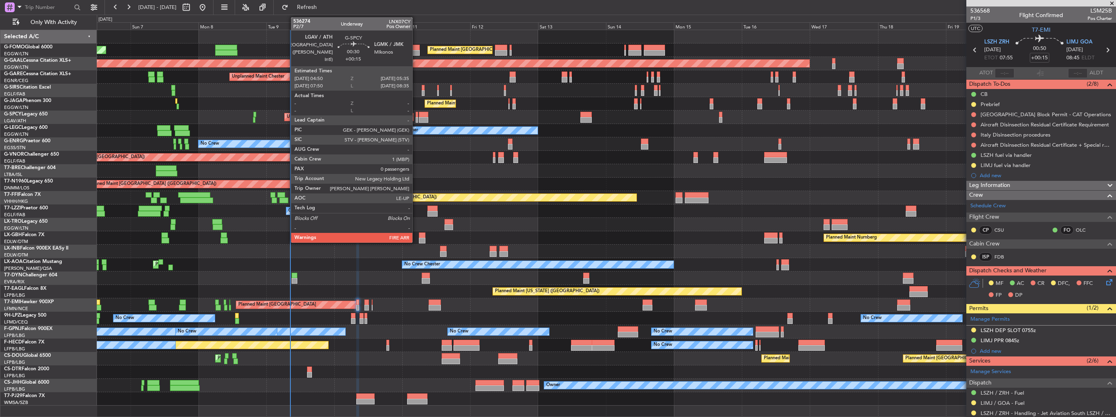
click at [416, 120] on div at bounding box center [417, 120] width 2 height 6
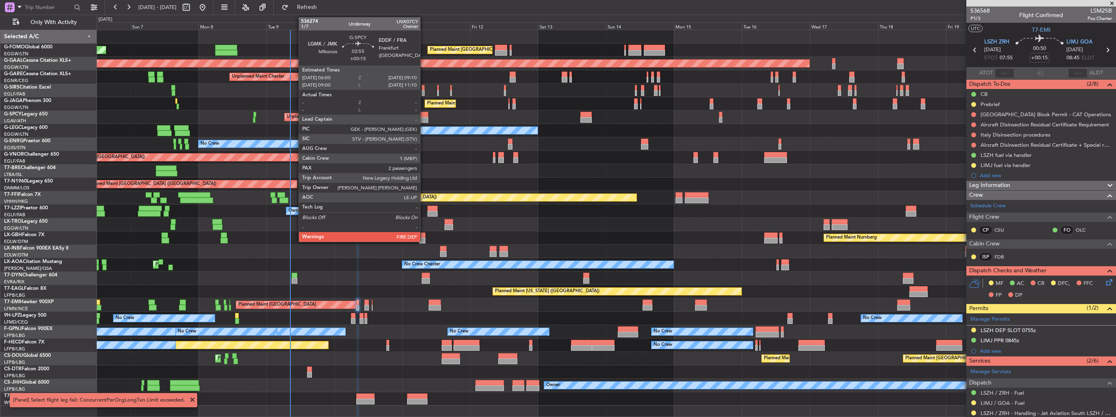
click at [424, 119] on div at bounding box center [423, 120] width 9 height 6
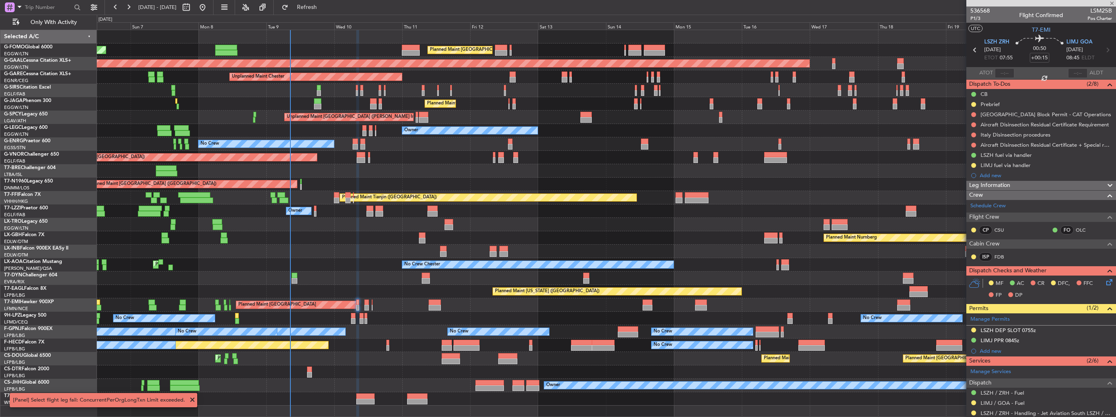
type input "2"
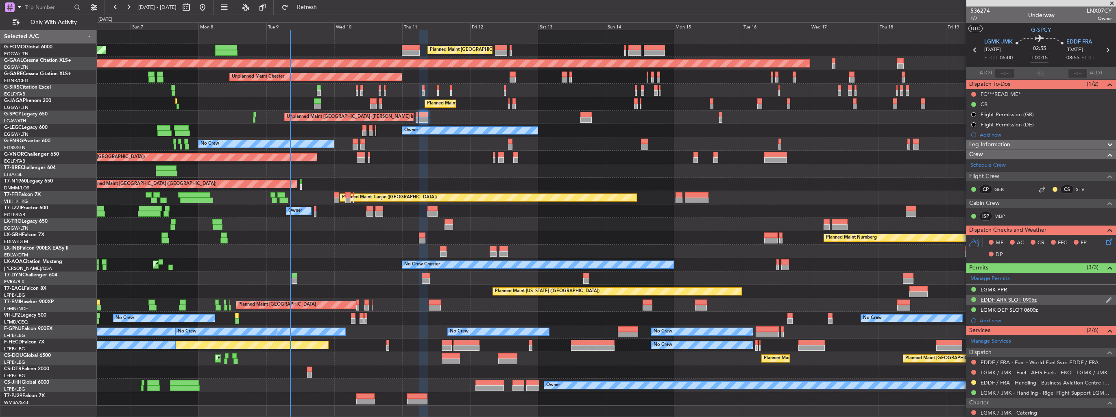
click at [1106, 298] on img at bounding box center [1109, 300] width 6 height 7
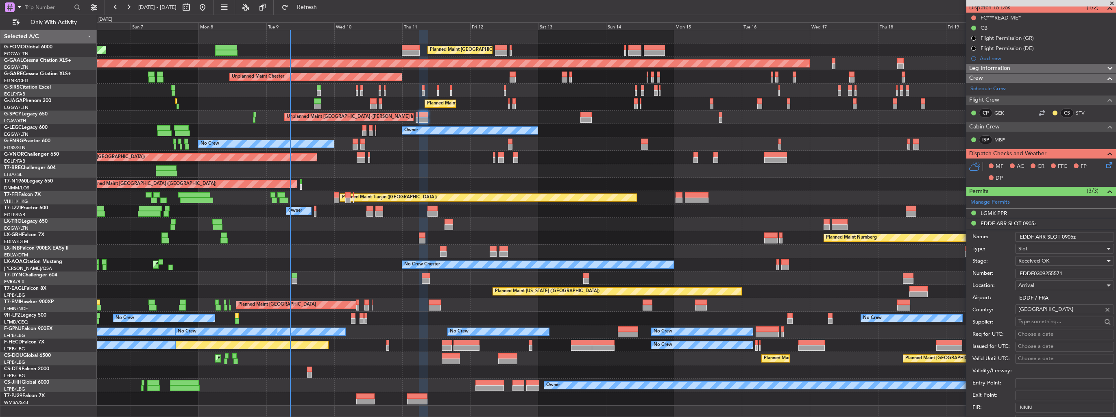
scroll to position [81, 0]
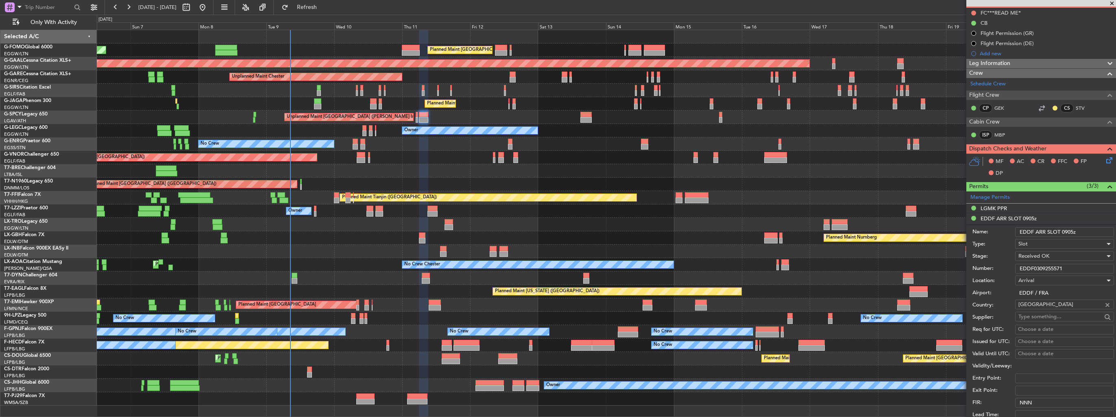
drag, startPoint x: 1072, startPoint y: 232, endPoint x: 1067, endPoint y: 231, distance: 5.0
click at [1067, 231] on input "EDDF ARR SLOT 0905z" at bounding box center [1064, 232] width 99 height 10
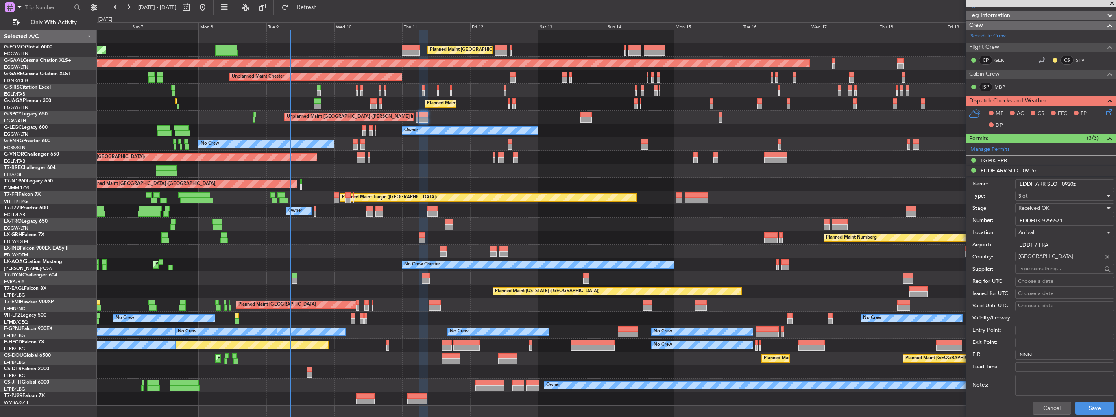
scroll to position [163, 0]
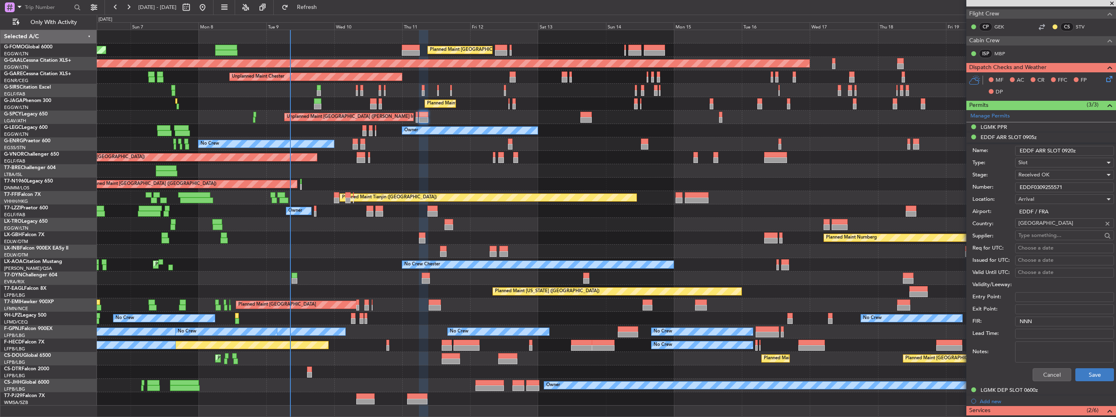
type input "EDDF ARR SLOT 0920z"
click at [1093, 371] on button "Save" at bounding box center [1095, 375] width 39 height 13
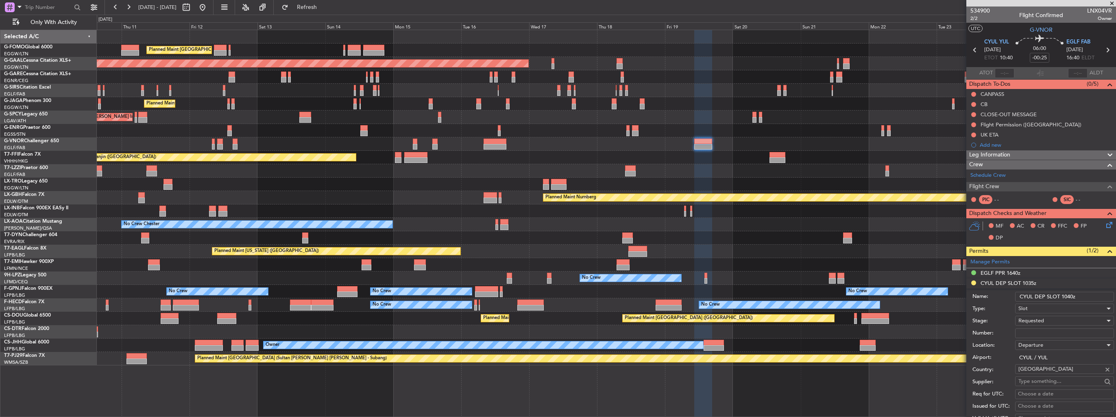
click at [1044, 334] on input "Number:" at bounding box center [1064, 334] width 99 height 10
paste input "CYULDGN0151000"
type input "CYULDGN0151000"
click at [1046, 321] on div "Requested" at bounding box center [1062, 321] width 87 height 12
click at [1051, 383] on span "Received OK" at bounding box center [1061, 386] width 85 height 12
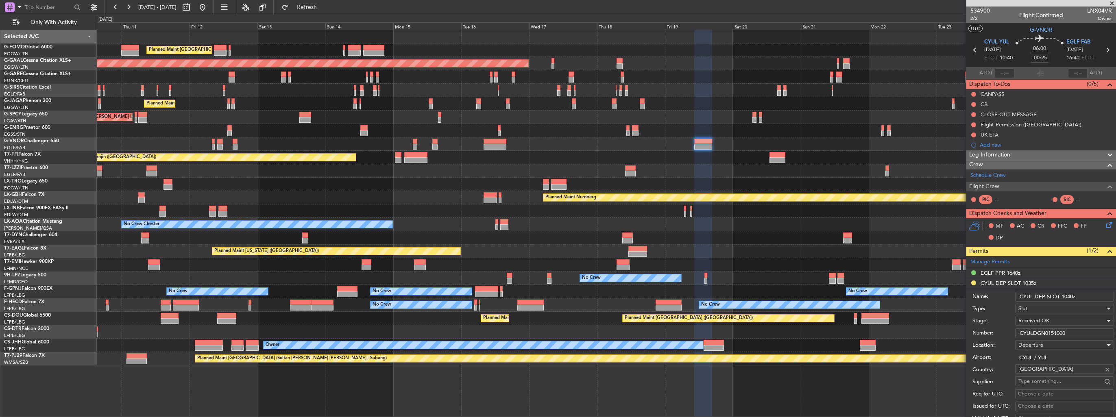
scroll to position [244, 0]
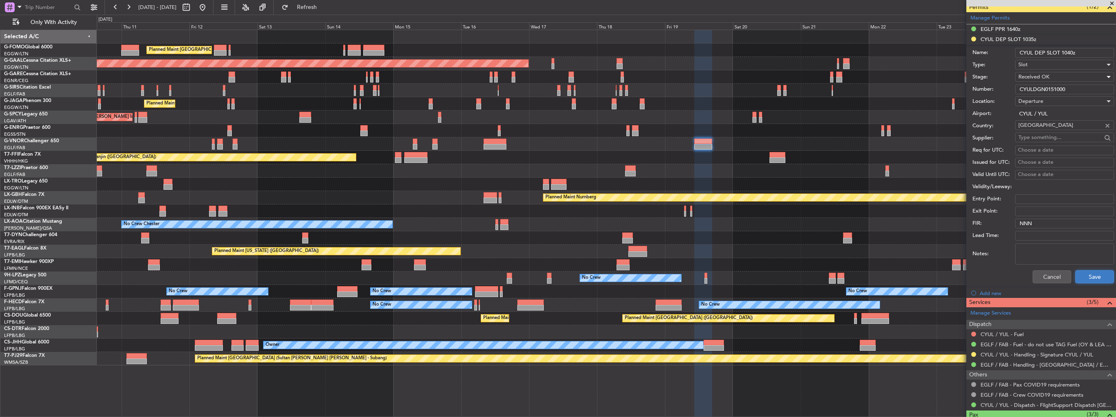
click at [1083, 276] on button "Save" at bounding box center [1095, 277] width 39 height 13
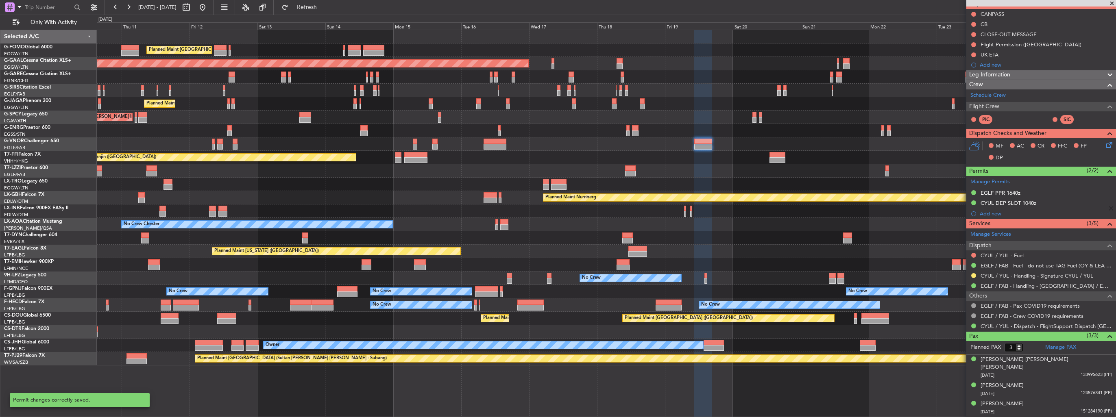
scroll to position [71, 0]
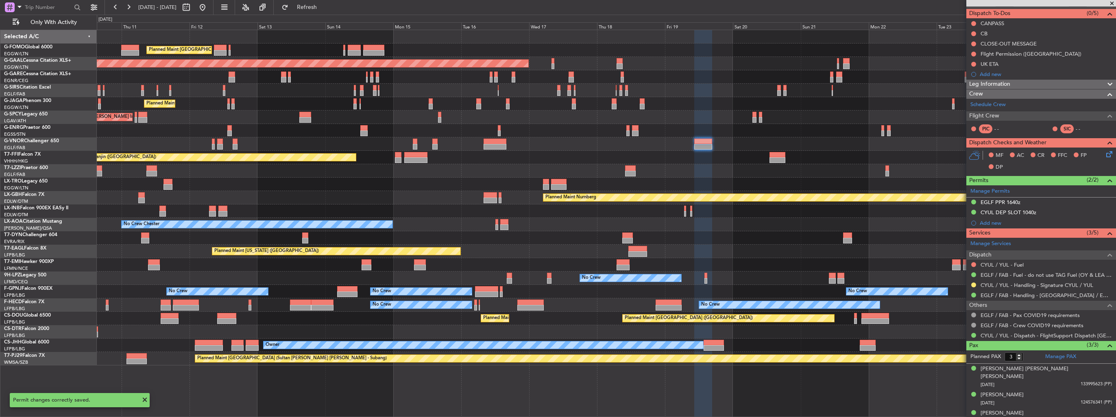
drag, startPoint x: 973, startPoint y: 285, endPoint x: 963, endPoint y: 289, distance: 11.2
click at [973, 285] on button at bounding box center [973, 285] width 5 height 5
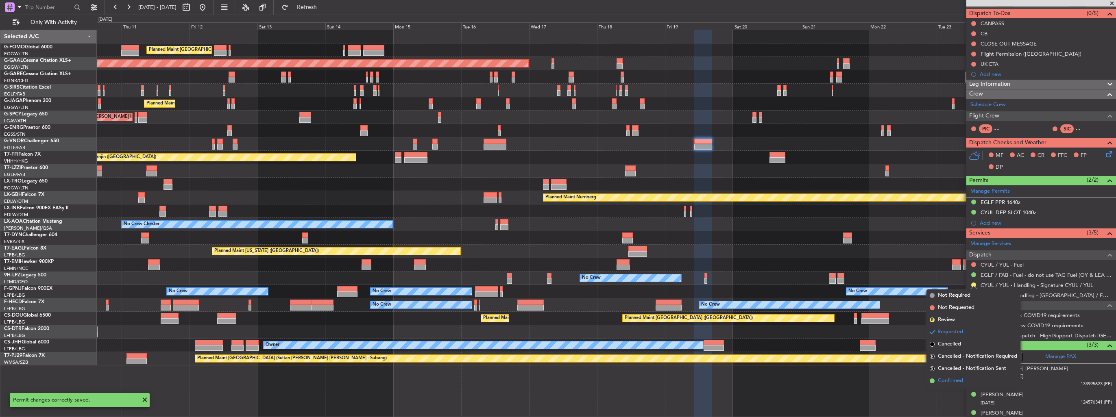
click at [951, 382] on span "Confirmed" at bounding box center [950, 381] width 25 height 8
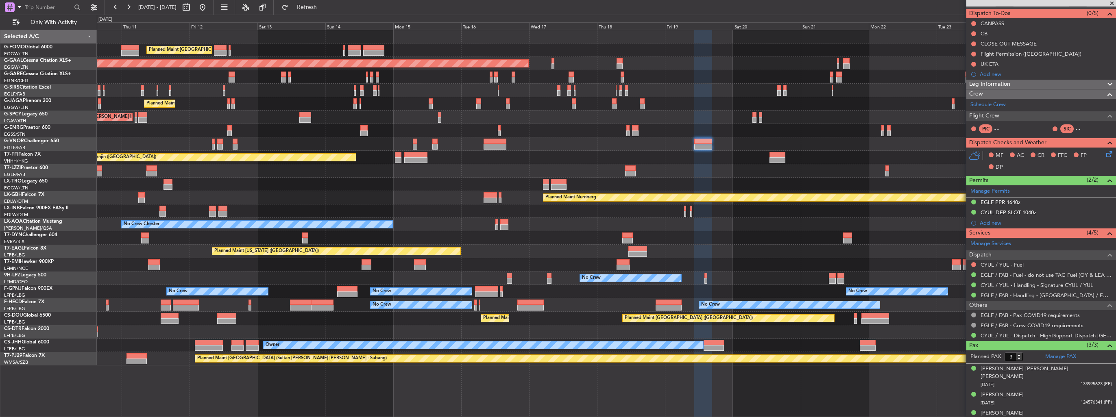
click at [611, 169] on div "Planned Maint London (Luton) Planned Maint Dusseldorf Unplanned Maint Chester P…" at bounding box center [606, 198] width 1019 height 336
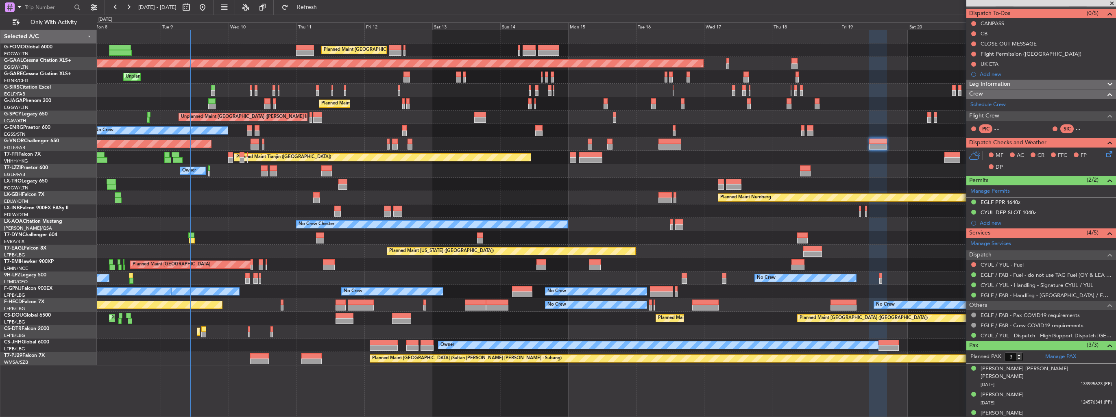
click at [534, 165] on div "Owner" at bounding box center [606, 170] width 1019 height 13
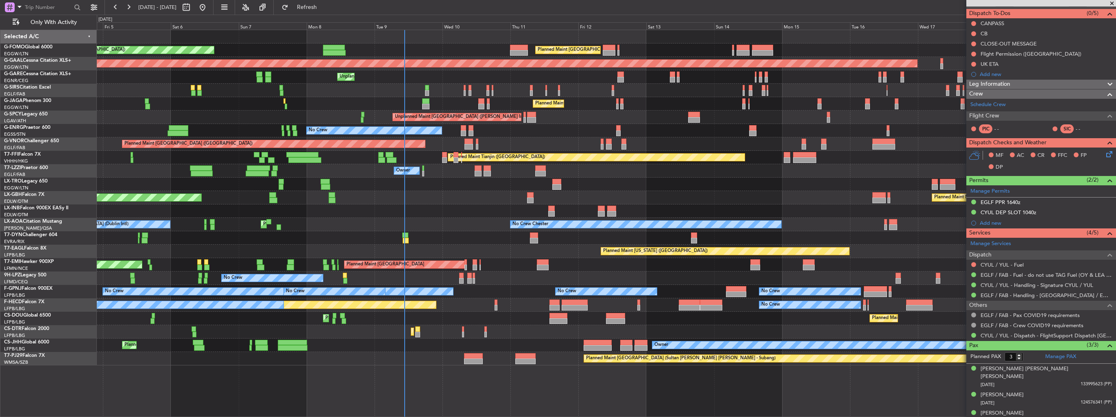
click at [356, 162] on div "Planned Maint London (Luton) Planned Maint London (Luton) Planned Maint Dusseld…" at bounding box center [606, 198] width 1019 height 336
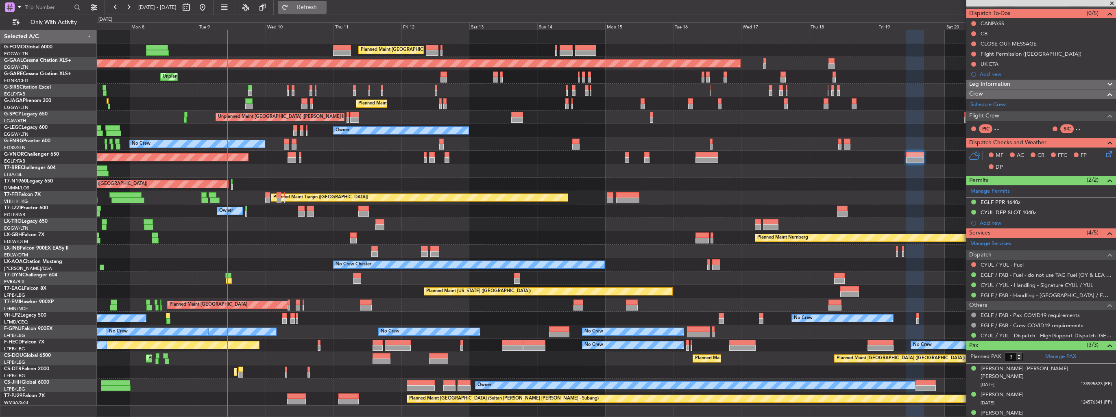
click at [324, 9] on span "Refresh" at bounding box center [307, 7] width 34 height 6
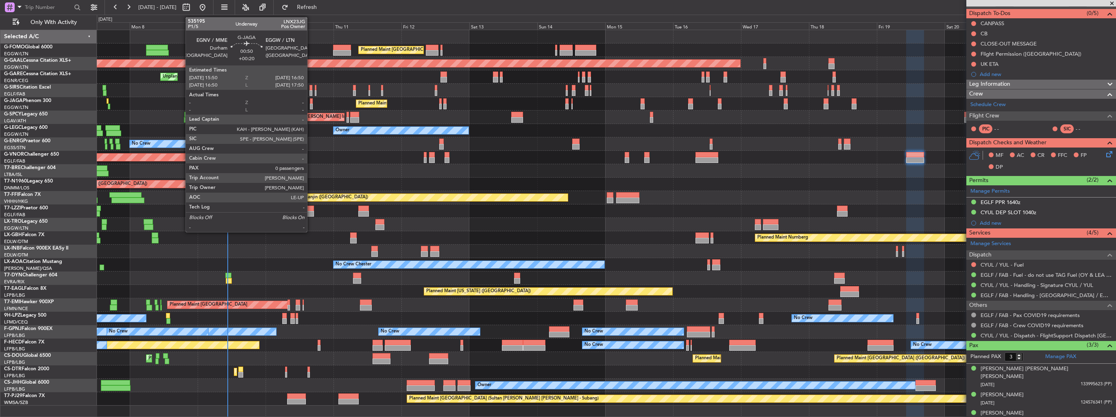
click at [311, 105] on div at bounding box center [311, 107] width 3 height 6
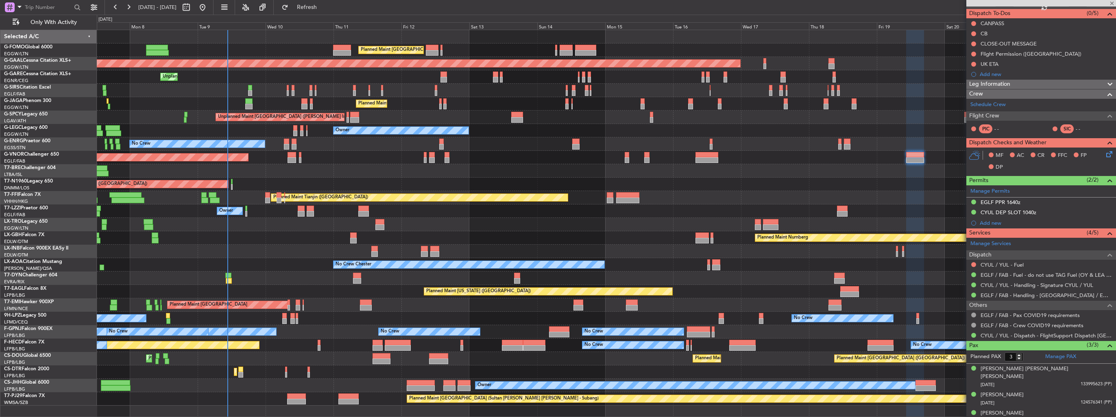
type input "+00:20"
type input "0"
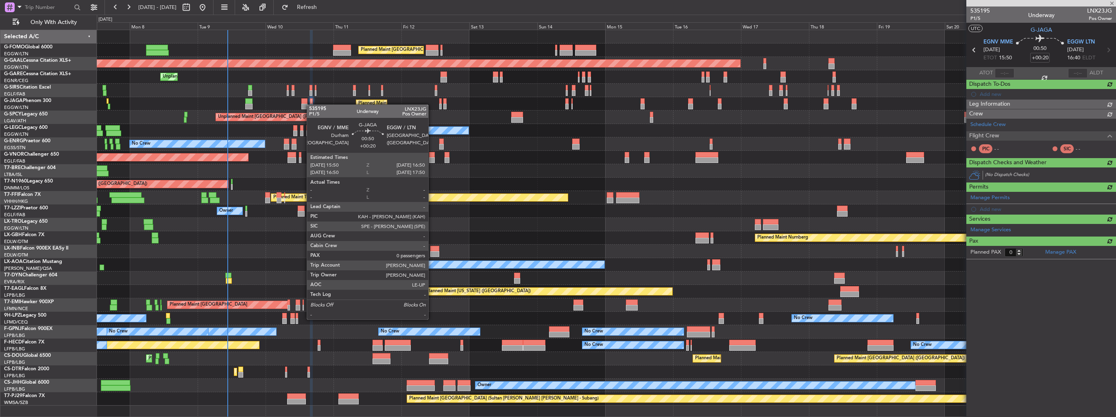
scroll to position [0, 0]
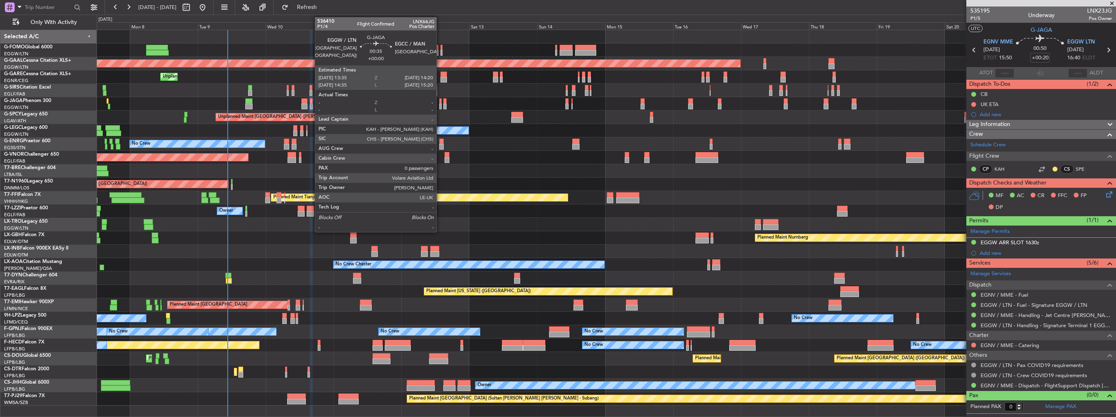
click at [440, 107] on div at bounding box center [440, 107] width 2 height 6
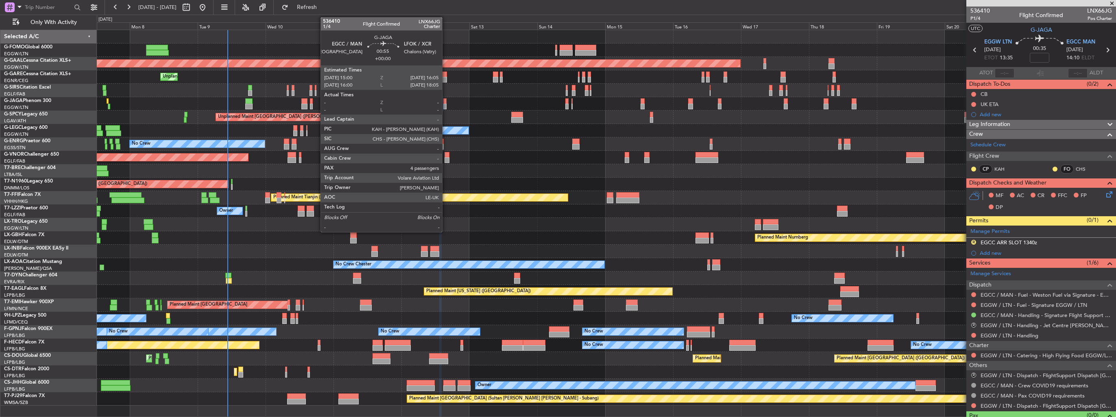
click at [446, 105] on div at bounding box center [444, 107] width 3 height 6
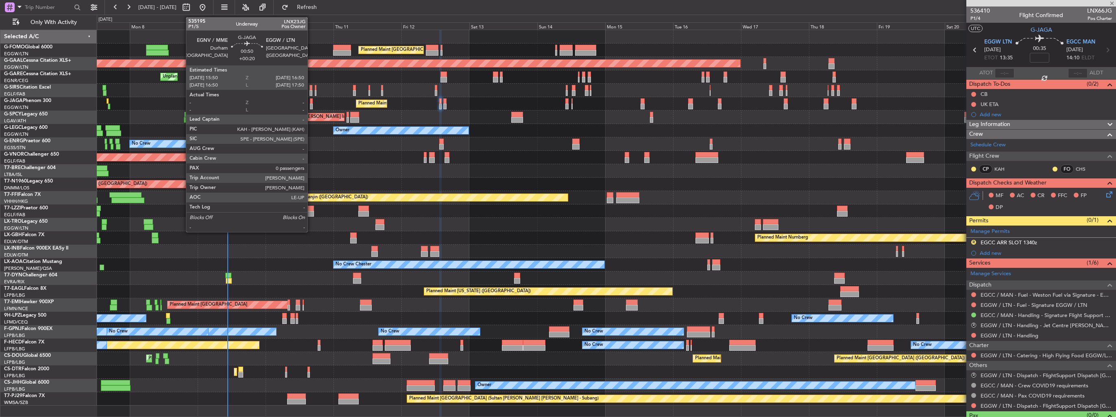
type input "4"
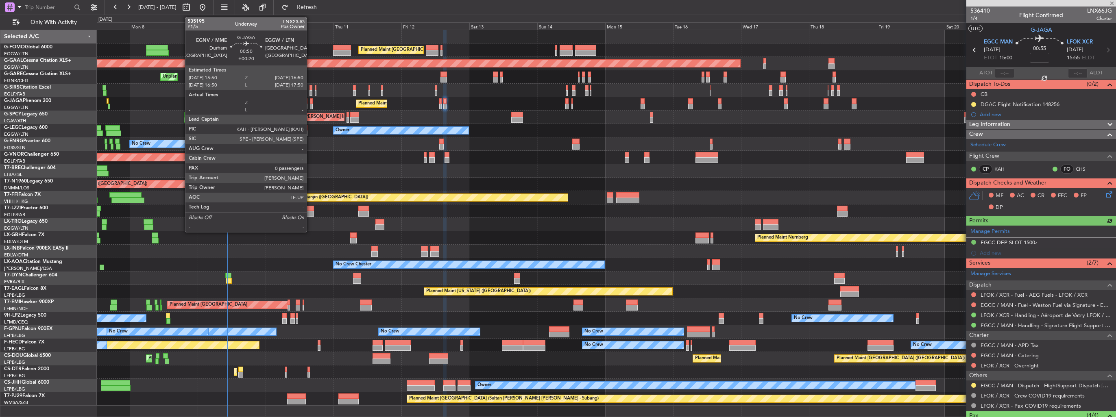
click at [310, 104] on div at bounding box center [311, 107] width 3 height 6
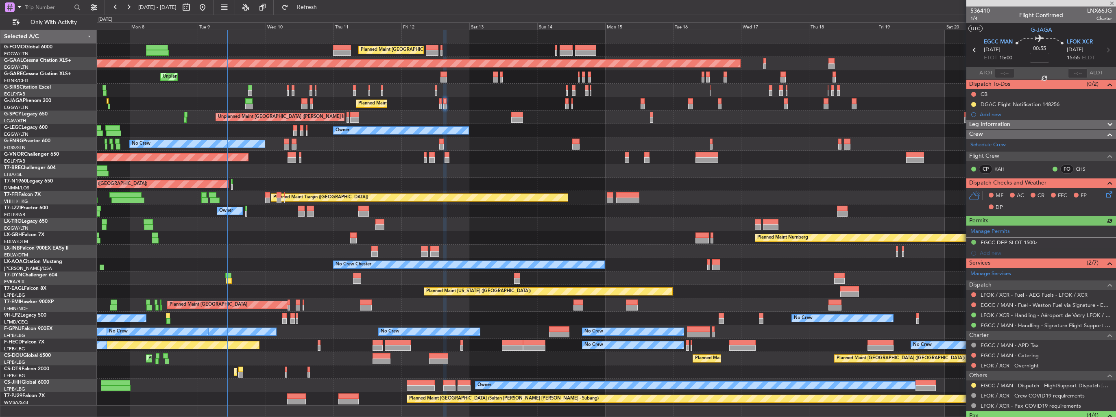
type input "+00:20"
type input "0"
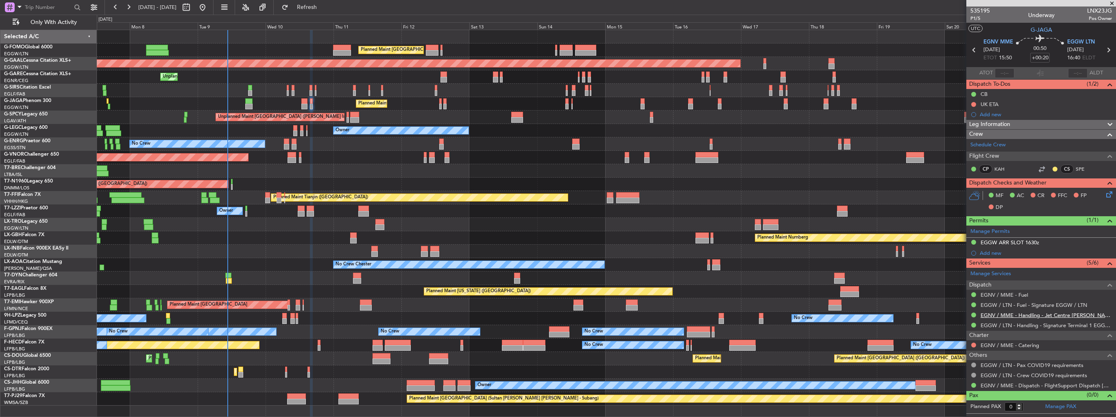
click at [1013, 314] on link "EGNV / MME - Handling - Jet Centre Willis Aviation EGNV / MME" at bounding box center [1046, 315] width 131 height 7
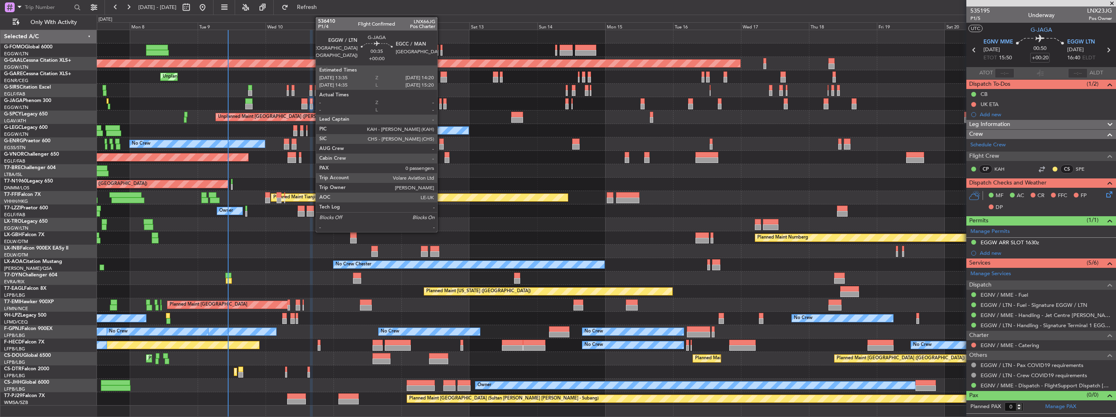
click at [441, 108] on div at bounding box center [440, 107] width 2 height 6
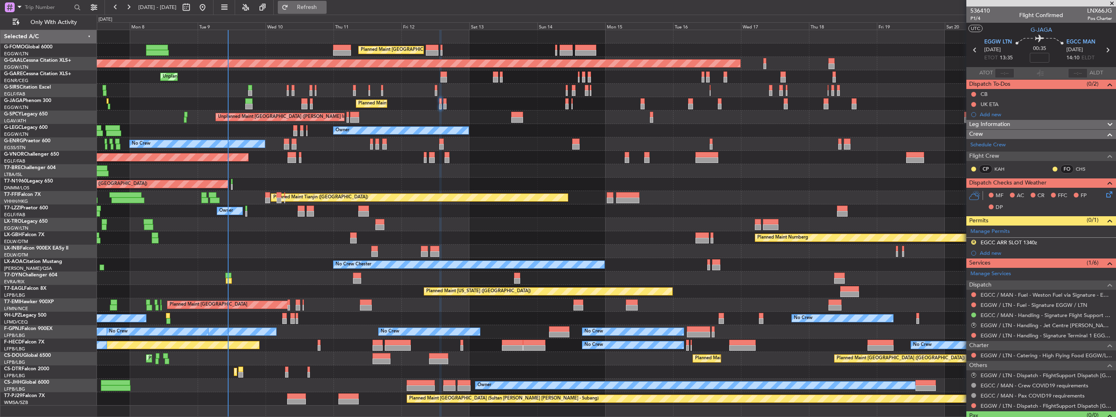
click at [324, 6] on span "Refresh" at bounding box center [307, 7] width 34 height 6
click at [1002, 335] on link "EGGW / LTN - Handling - Signature Terminal 1 EGGW / LTN" at bounding box center [1046, 335] width 131 height 7
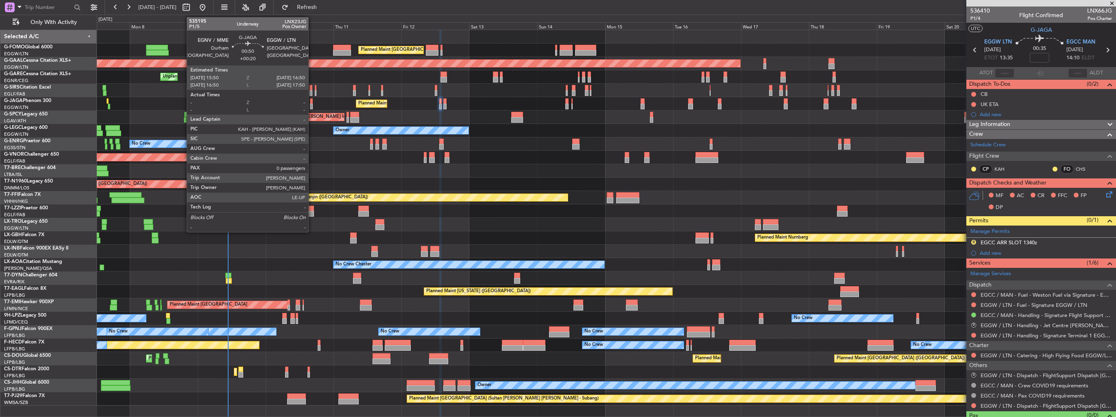
click at [312, 102] on div at bounding box center [311, 101] width 3 height 6
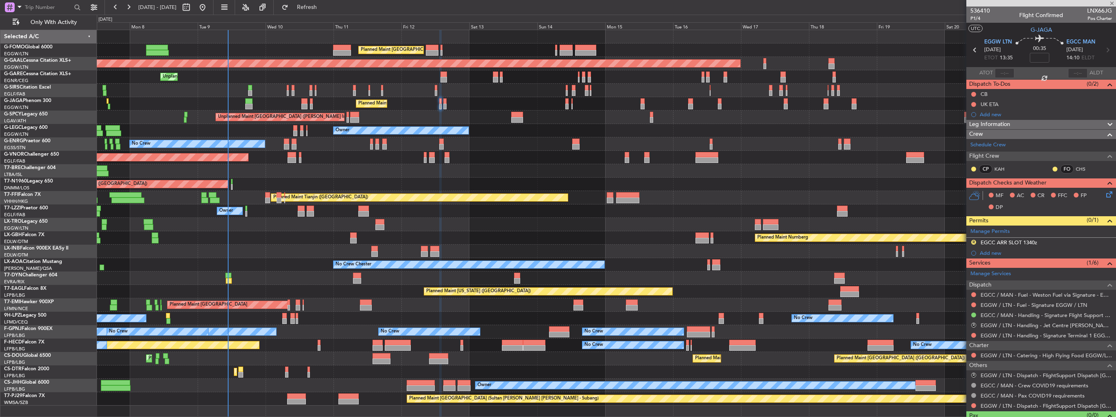
type input "+00:20"
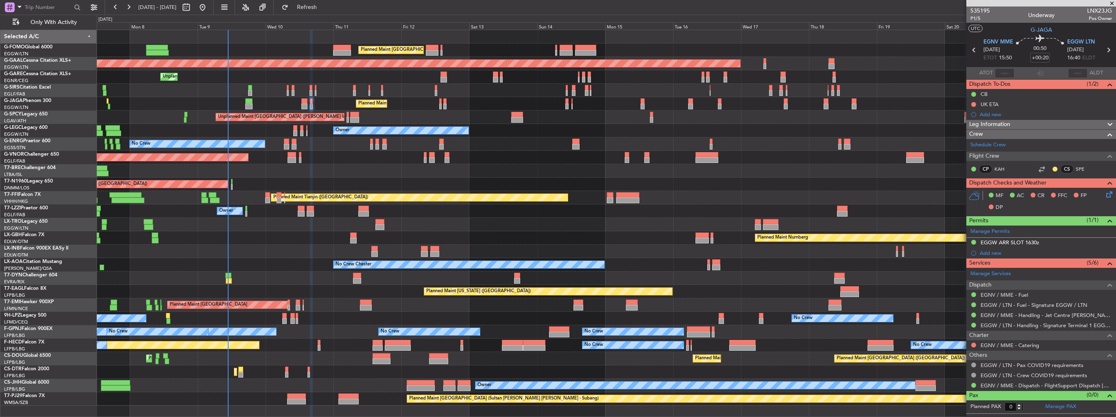
click at [438, 107] on div "Planned Maint [GEOGRAPHIC_DATA] ([GEOGRAPHIC_DATA])" at bounding box center [606, 103] width 1019 height 13
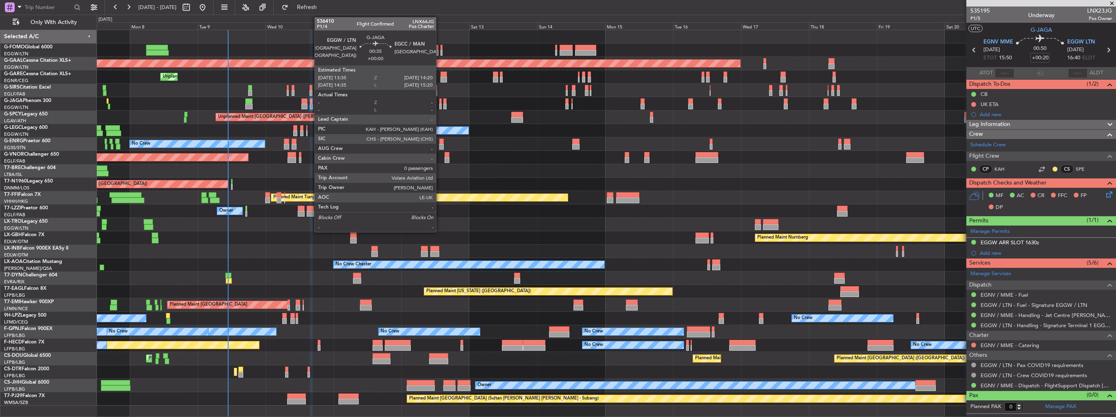
click at [440, 106] on div at bounding box center [440, 107] width 2 height 6
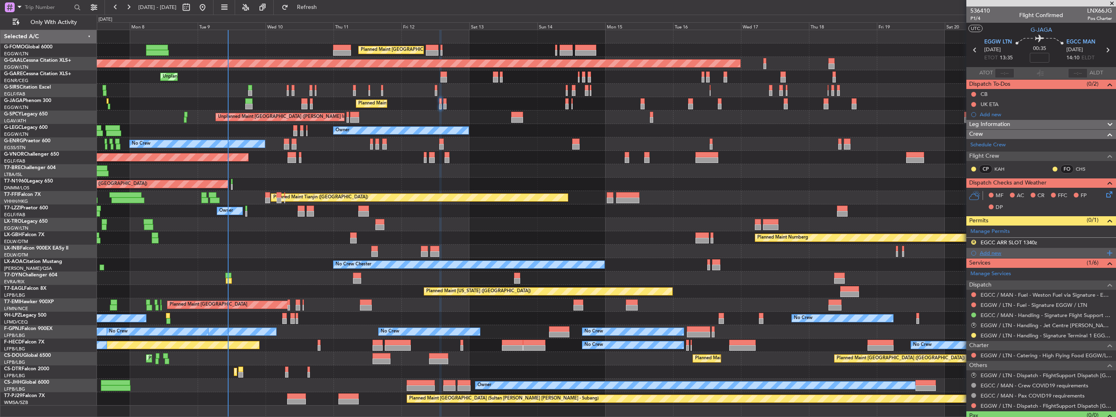
click at [979, 250] on div "Add new" at bounding box center [1042, 253] width 150 height 10
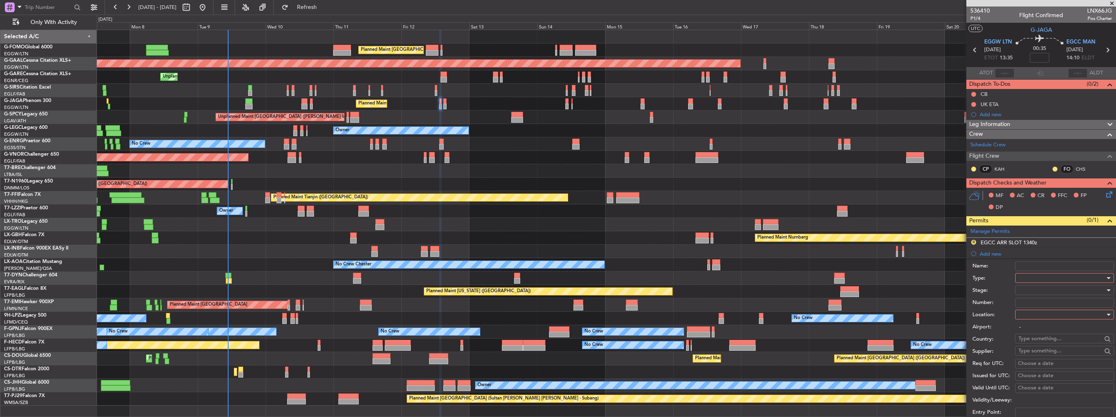
click at [1046, 273] on div at bounding box center [1062, 278] width 87 height 12
click at [1046, 357] on span "Slot" at bounding box center [1061, 355] width 85 height 12
click at [1032, 315] on div at bounding box center [1062, 315] width 87 height 12
click at [1039, 329] on span "Departure" at bounding box center [1061, 331] width 85 height 12
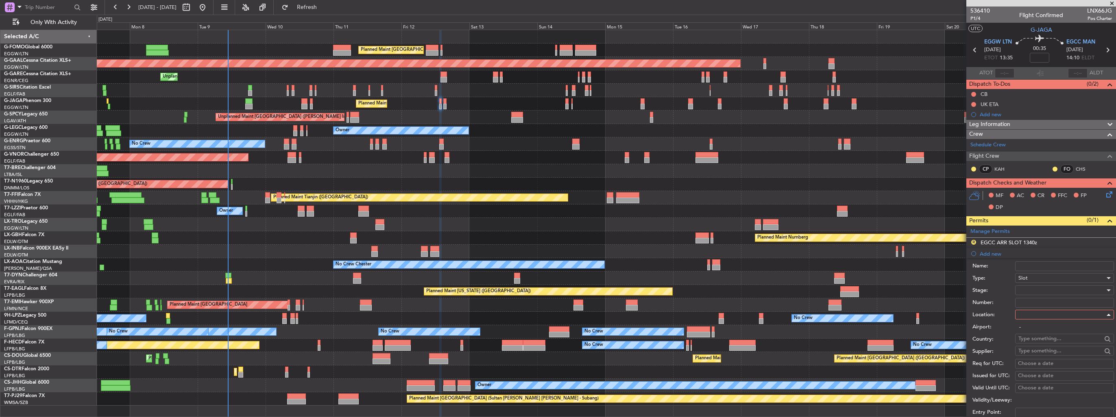
type input "EGGW / LTN"
click at [1035, 294] on div at bounding box center [1062, 290] width 87 height 12
click at [1048, 344] on span "Requested" at bounding box center [1061, 343] width 85 height 12
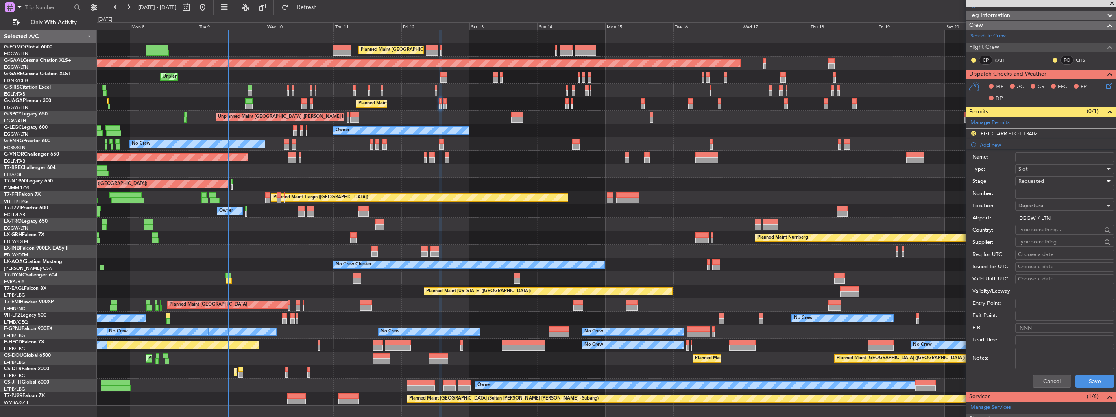
scroll to position [122, 0]
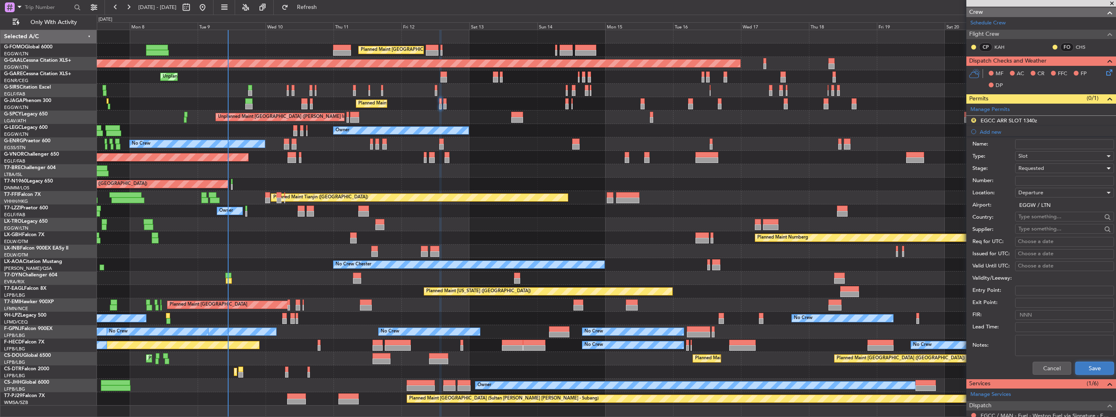
click at [1090, 367] on button "Save" at bounding box center [1095, 368] width 39 height 13
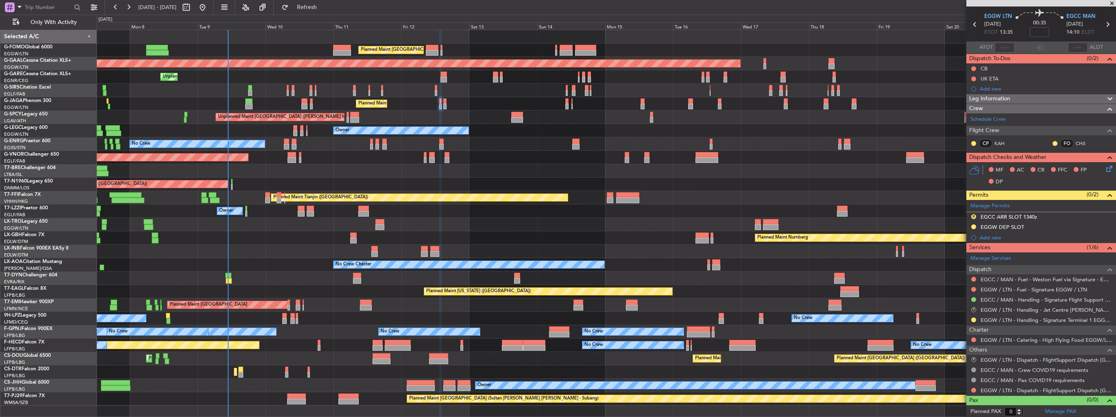
scroll to position [0, 0]
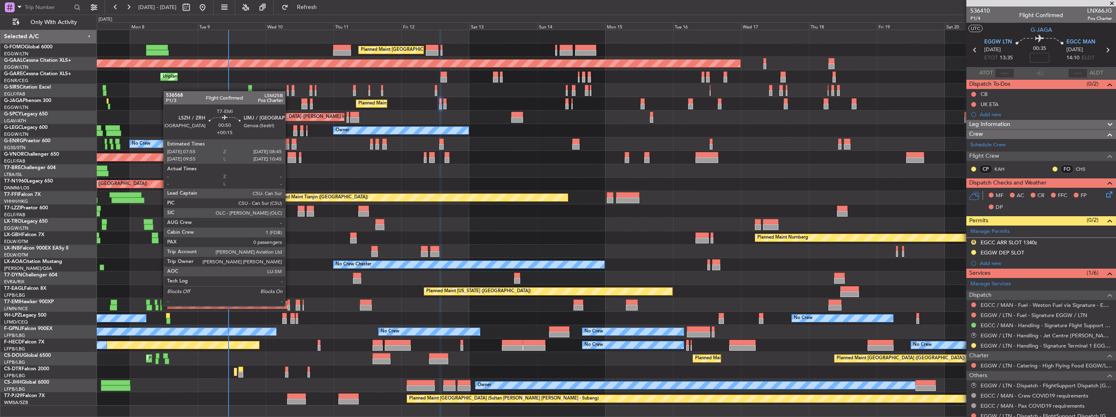
click at [289, 306] on div at bounding box center [289, 308] width 2 height 6
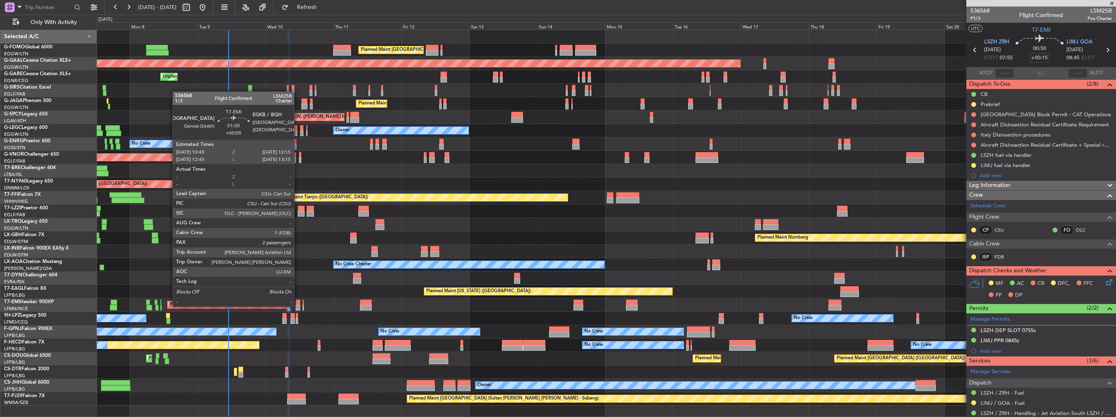
click at [298, 306] on div at bounding box center [298, 308] width 4 height 6
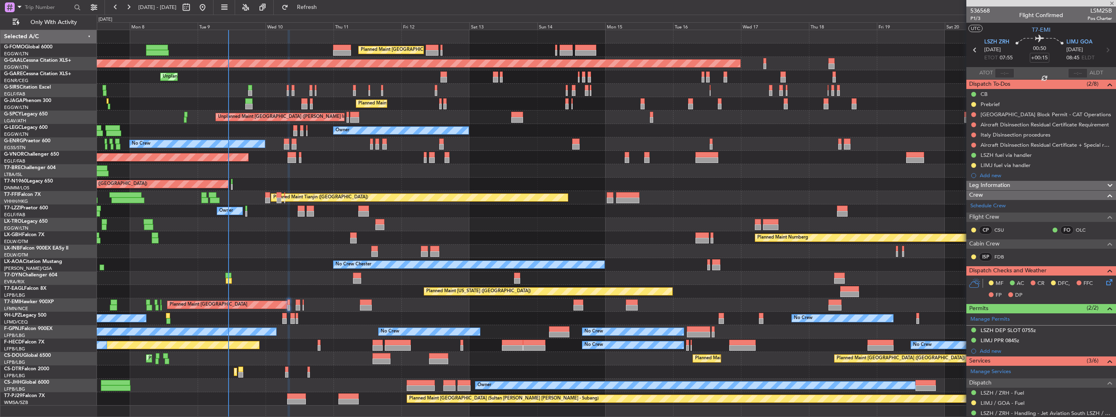
type input "+00:05"
type input "2"
